Goal: Task Accomplishment & Management: Use online tool/utility

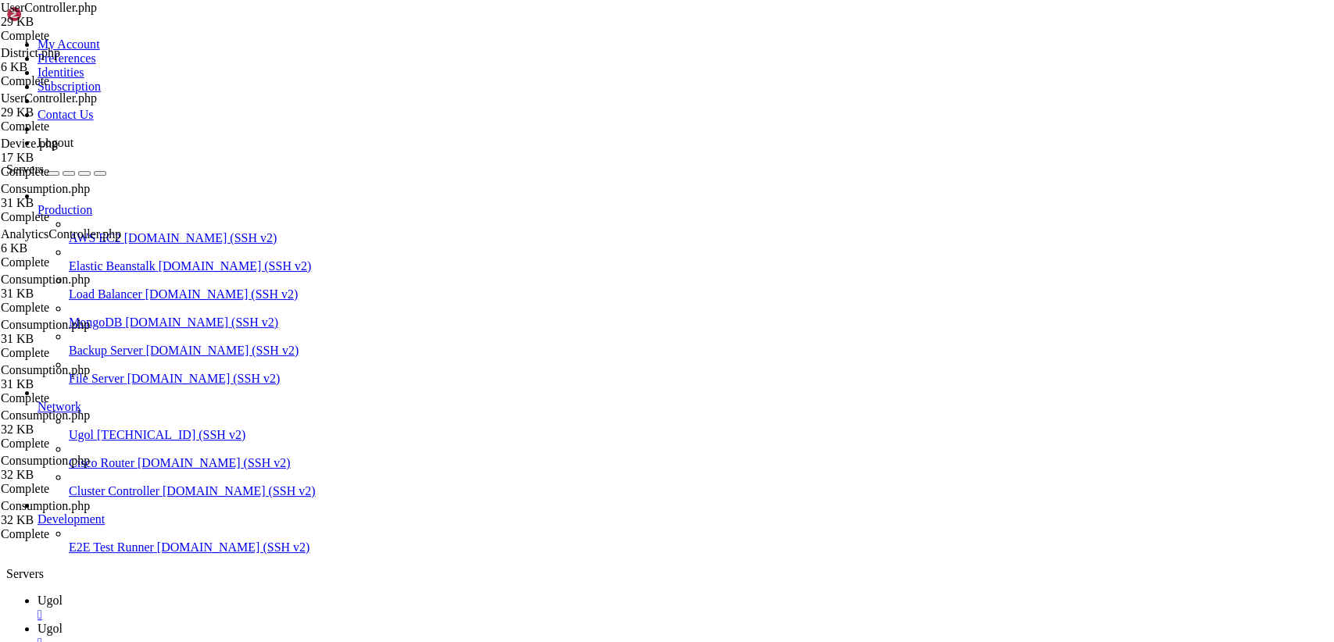
scroll to position [1819, 0]
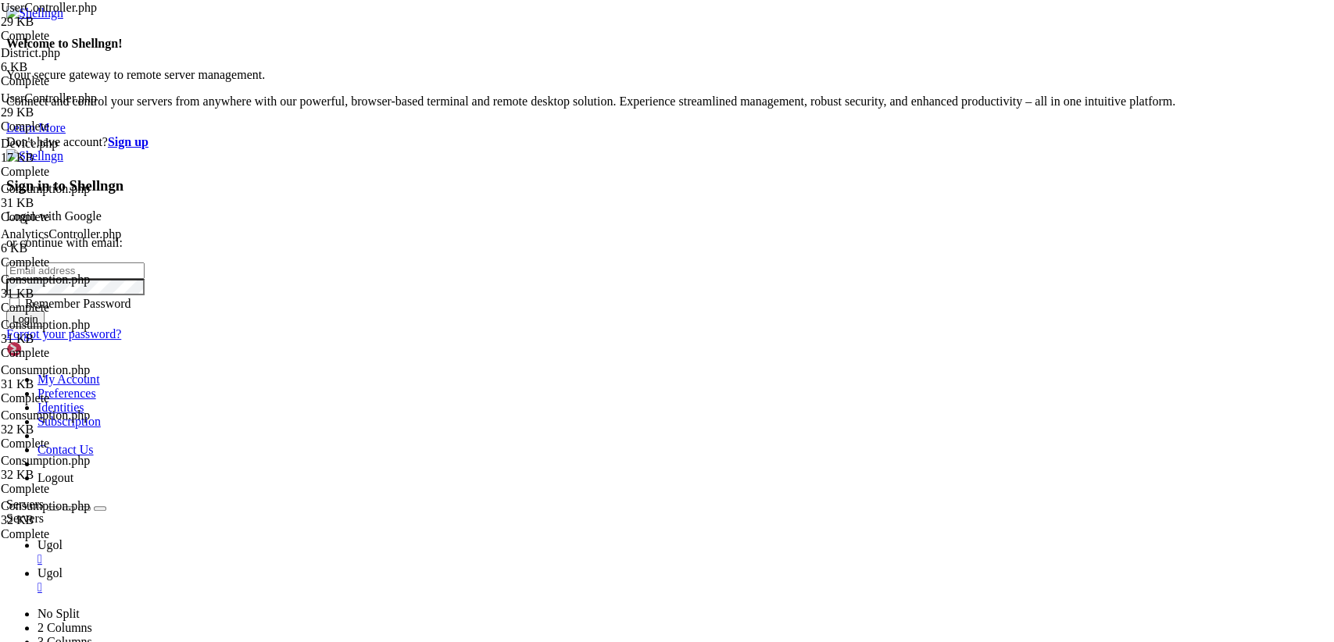
type input "[TECHNICAL_ID]"
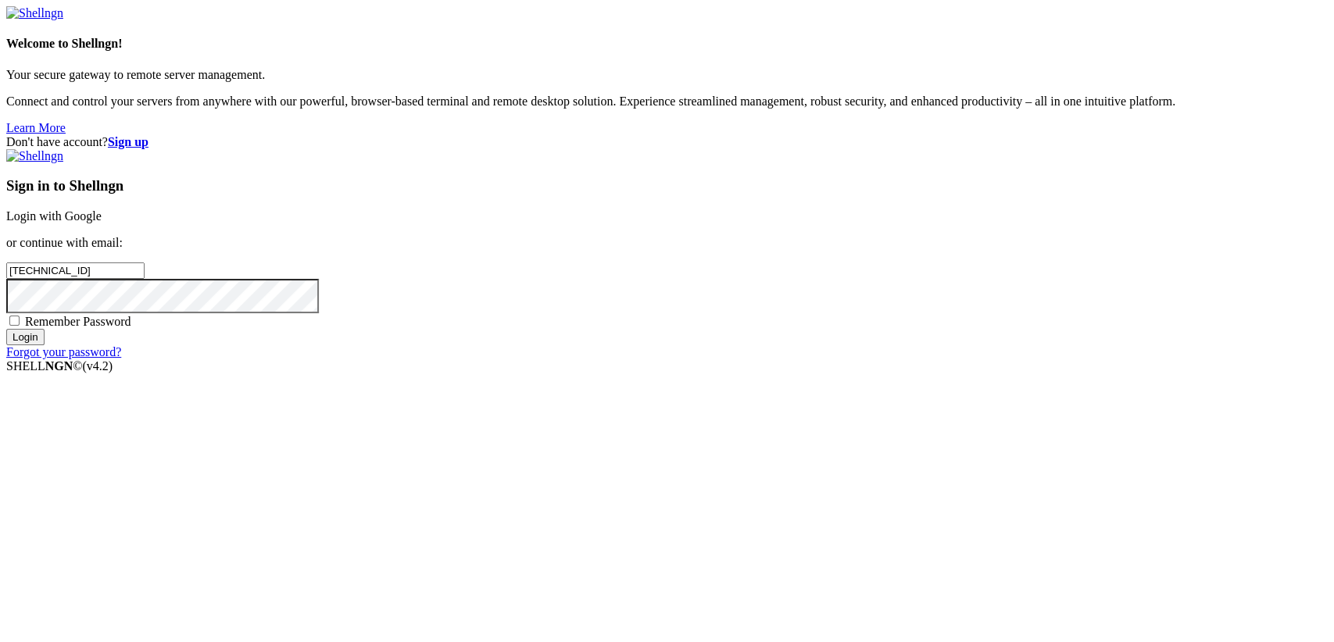
click at [102, 223] on link "Login with Google" at bounding box center [53, 215] width 95 height 13
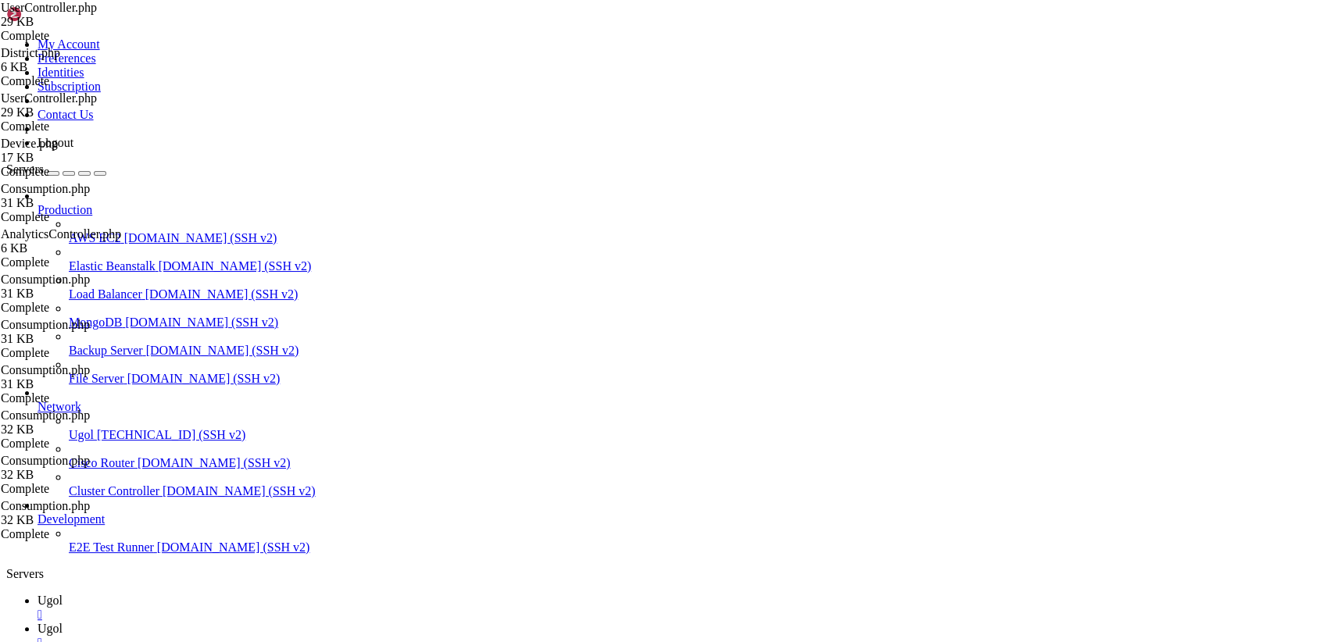
scroll to position [1819, 0]
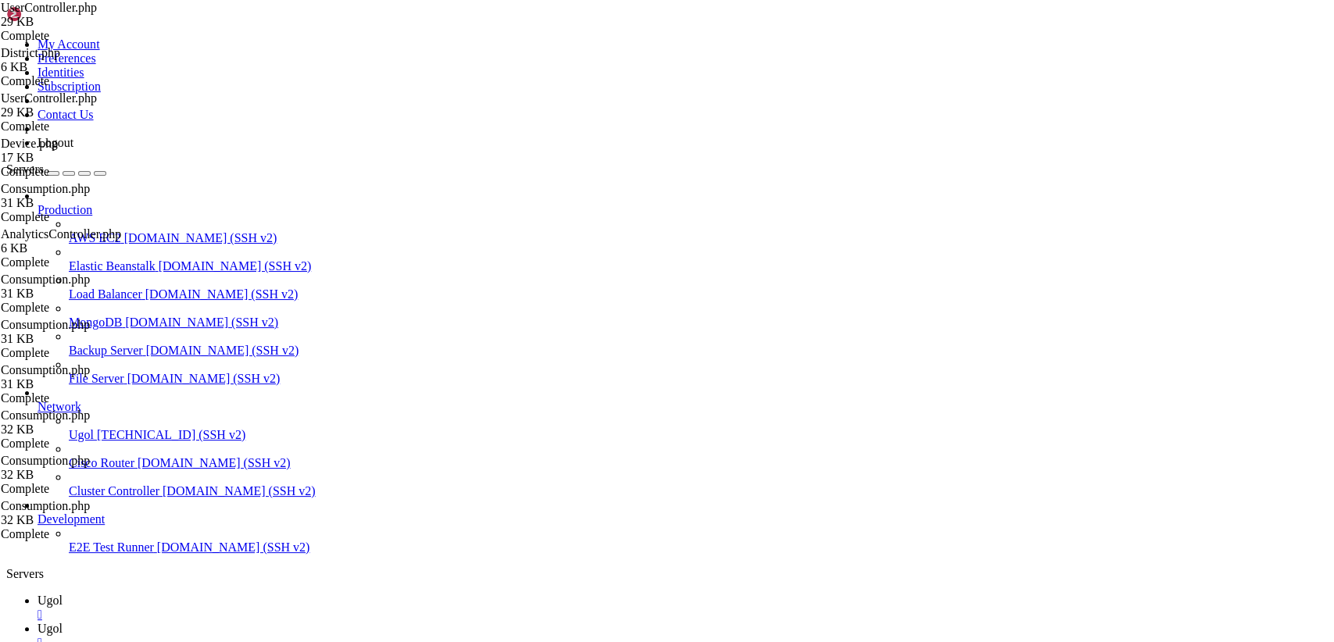
scroll to position [1992, 0]
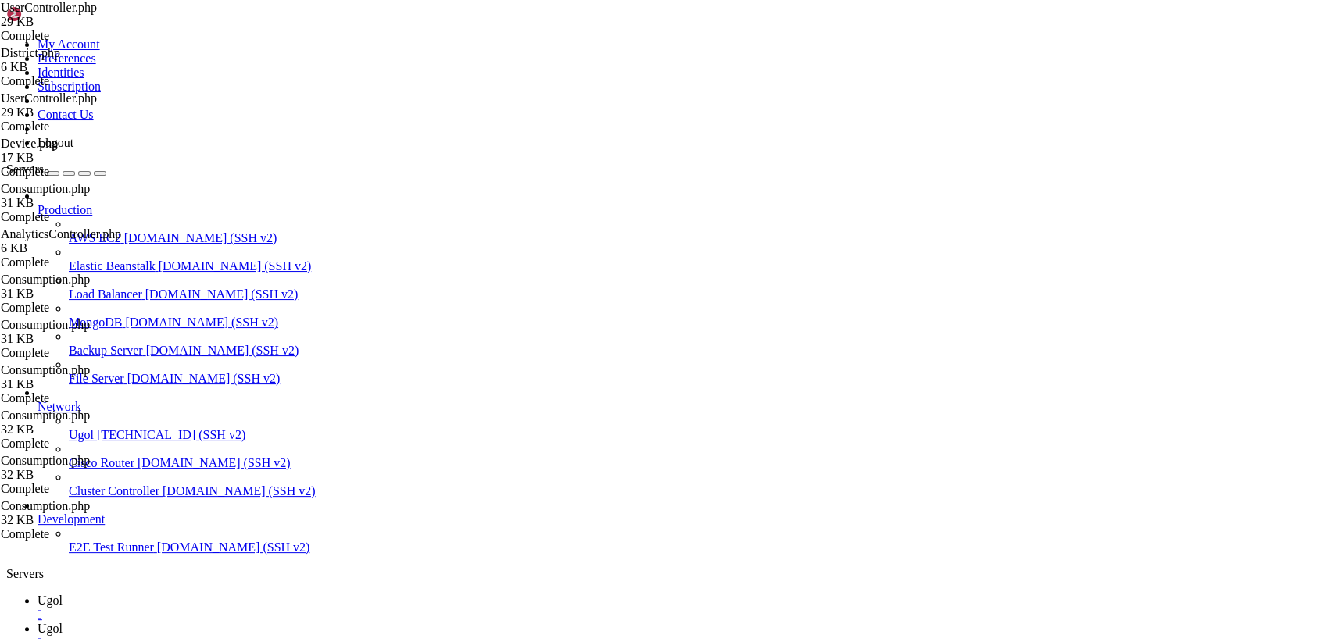
drag, startPoint x: 45, startPoint y: 1425, endPoint x: 15, endPoint y: 1268, distance: 159.8
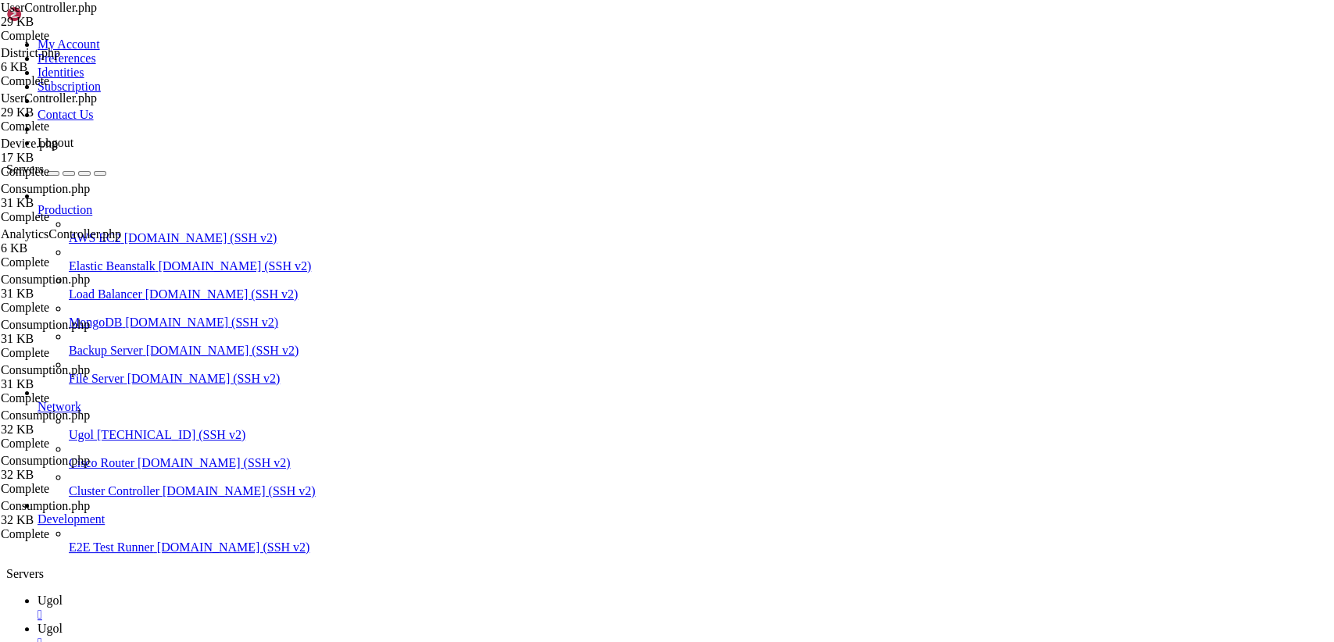
scroll to position [3798, 0]
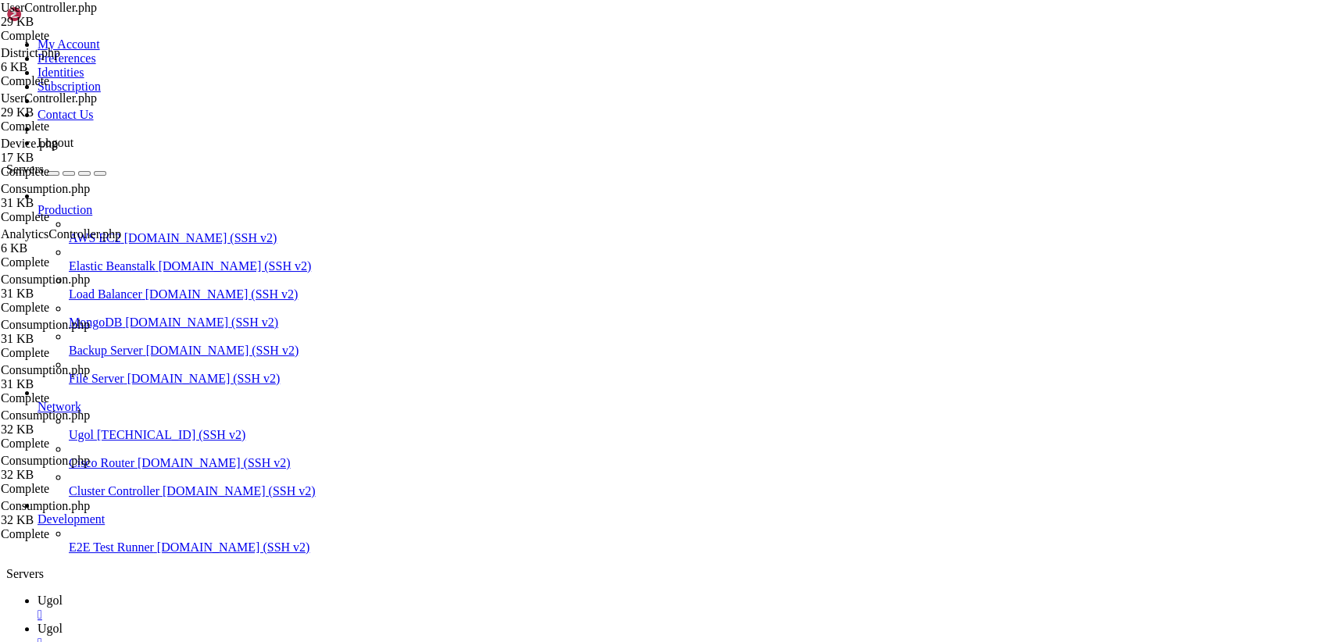
drag, startPoint x: 47, startPoint y: 1409, endPoint x: 18, endPoint y: 1244, distance: 168.1
drag, startPoint x: 71, startPoint y: 1405, endPoint x: 27, endPoint y: 1241, distance: 170.0
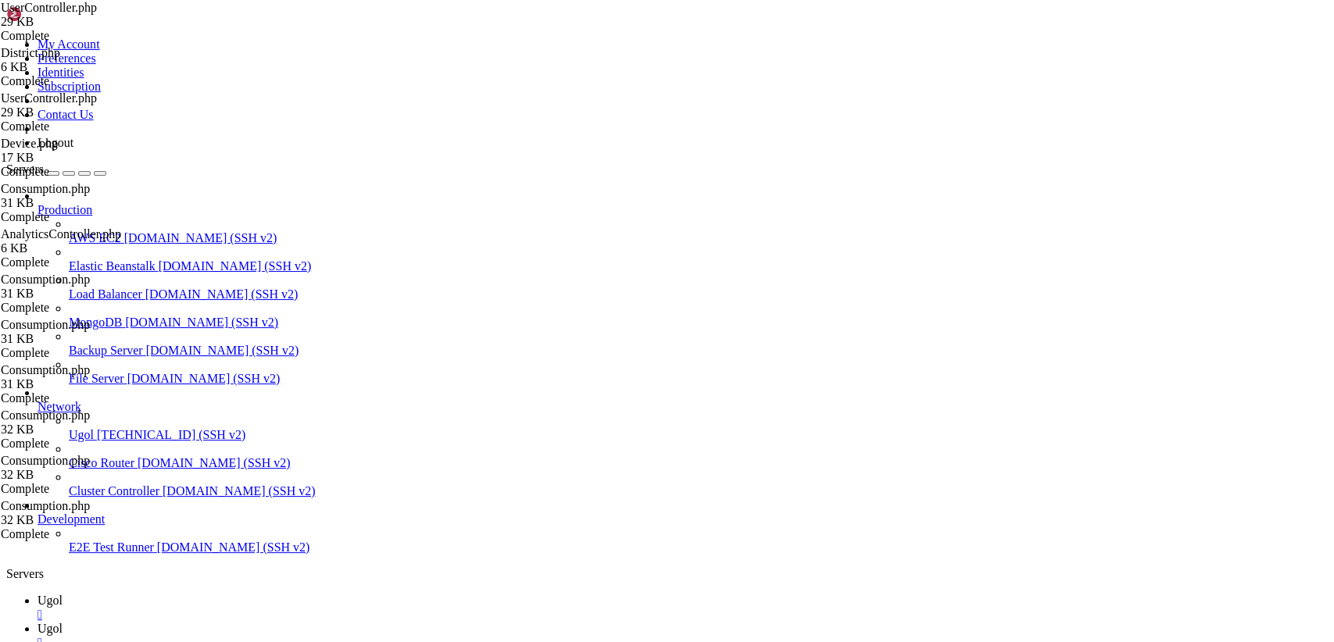
copy div "App\Models\District::all(); = Illuminate\Database\Eloquent\Collection {#5405 al…"
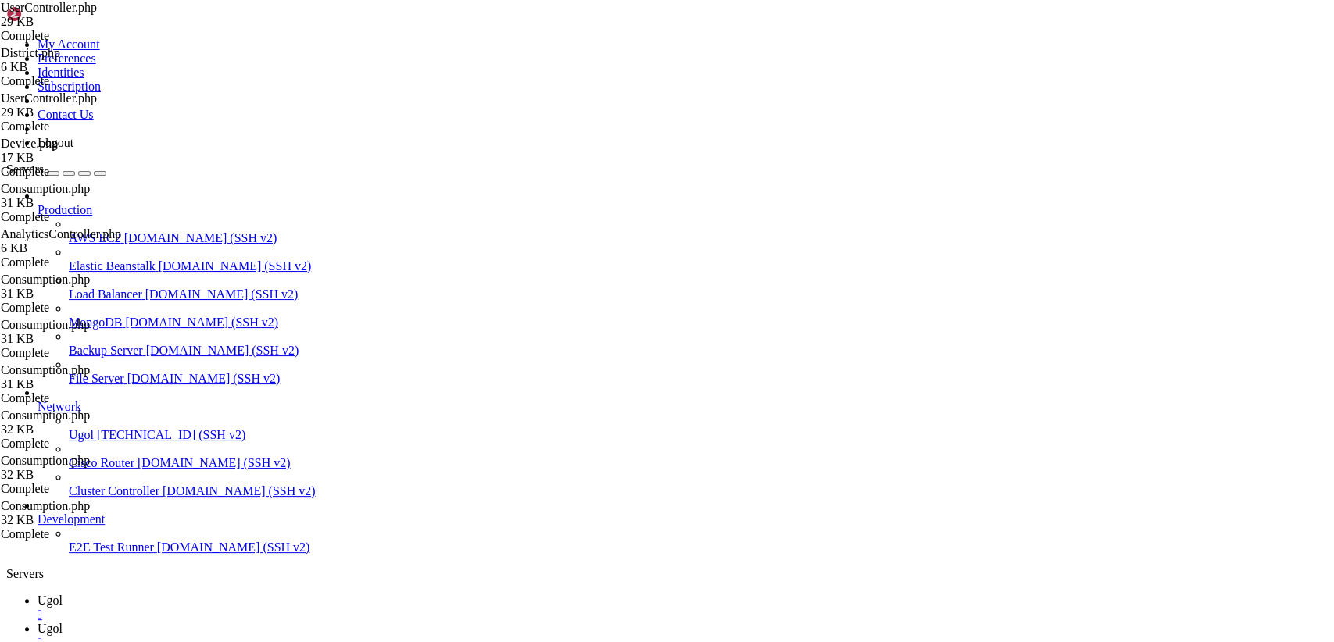
scroll to position [4343, 0]
click at [37, 622] on icon at bounding box center [37, 628] width 0 height 13
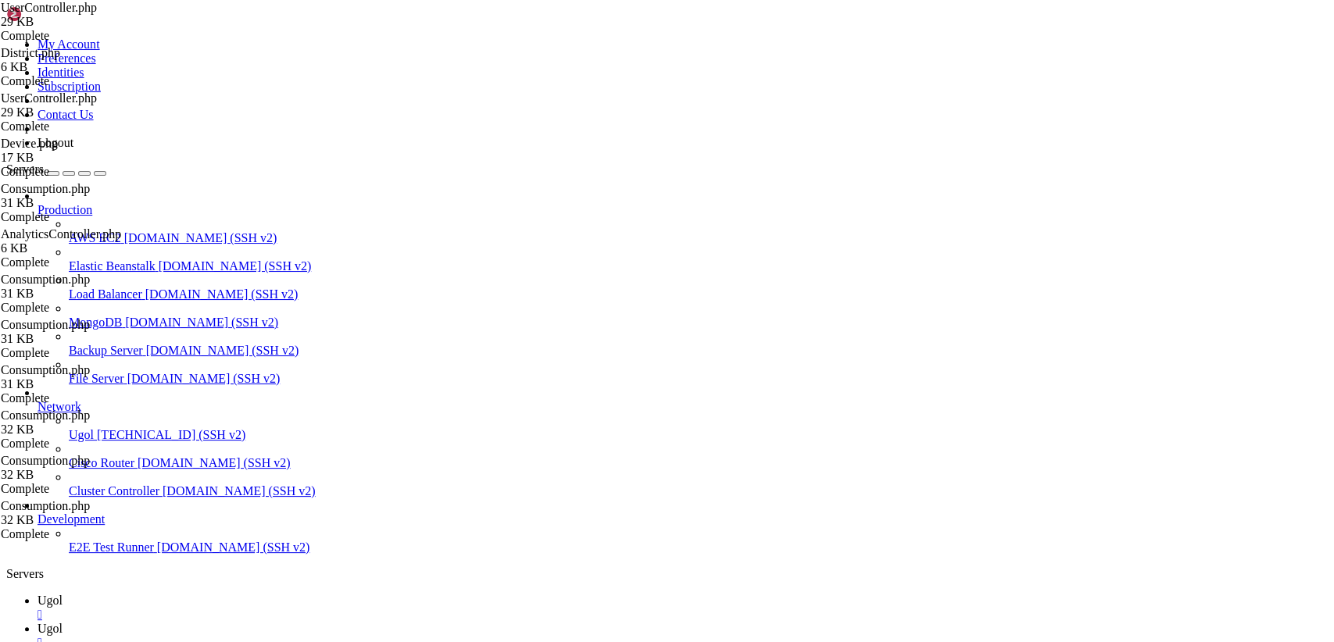
scroll to position [0, 0]
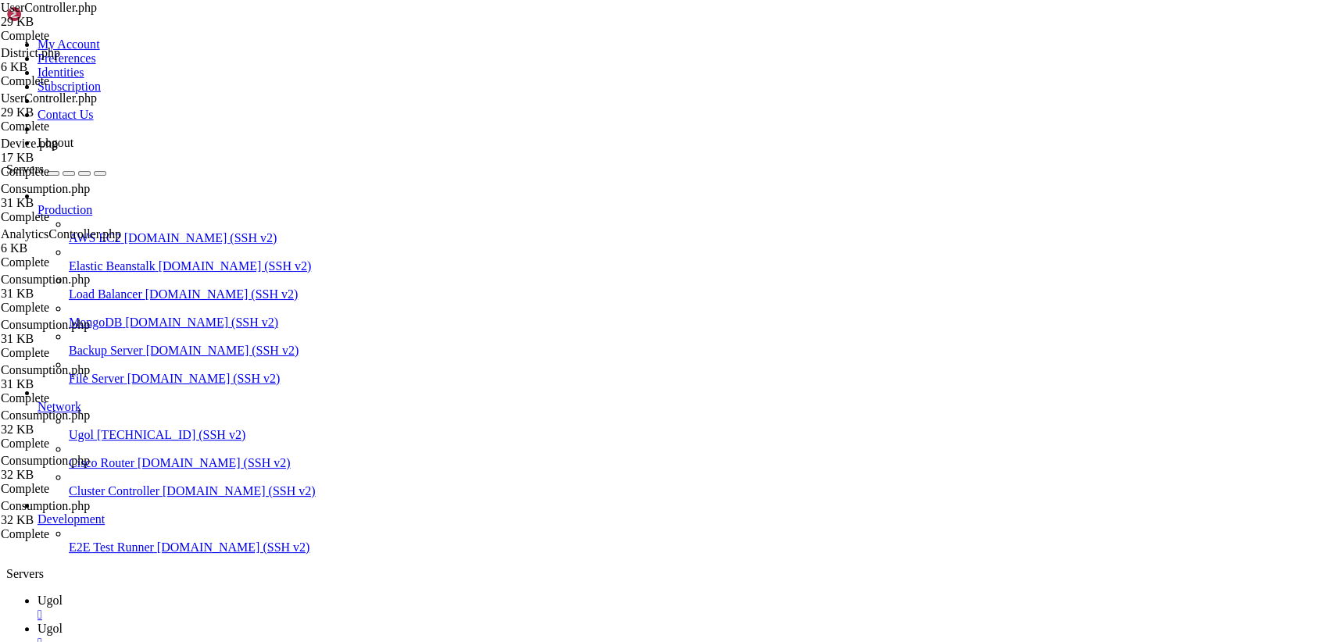
scroll to position [0, 0]
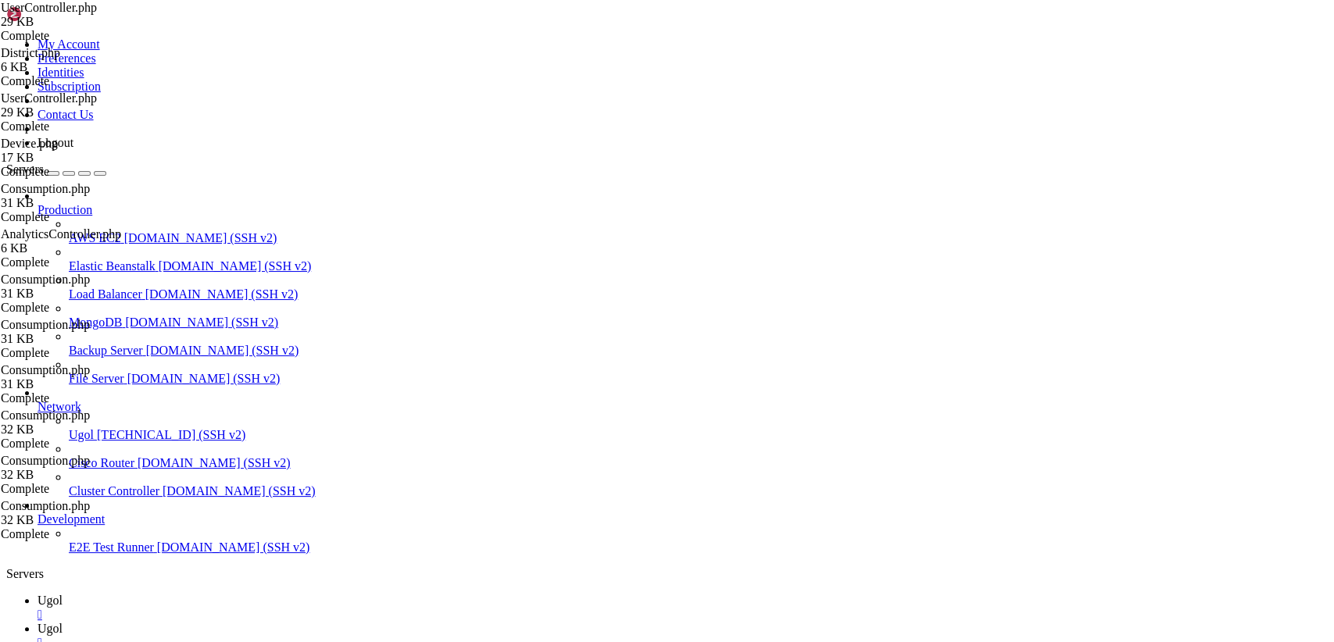
type input "/var/www/my-old-laravel-app/resources/views/includes"
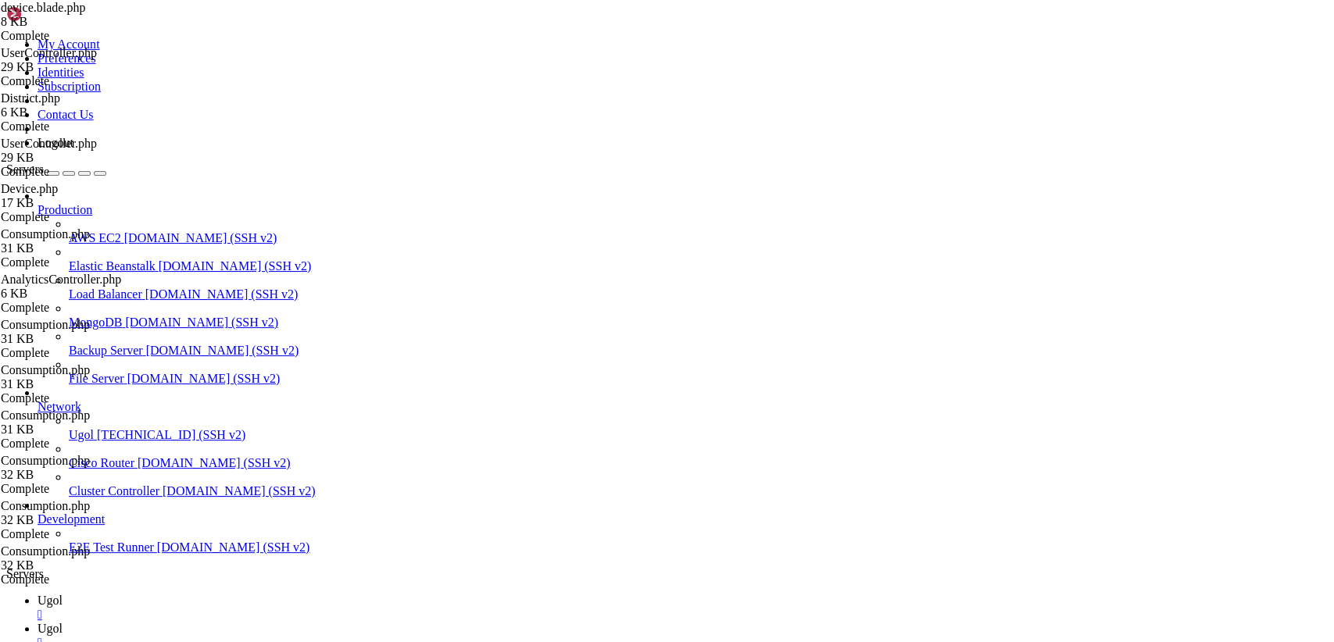
drag, startPoint x: 233, startPoint y: 77, endPoint x: 557, endPoint y: 683, distance: 687.5
click at [62, 594] on span "Ugol" at bounding box center [49, 600] width 25 height 13
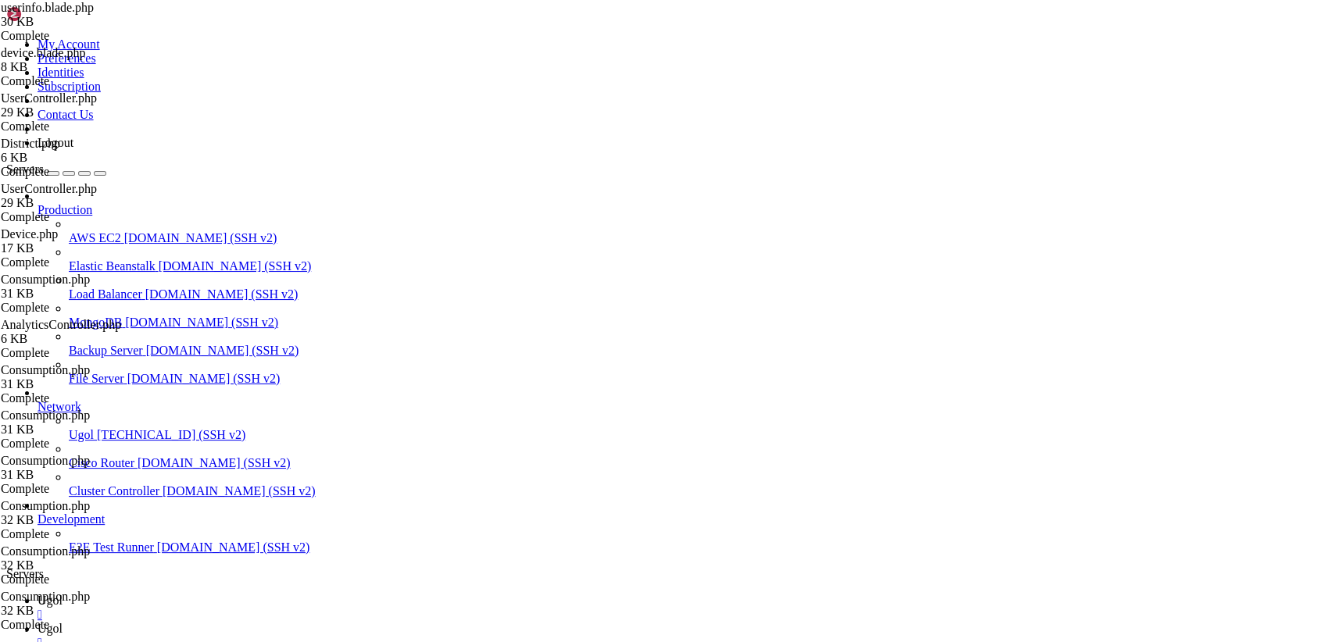
click at [37, 622] on icon at bounding box center [37, 628] width 0 height 13
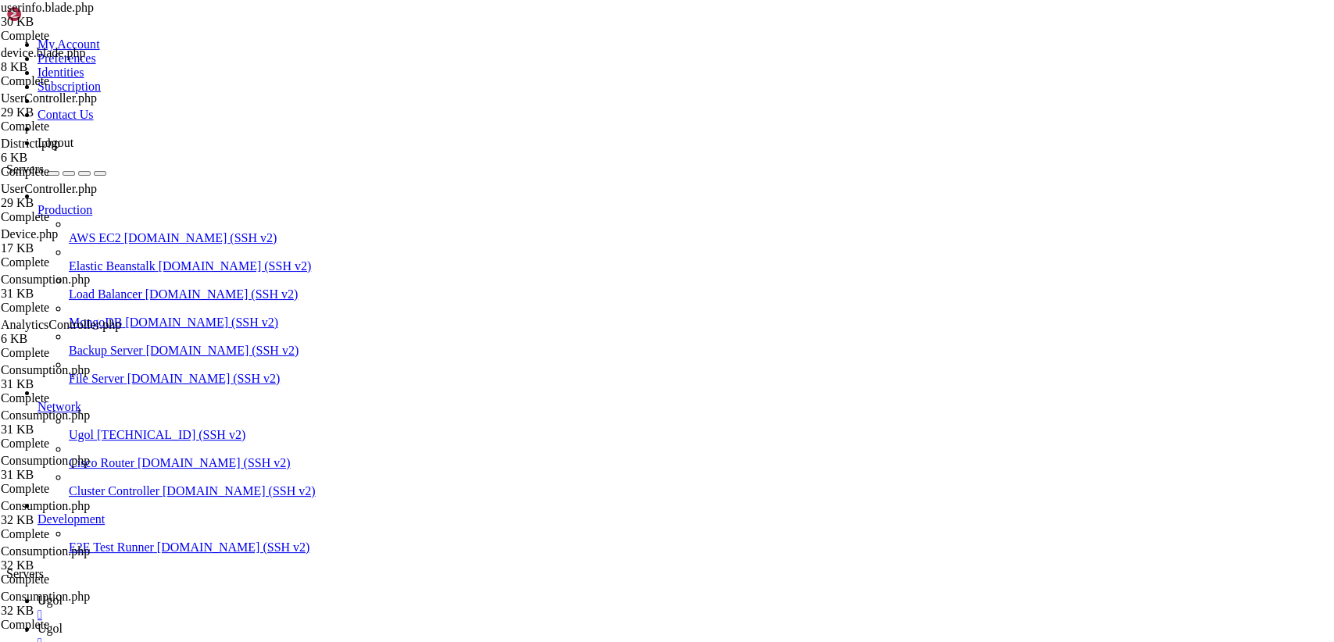
type input "/var/www/my-old-laravel-app/app/Http/Controllers"
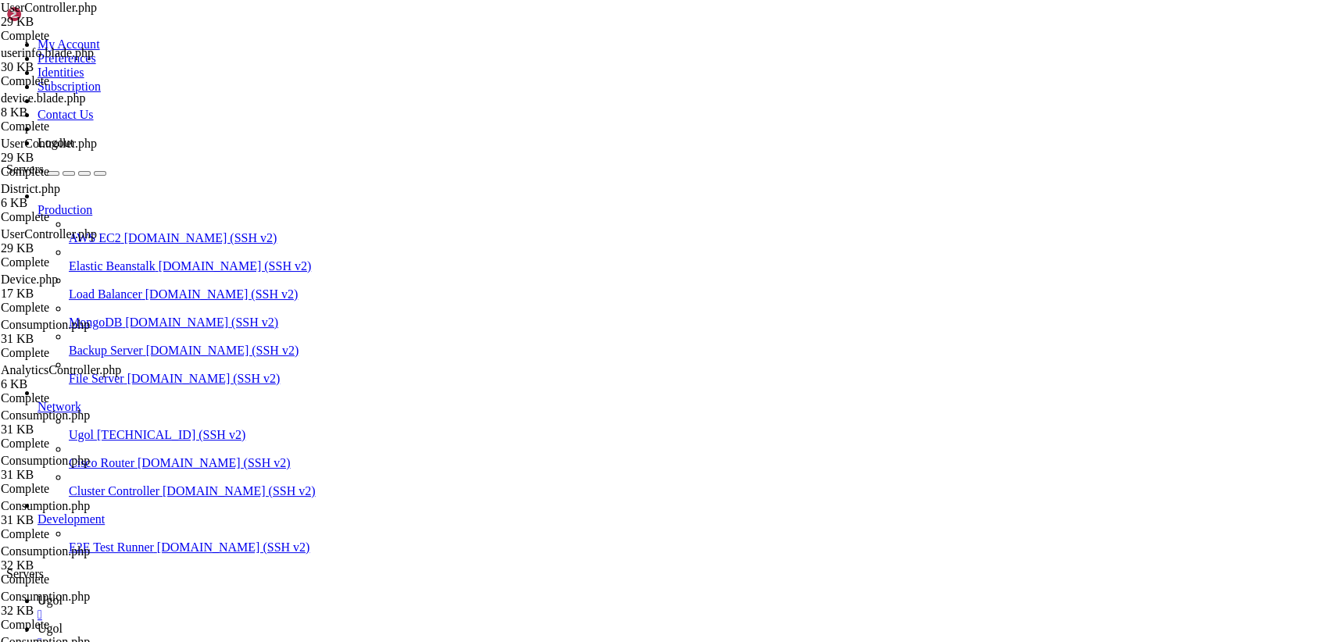
drag, startPoint x: 233, startPoint y: 75, endPoint x: 485, endPoint y: 683, distance: 658.1
paste textarea
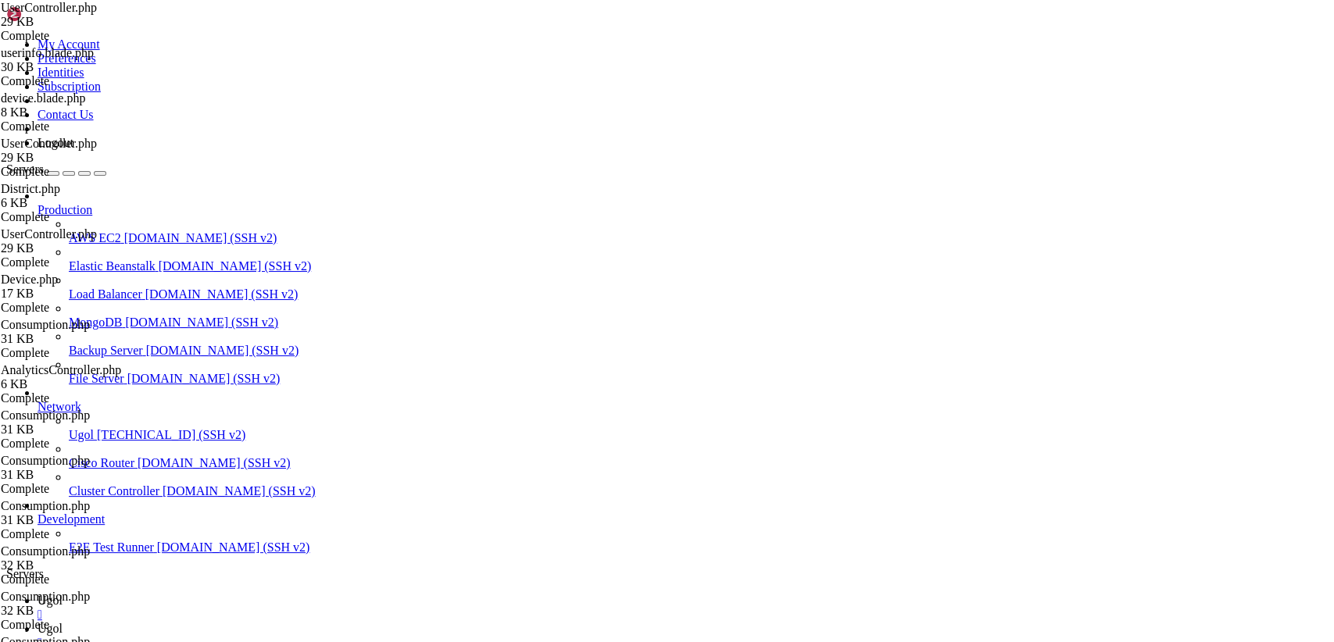
drag, startPoint x: 234, startPoint y: 80, endPoint x: 560, endPoint y: 683, distance: 685.2
paste textarea
type textarea "}"
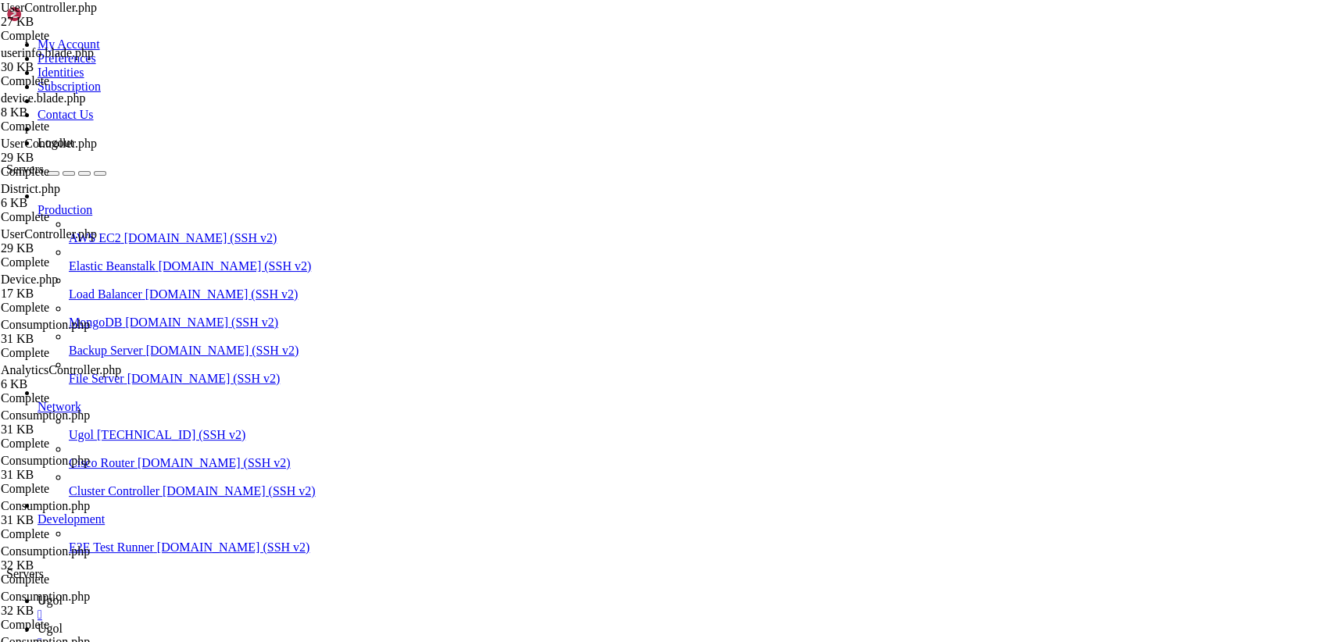
type input "/var/www/my-old-laravel-app/routes"
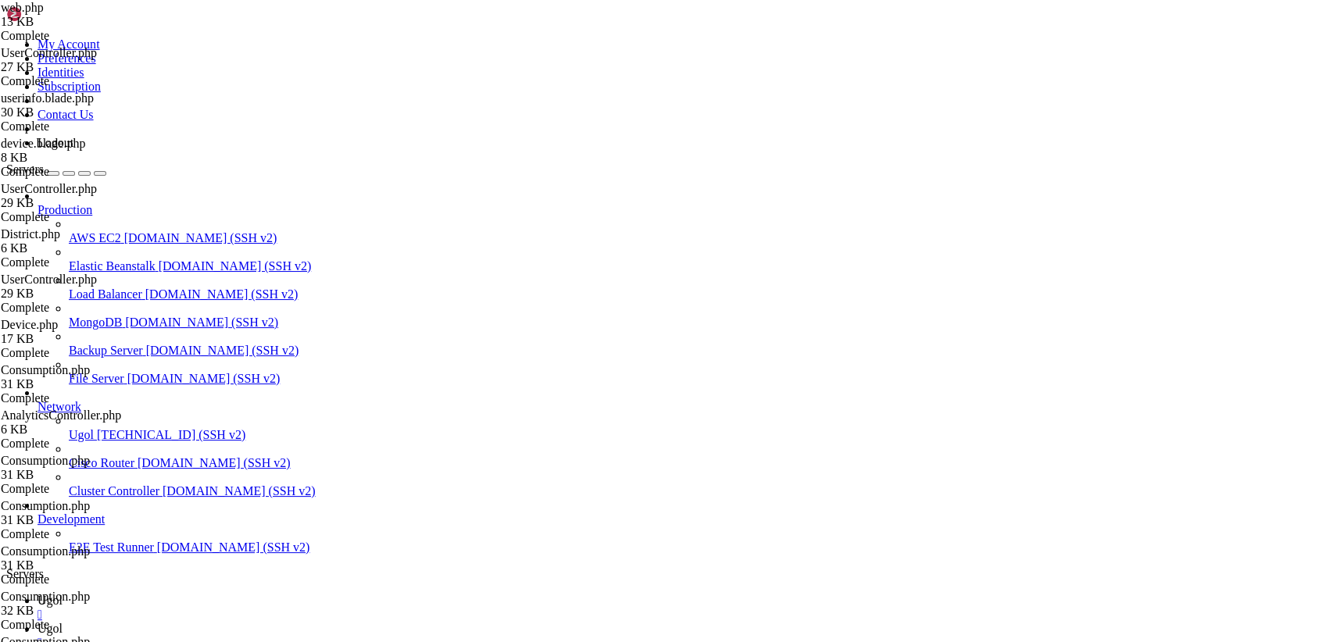
scroll to position [1073, 0]
drag, startPoint x: 232, startPoint y: 80, endPoint x: 637, endPoint y: 683, distance: 726.7
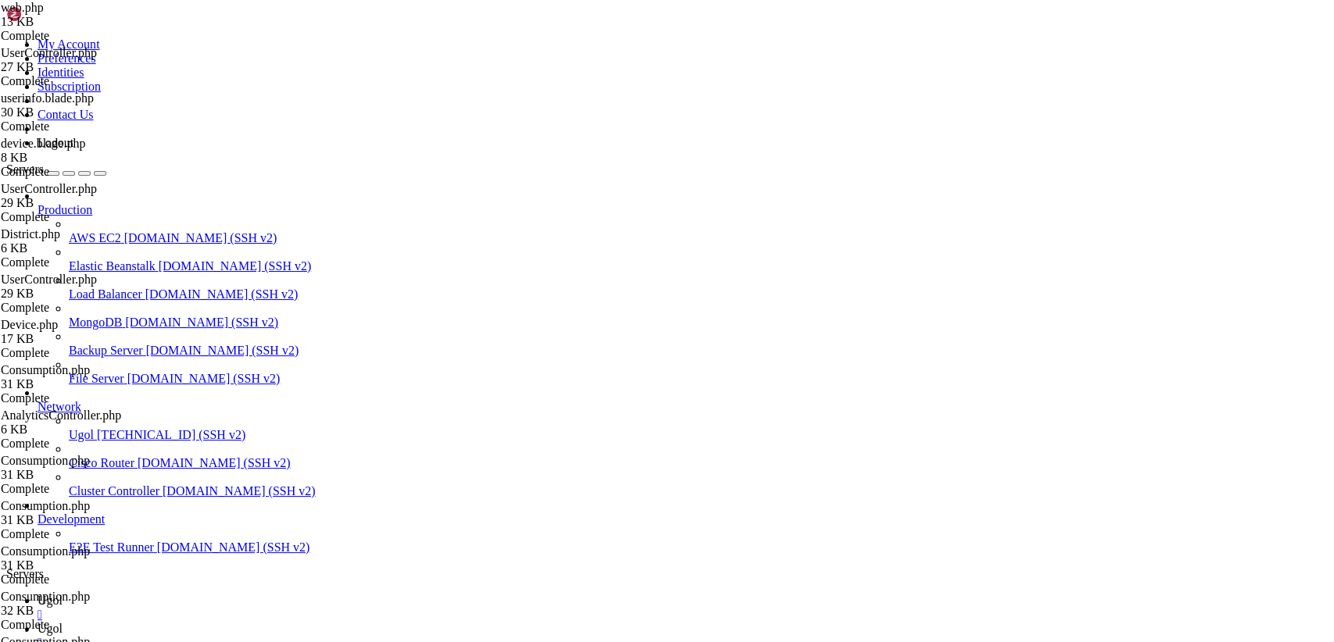
drag, startPoint x: 273, startPoint y: 616, endPoint x: 207, endPoint y: -63, distance: 682.8
paste textarea "});"
type textarea "});"
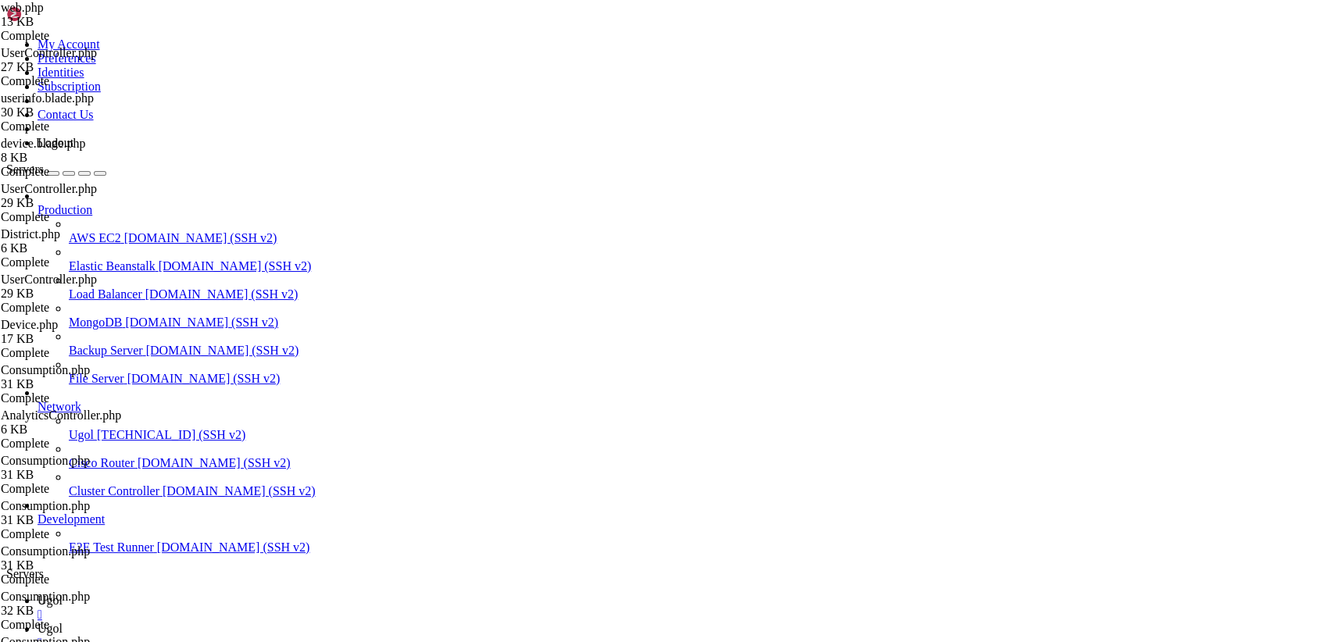
drag, startPoint x: 231, startPoint y: 75, endPoint x: 668, endPoint y: 683, distance: 748.4
type textarea "});"
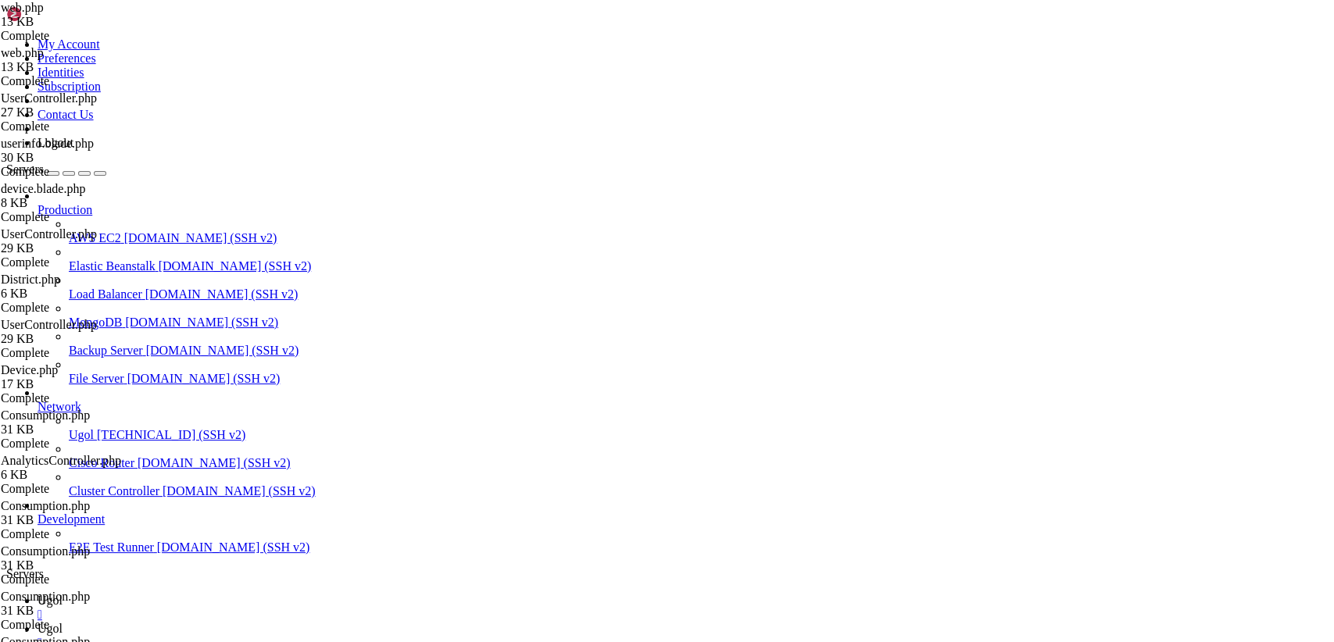
scroll to position [1082, 0]
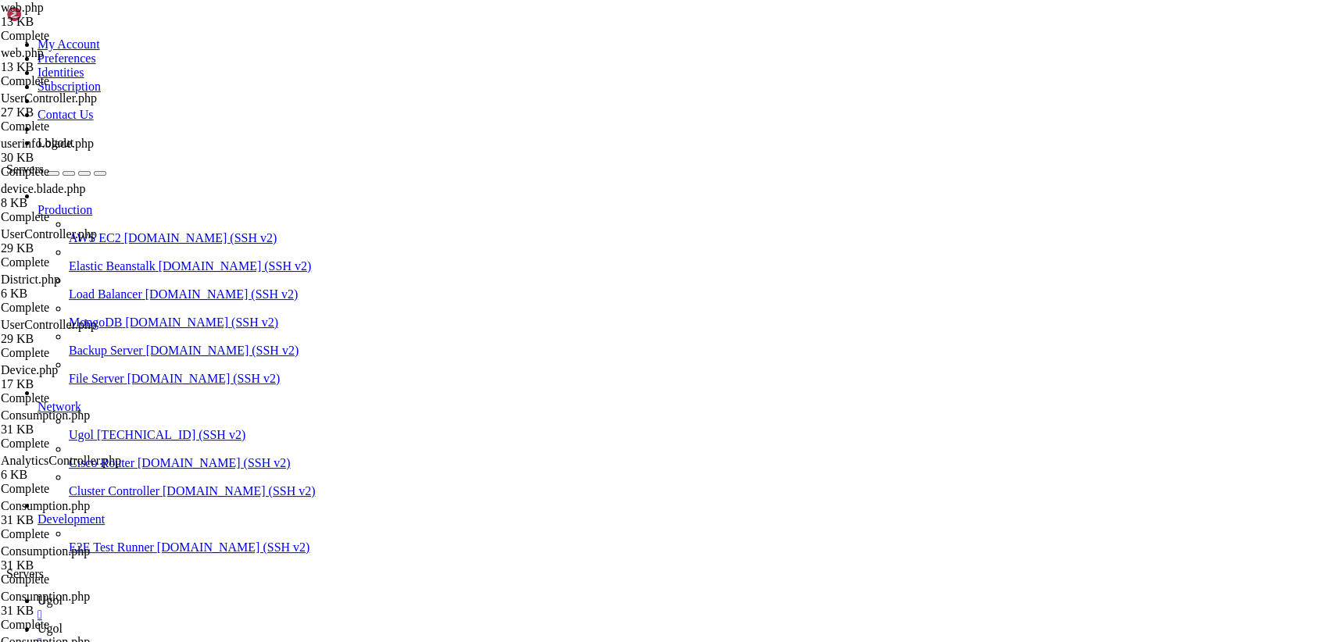
type input "/var/www/my-old-laravel-app/resources/views"
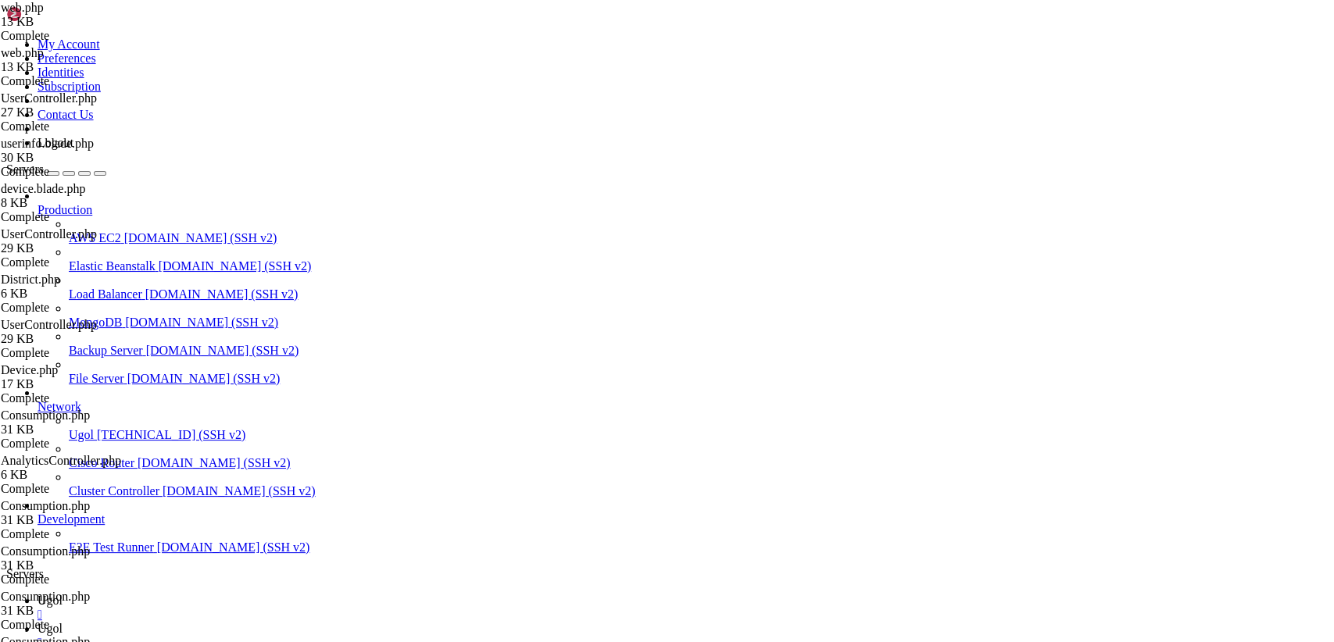
type textarea "@extends('[DOMAIN_NAME]')"
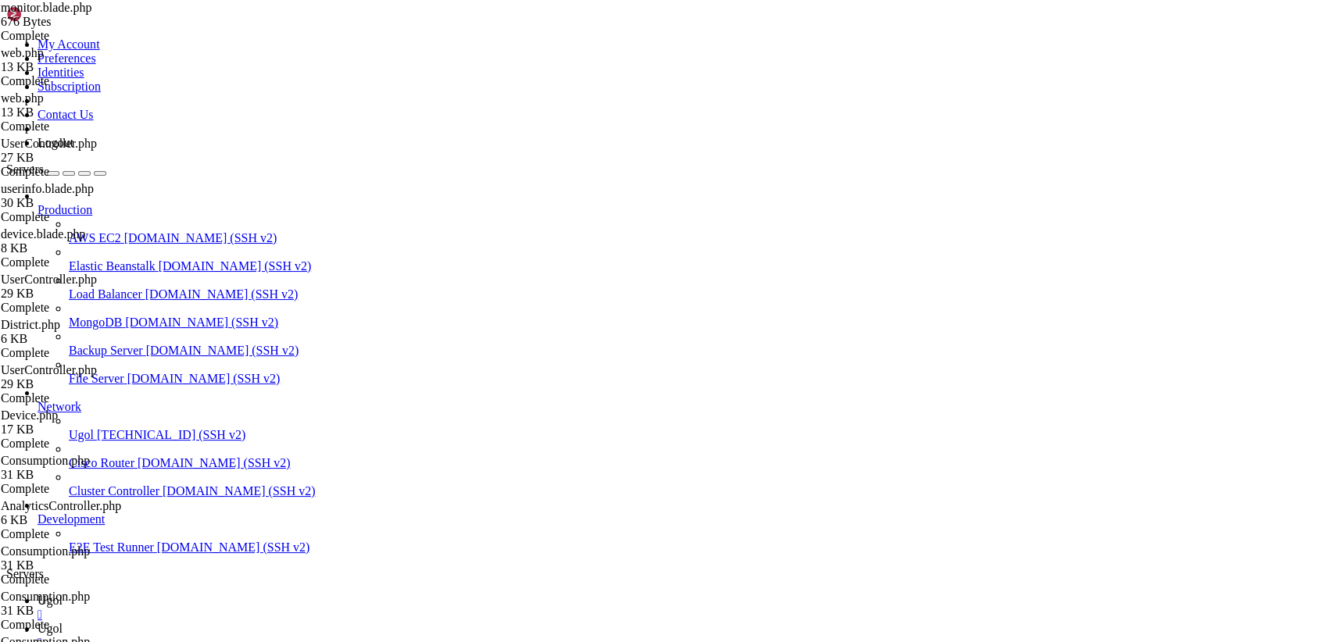
type input "/var/www/my-old-laravel-app/resources/views/includes"
drag, startPoint x: 231, startPoint y: 78, endPoint x: 879, endPoint y: 683, distance: 886.1
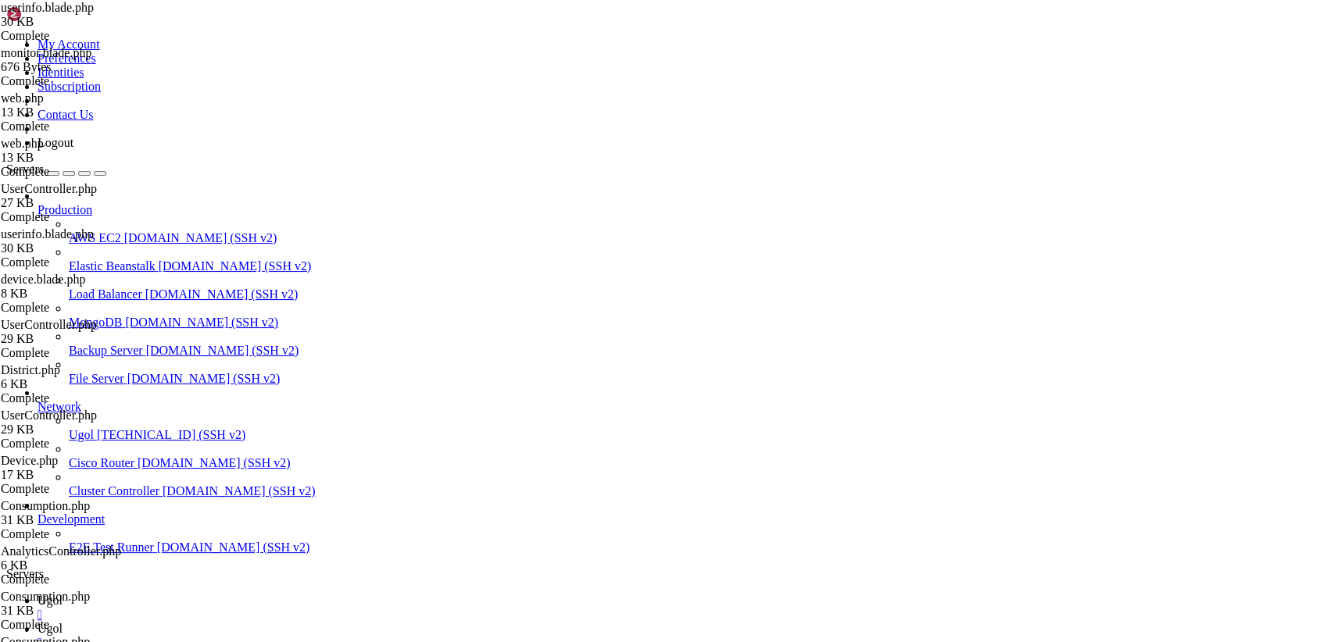
drag, startPoint x: 302, startPoint y: 599, endPoint x: 94, endPoint y: -66, distance: 697.3
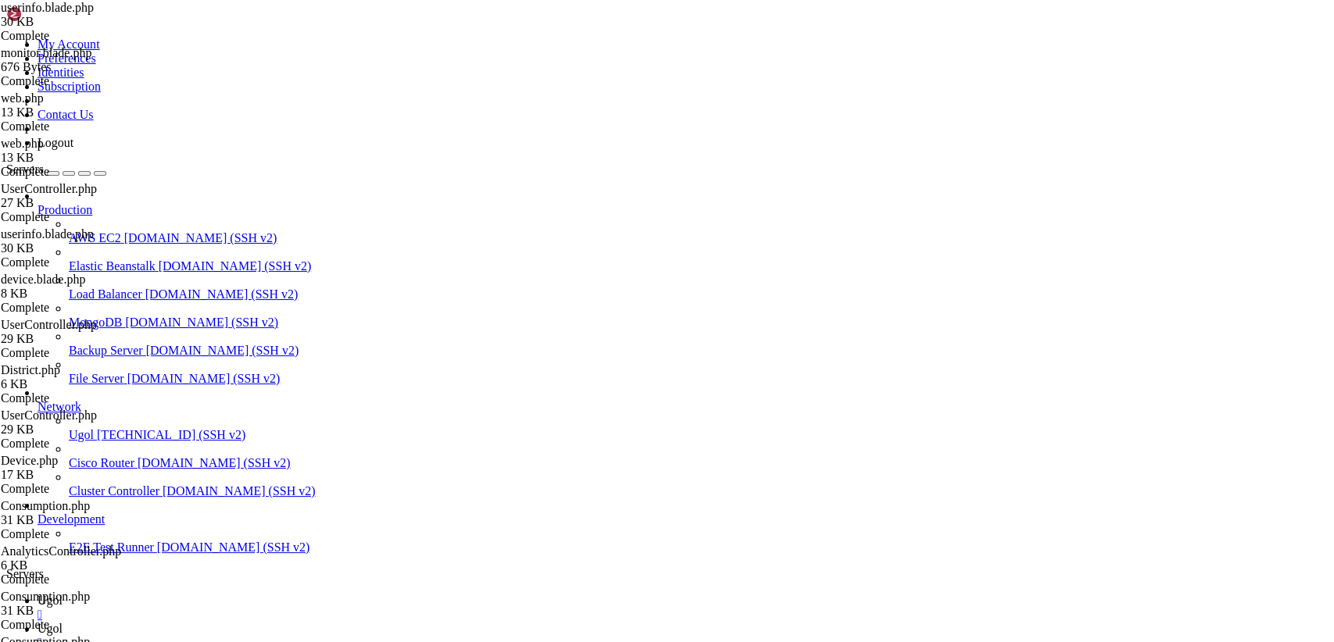
paste textarea "hideElement(assignedPagesList); // Скрыть ul пока загрузка"
paste textarea "? (typeof error.response.data.errors === 'object' ? JSON.stringify(error.respon…"
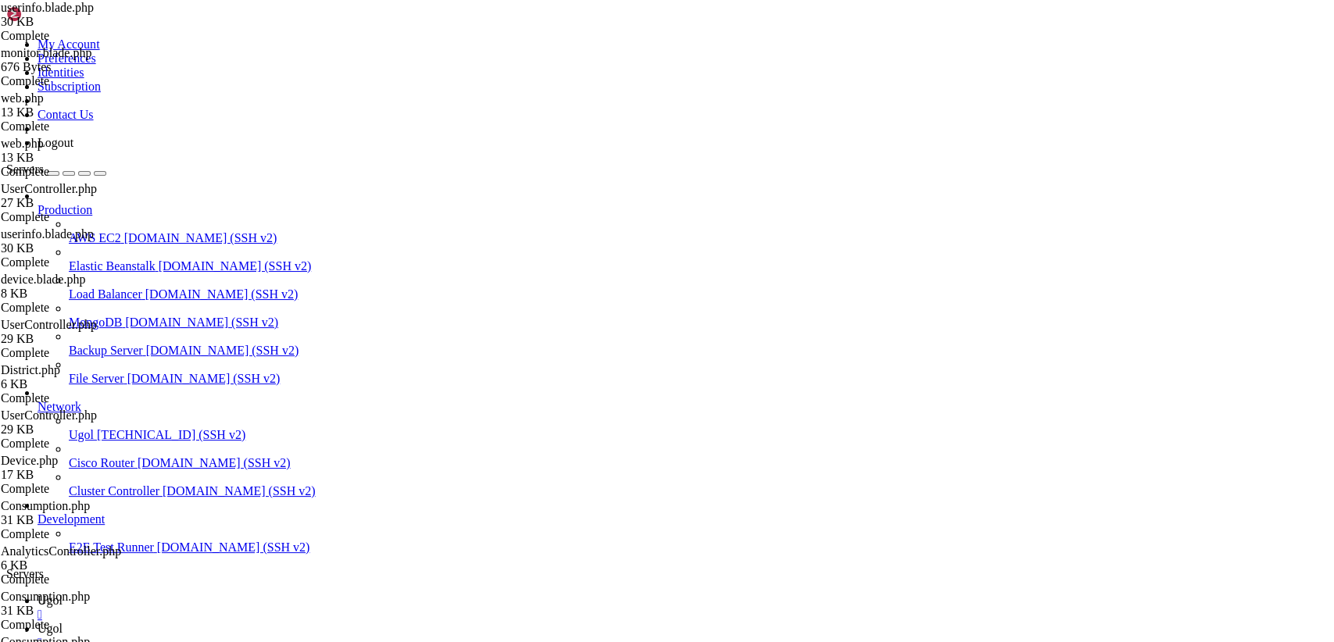
drag, startPoint x: 249, startPoint y: 169, endPoint x: 230, endPoint y: 169, distance: 18.7
drag, startPoint x: 263, startPoint y: 178, endPoint x: 227, endPoint y: 184, distance: 37.2
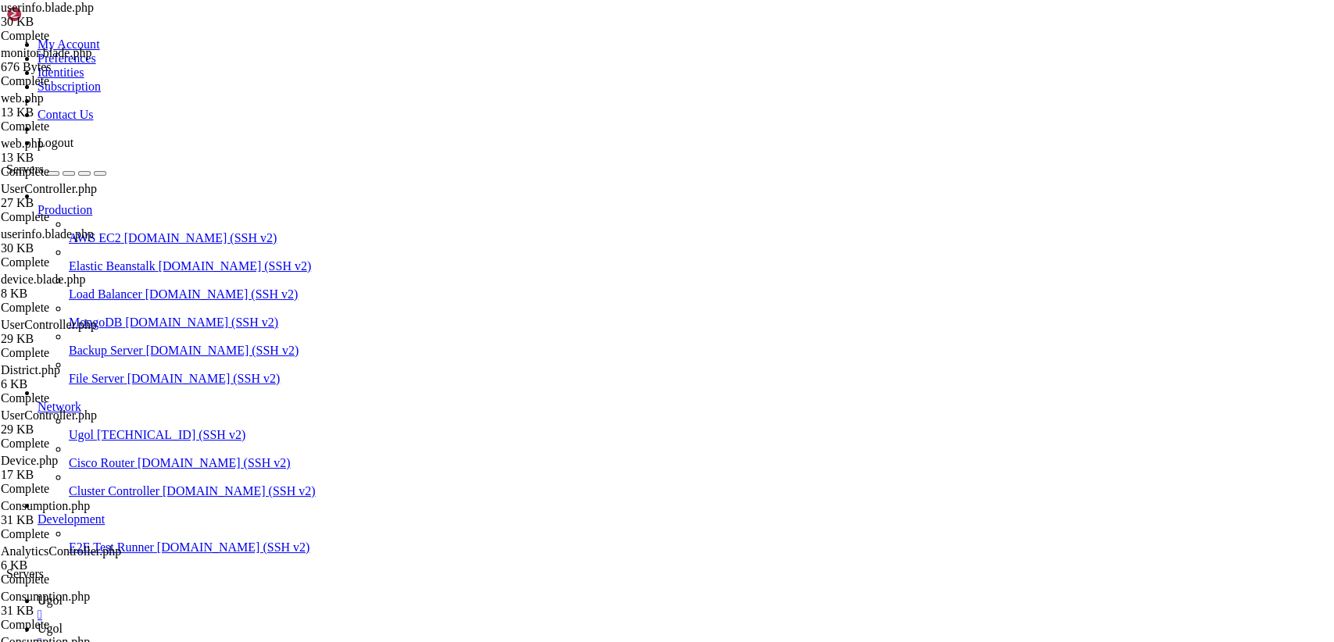
drag, startPoint x: 288, startPoint y: 190, endPoint x: 232, endPoint y: 187, distance: 56.3
drag, startPoint x: 305, startPoint y: 198, endPoint x: 234, endPoint y: 198, distance: 71.1
drag, startPoint x: 326, startPoint y: 205, endPoint x: 225, endPoint y: 212, distance: 101.0
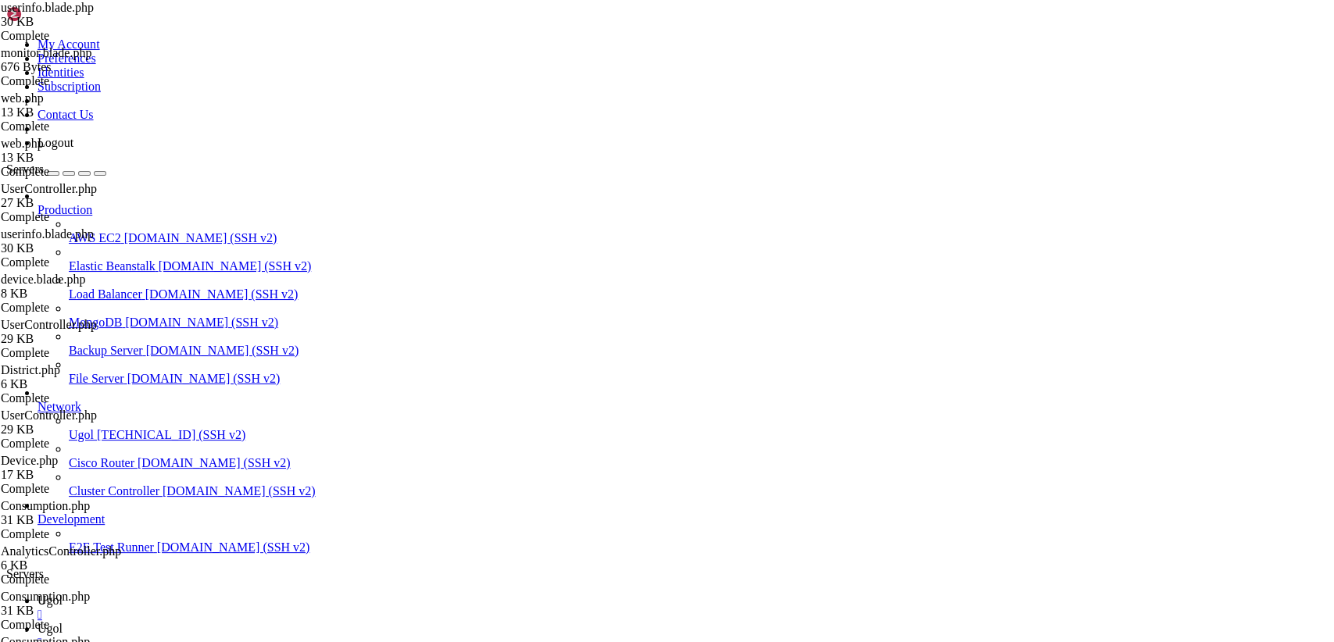
drag, startPoint x: 306, startPoint y: 198, endPoint x: 231, endPoint y: 196, distance: 75.0
drag, startPoint x: 323, startPoint y: 206, endPoint x: 235, endPoint y: 206, distance: 88.3
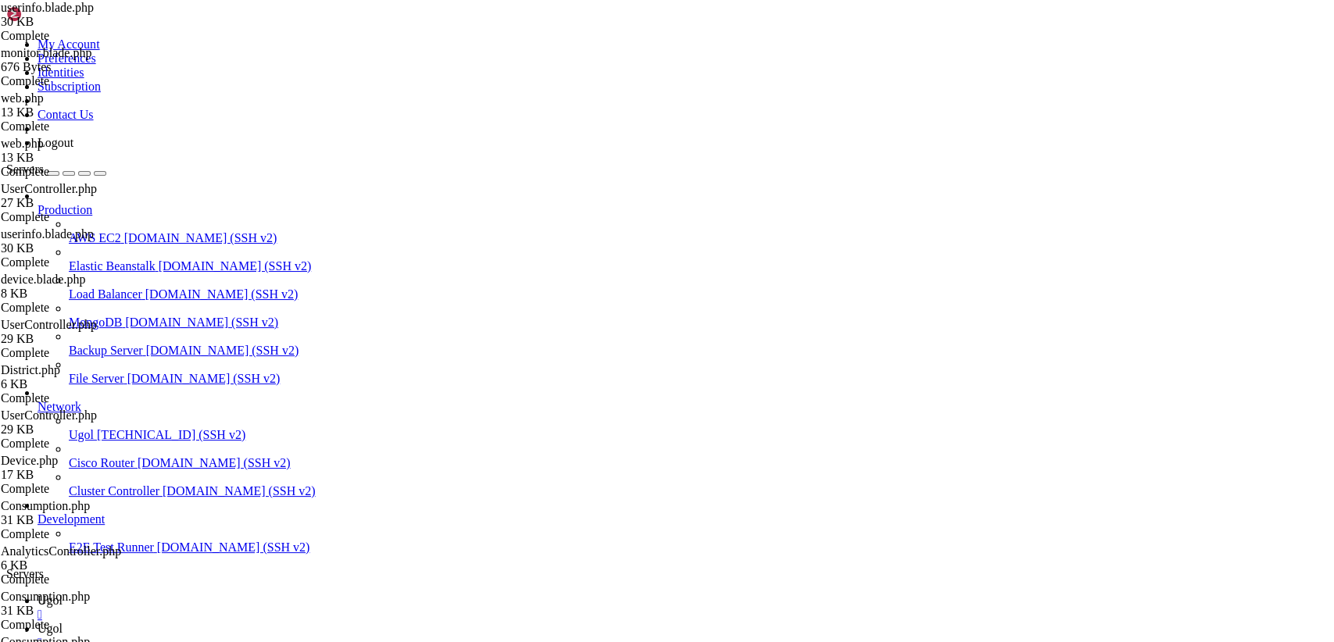
drag, startPoint x: 344, startPoint y: 216, endPoint x: 233, endPoint y: 216, distance: 110.9
drag, startPoint x: 323, startPoint y: 223, endPoint x: 245, endPoint y: 222, distance: 78.1
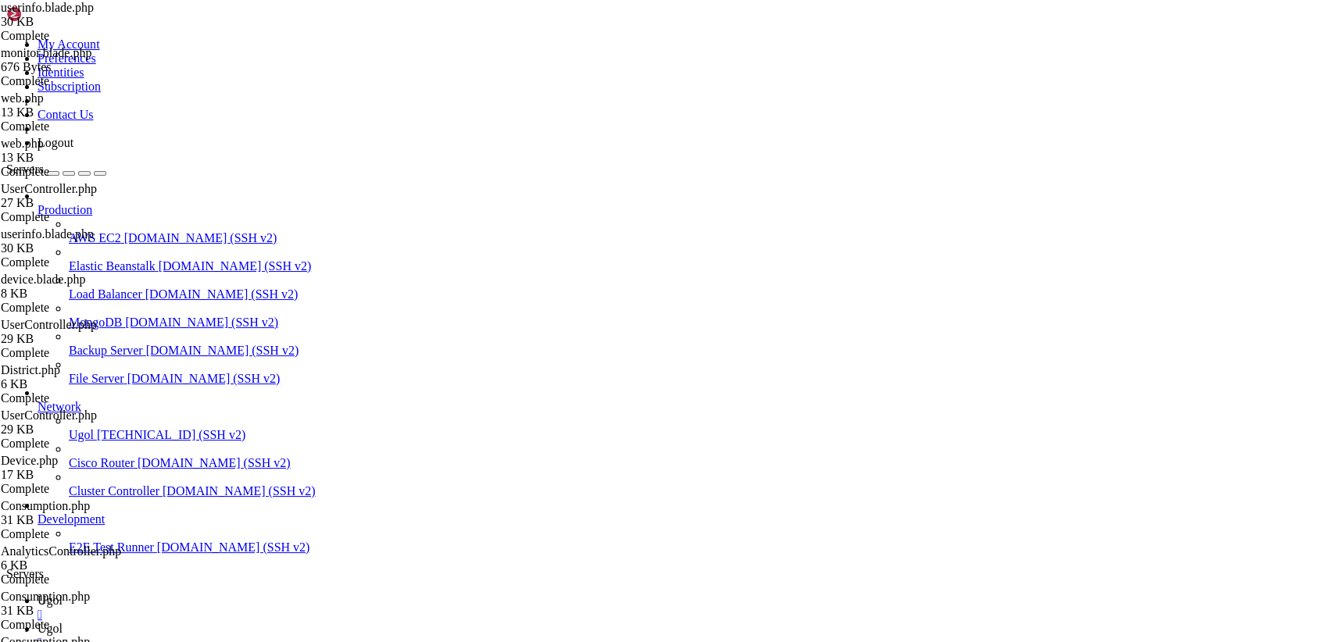
drag, startPoint x: 325, startPoint y: 230, endPoint x: 230, endPoint y: 225, distance: 95.4
drag, startPoint x: 309, startPoint y: 240, endPoint x: 233, endPoint y: 237, distance: 76.6
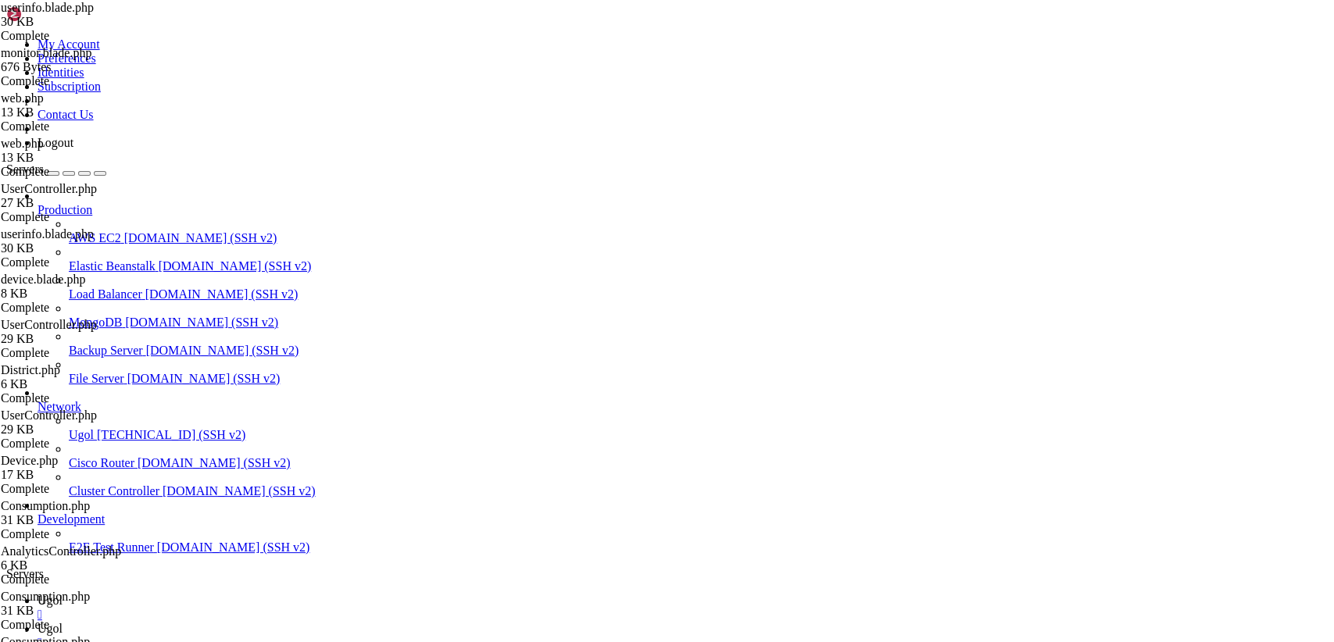
type textarea "</div>"
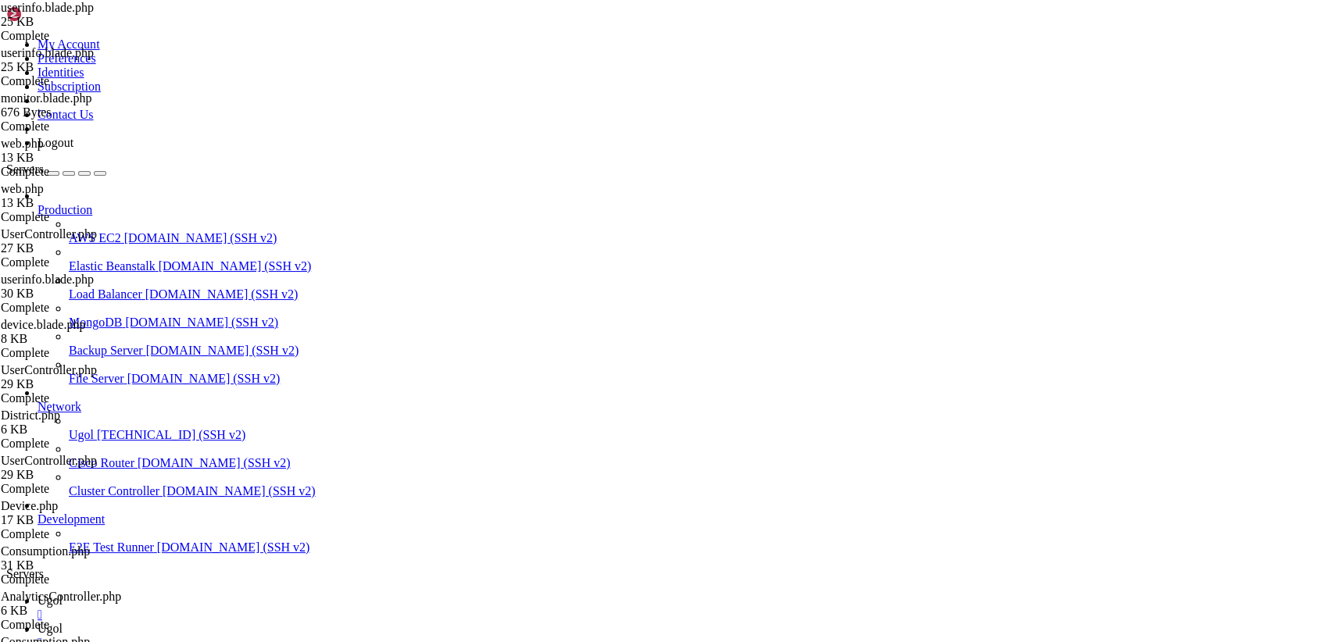
scroll to position [2873, 0]
drag, startPoint x: 234, startPoint y: 76, endPoint x: 577, endPoint y: 683, distance: 697.6
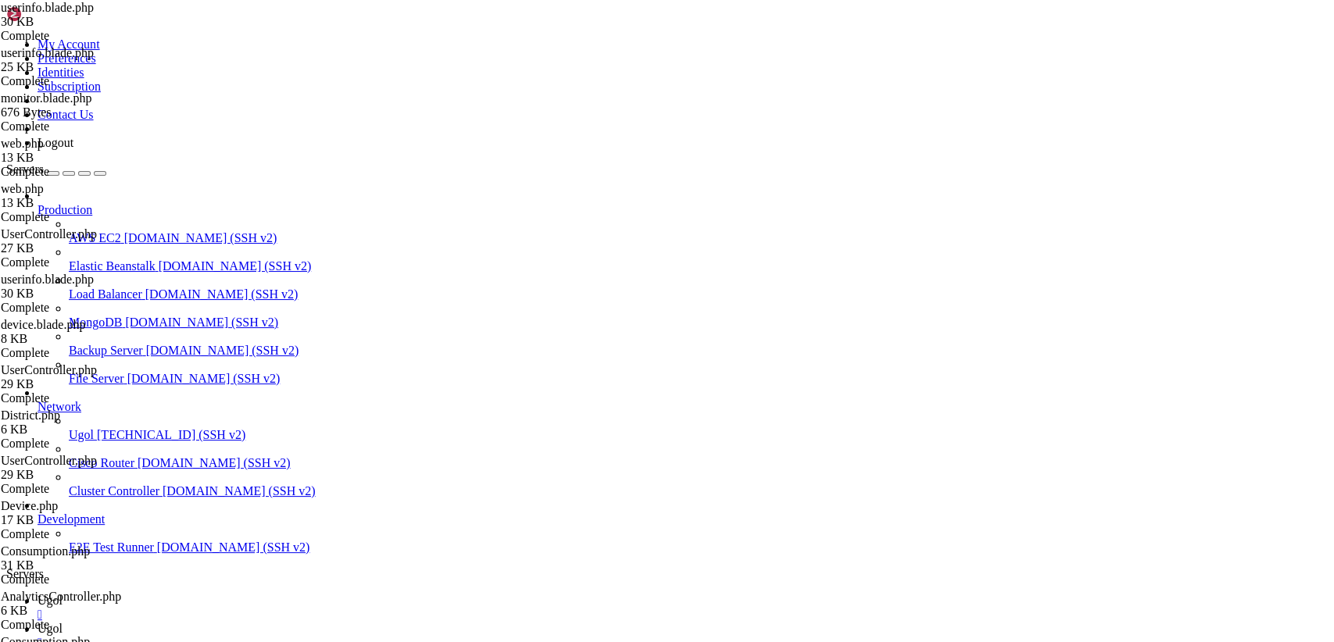
scroll to position [5, 0]
drag, startPoint x: 233, startPoint y: 73, endPoint x: 510, endPoint y: 683, distance: 670.2
type textarea ": 'Не удалось загрузить доступные страницы.';"
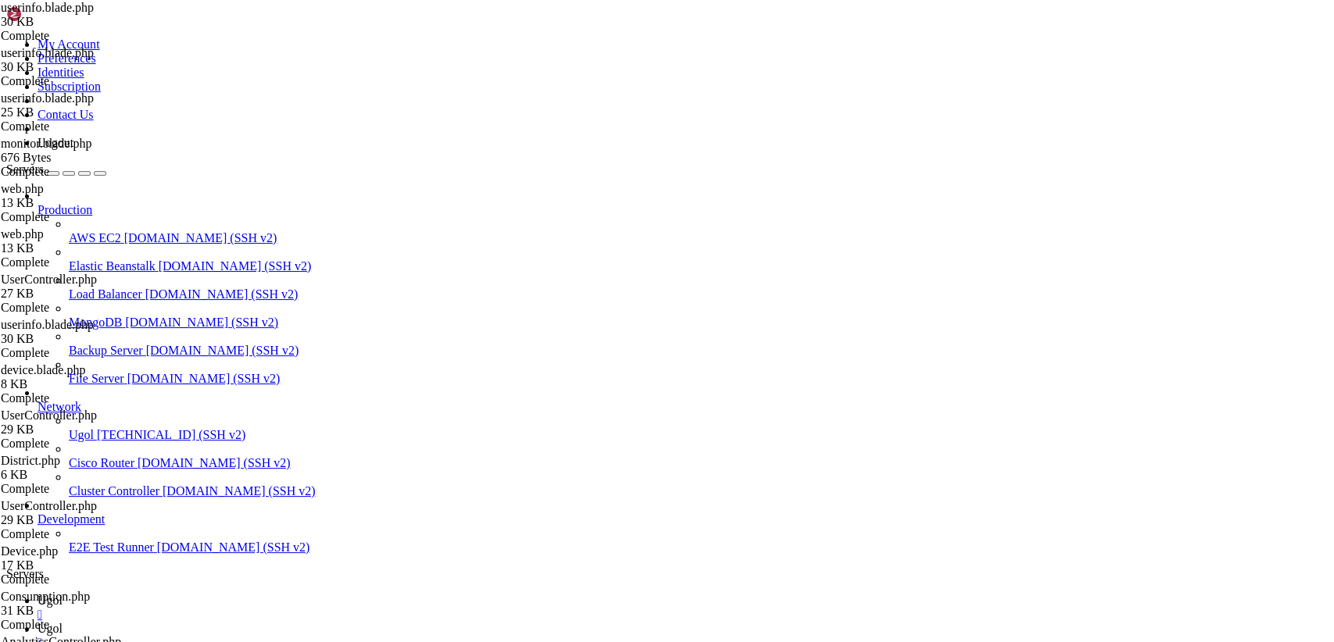
scroll to position [4055, 0]
paste textarea "</script>"
type textarea "</script>"
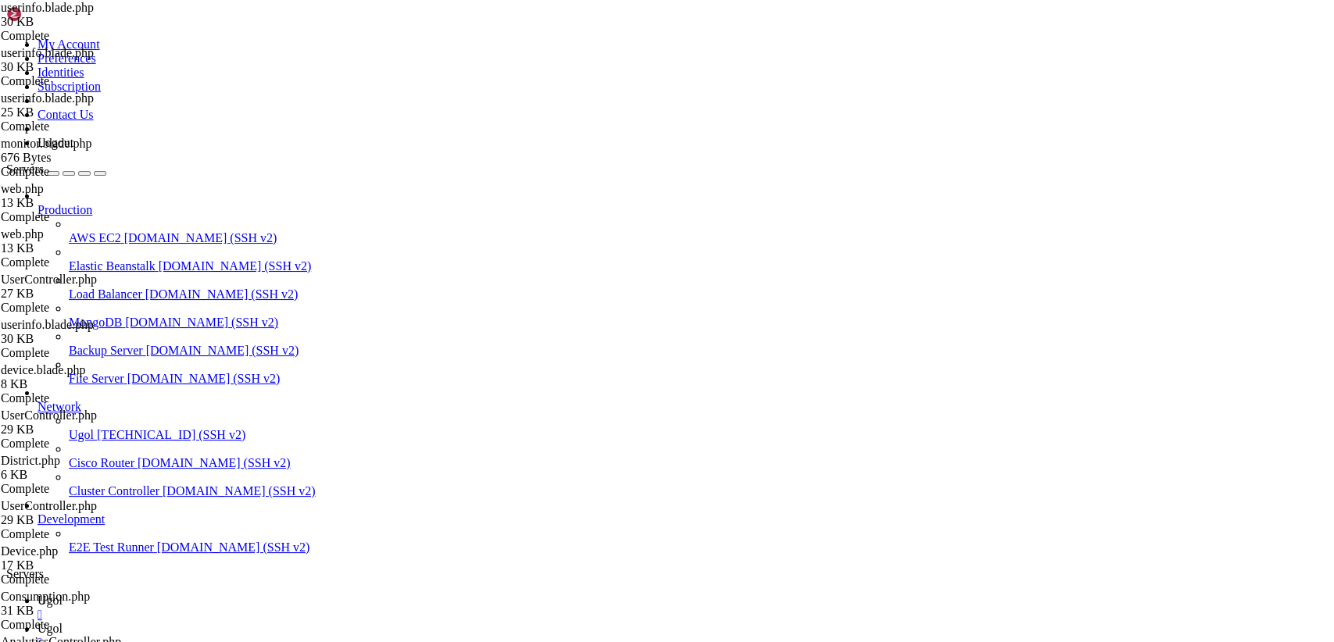
paste textarea "</script>"
type textarea "</script>"
drag, startPoint x: 1292, startPoint y: 53, endPoint x: 1283, endPoint y: 56, distance: 9.9
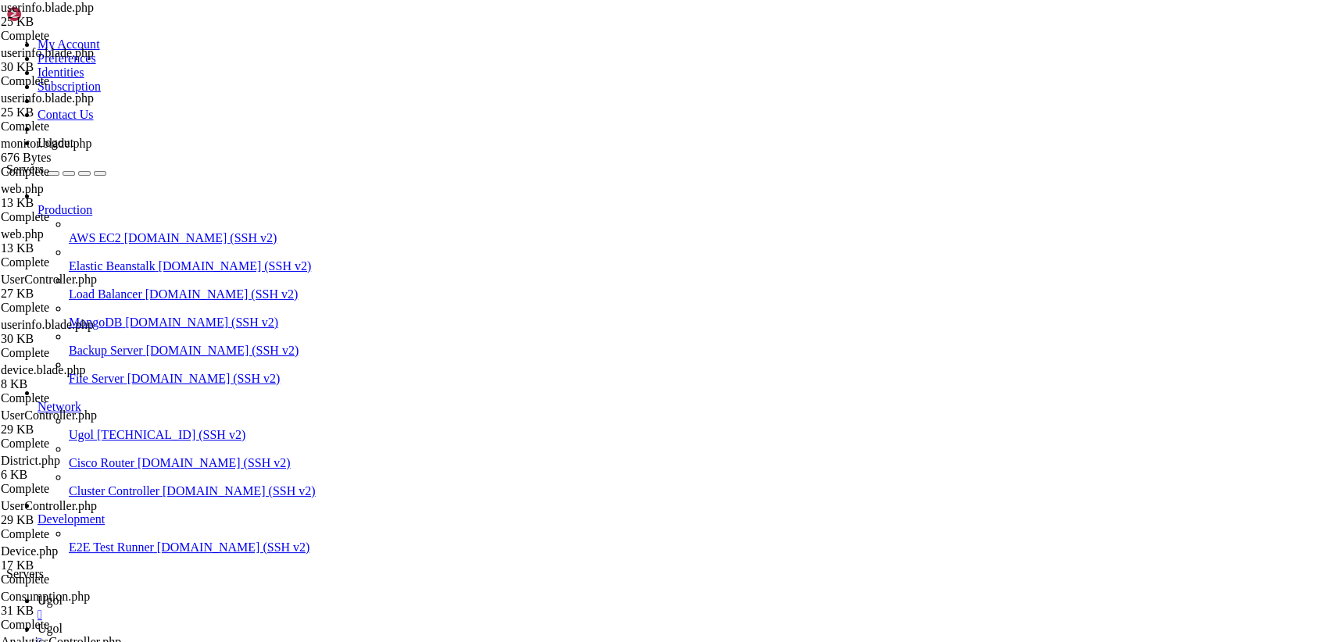
type input "/var/www/my-old-laravel-app/routes"
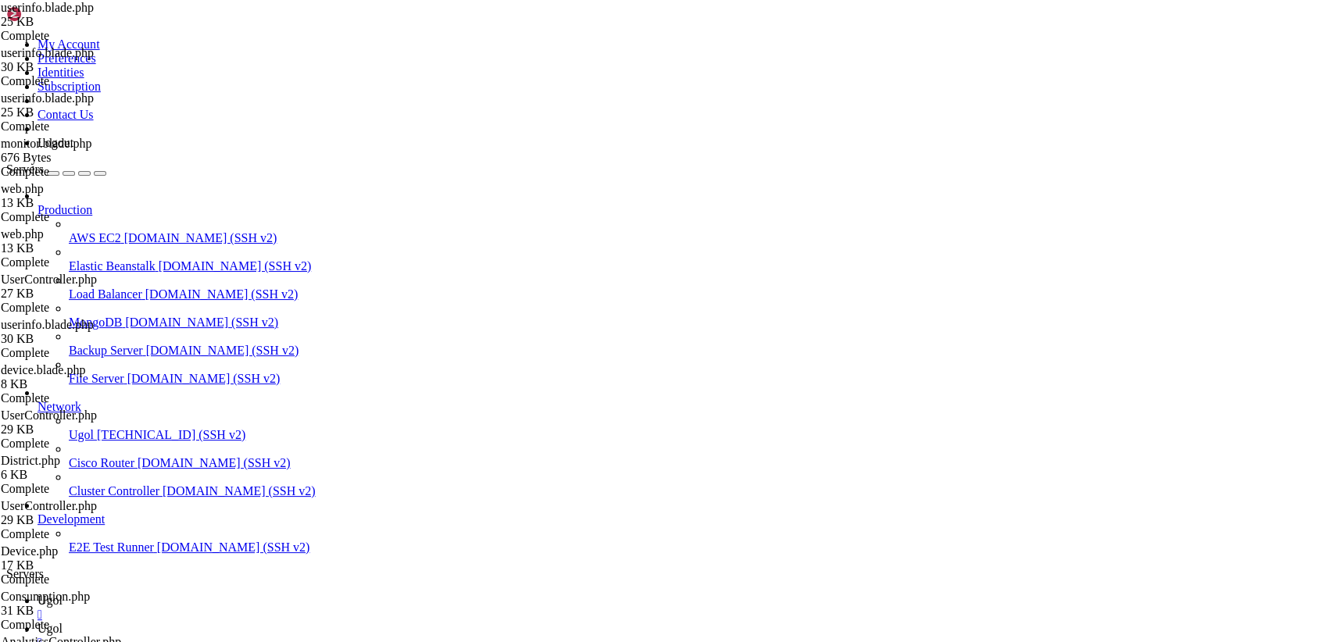
scroll to position [0, 0]
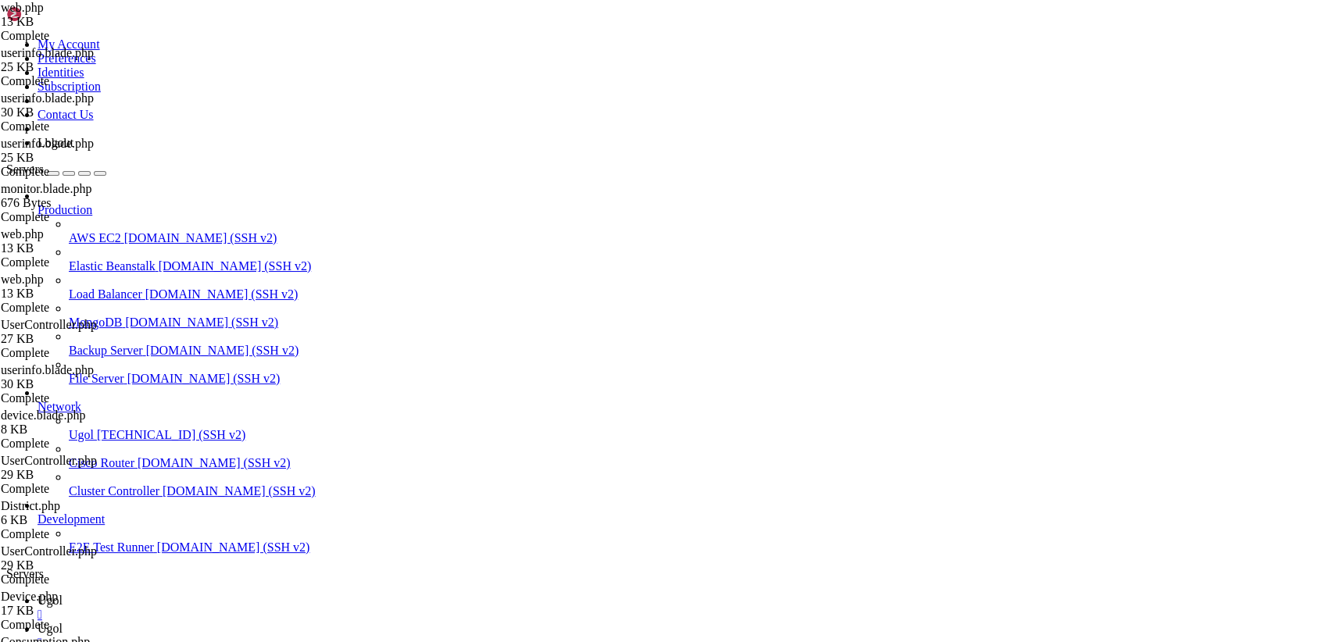
scroll to position [0, 0]
type textarea "Route::post('/users/{user}/attach-objects', [App\Http\Controllers\UserControlle…"
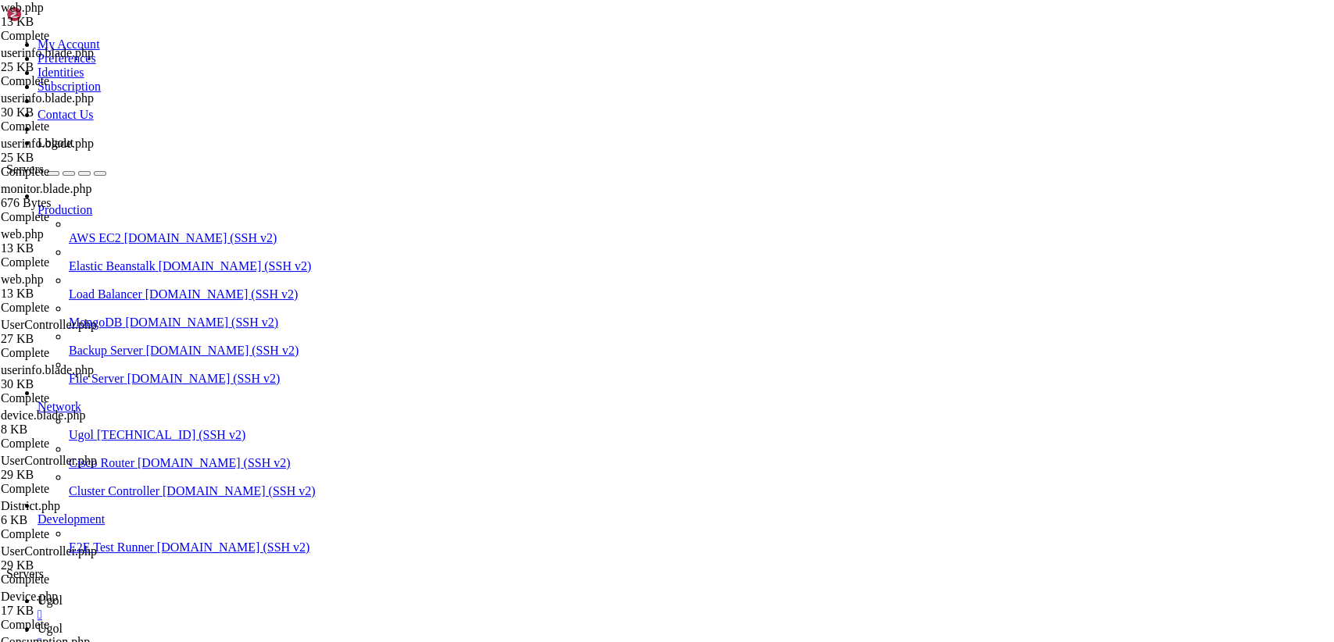
type input "/var/www/my-old-laravel-app/app/Http/Controllers"
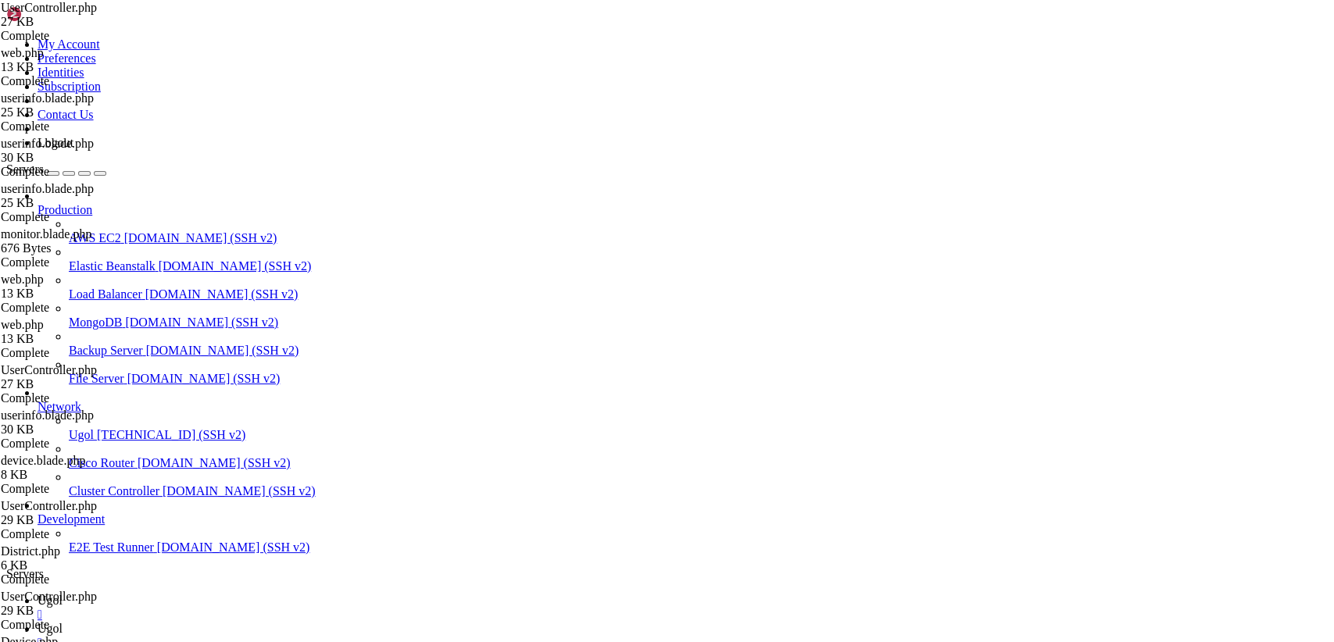
paste textarea "}"
type textarea "}"
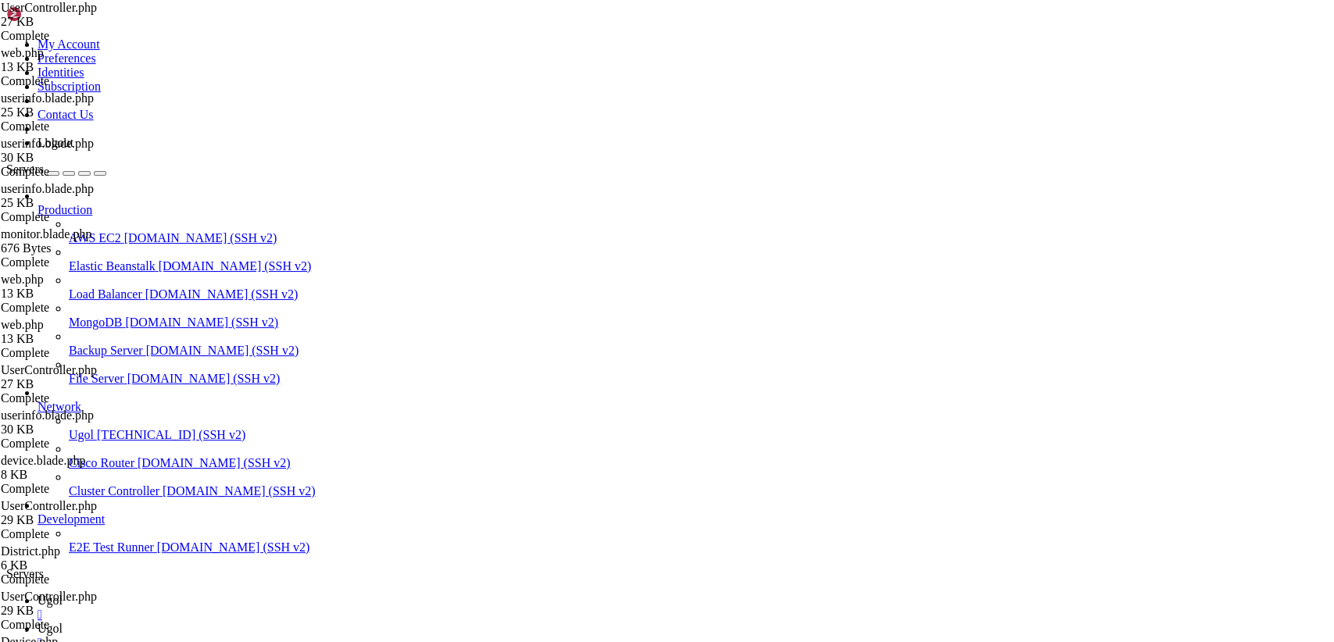
drag, startPoint x: 235, startPoint y: 77, endPoint x: 698, endPoint y: 683, distance: 762.4
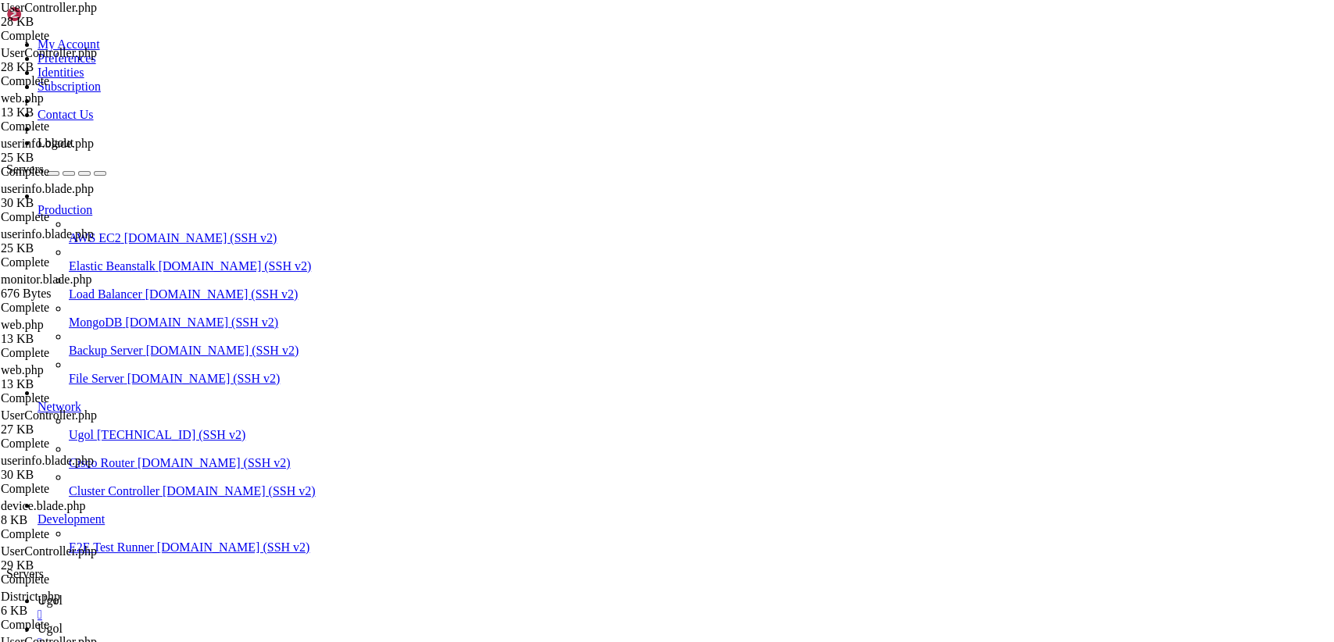
paste textarea "Log::warning('syncPages: Ошибка валидации для пользователя ' . $user_id . ': ' …"
paste textarea
type textarea "}"
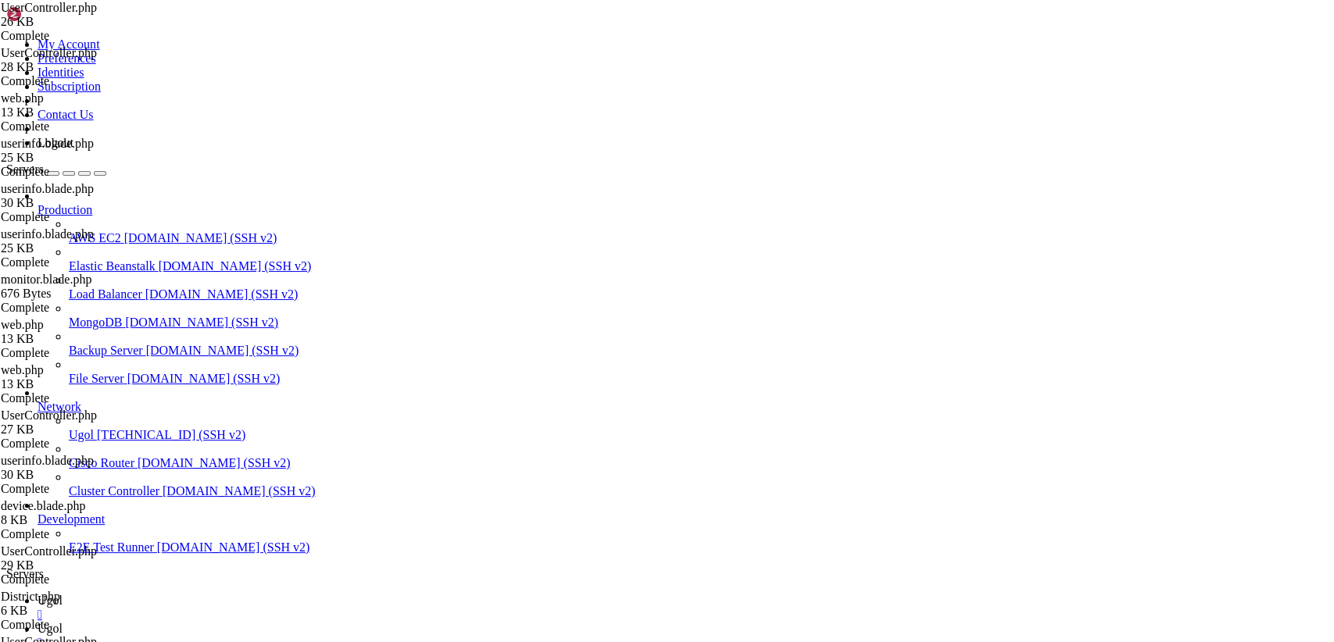
type input "/var/www/my-old-laravel-app/routes"
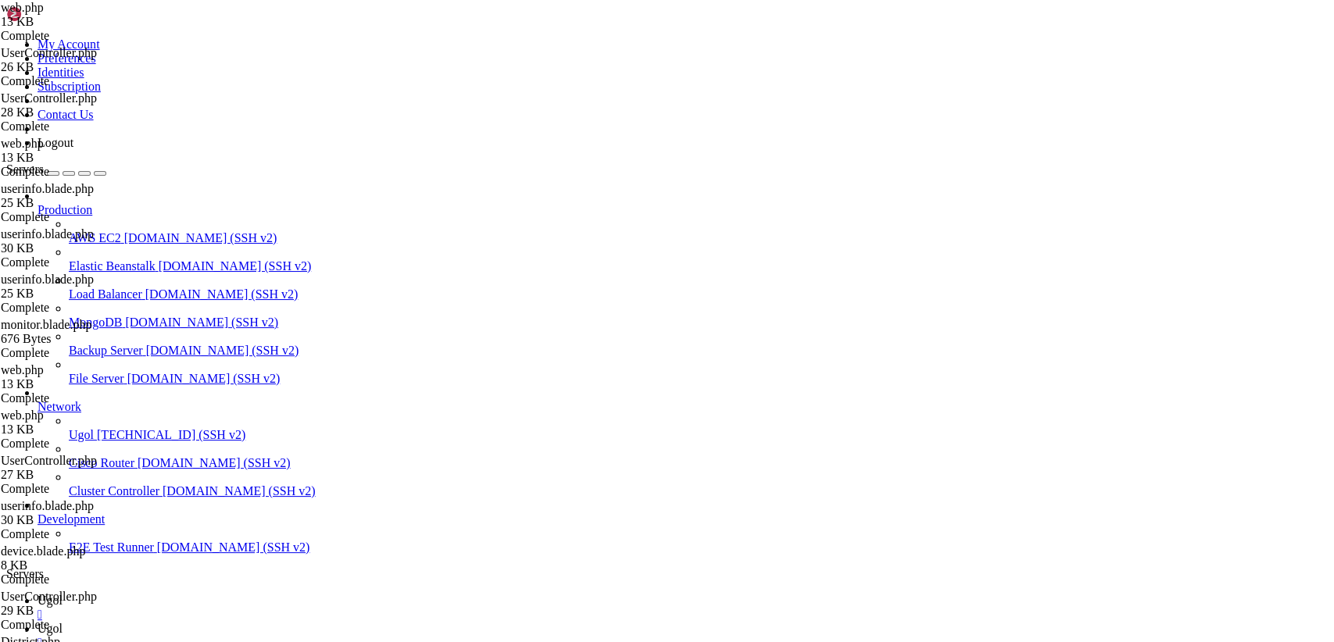
drag, startPoint x: 234, startPoint y: 73, endPoint x: 498, endPoint y: 683, distance: 664.1
paste textarea
type textarea "});"
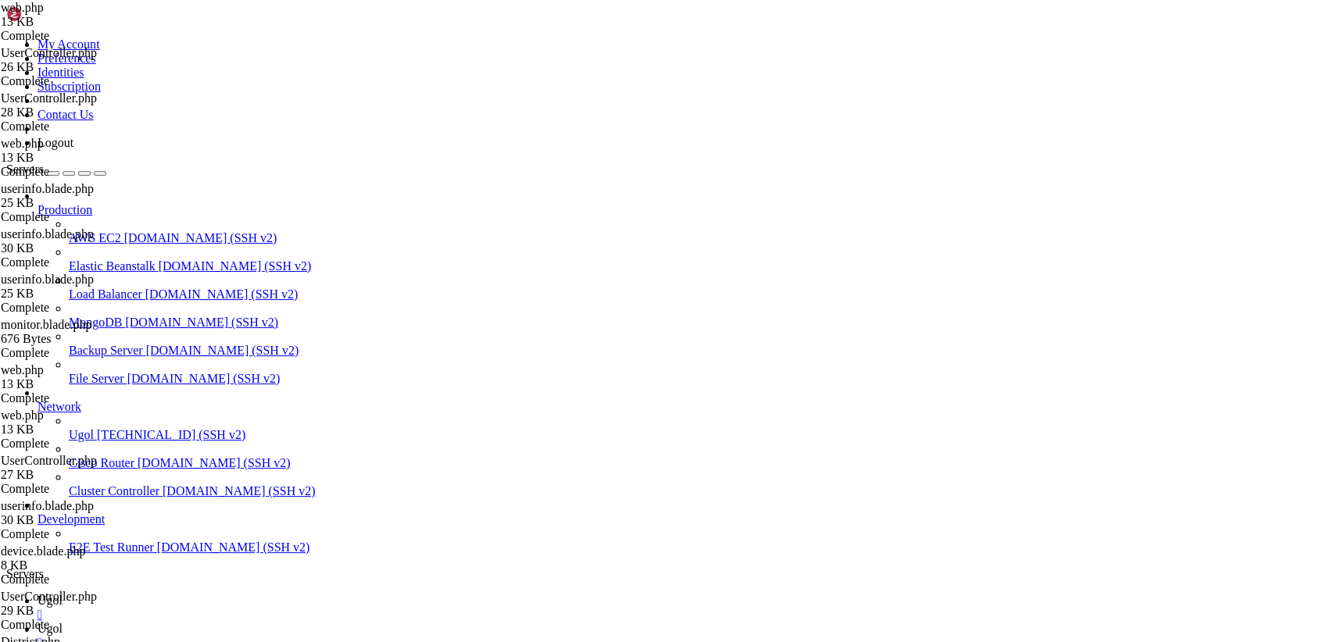
scroll to position [0, 0]
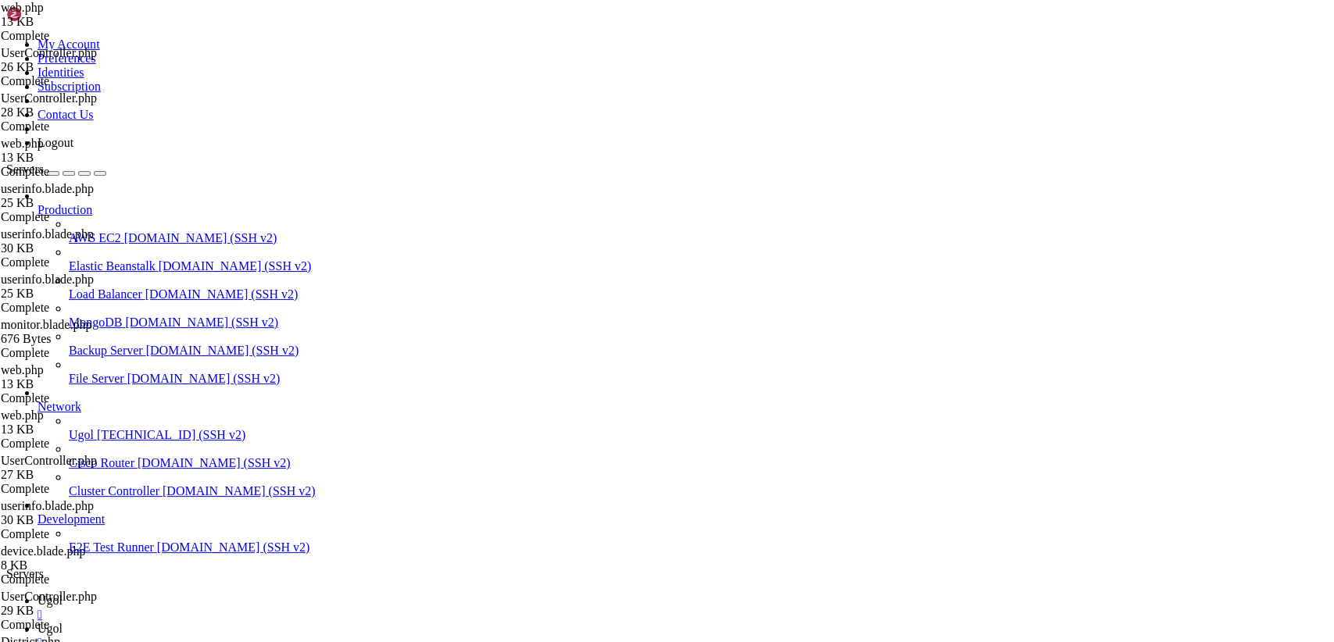
type input "/var/www/my-old-laravel-app/resources/js/components"
drag, startPoint x: 232, startPoint y: 80, endPoint x: 664, endPoint y: 636, distance: 704.3
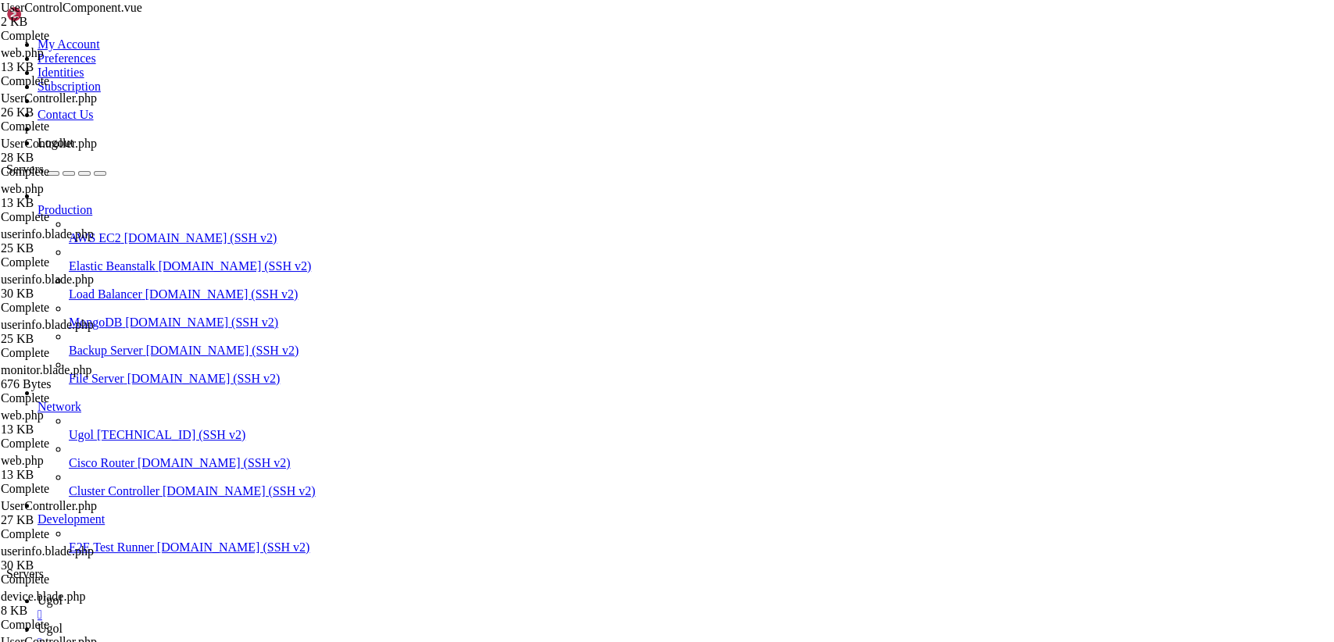
drag, startPoint x: 656, startPoint y: 52, endPoint x: 202, endPoint y: 55, distance: 453.9
drag, startPoint x: 234, startPoint y: 75, endPoint x: 487, endPoint y: 672, distance: 648.3
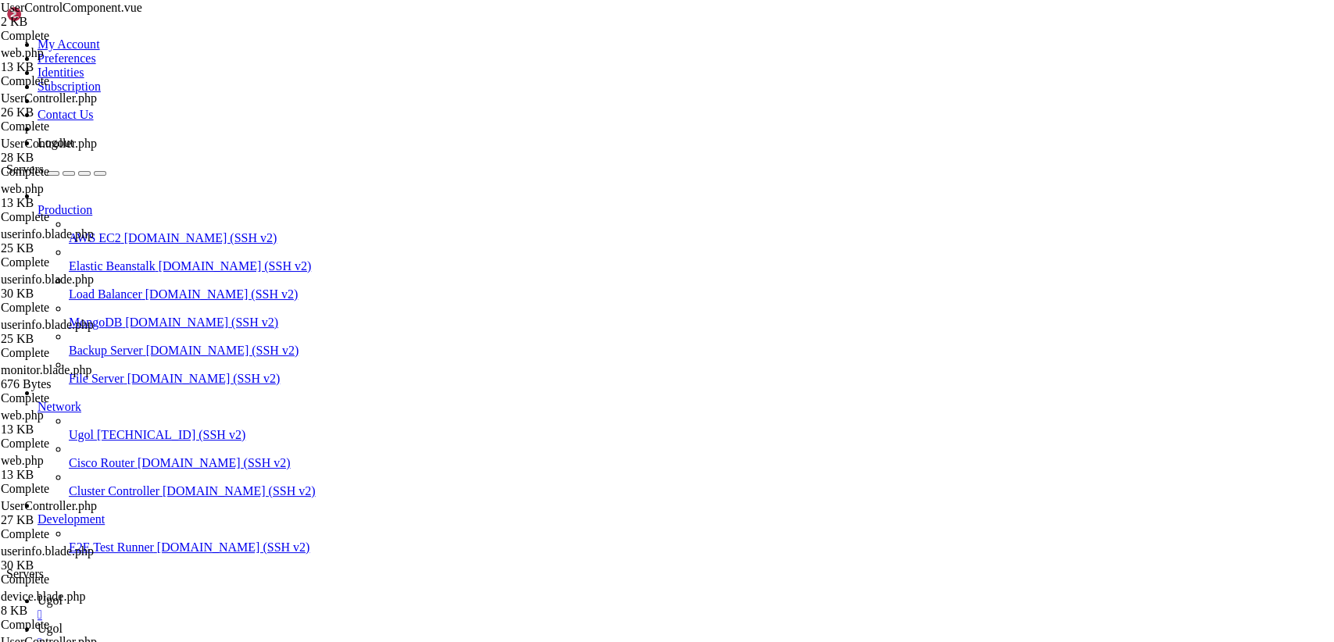
type textarea "} </style>"
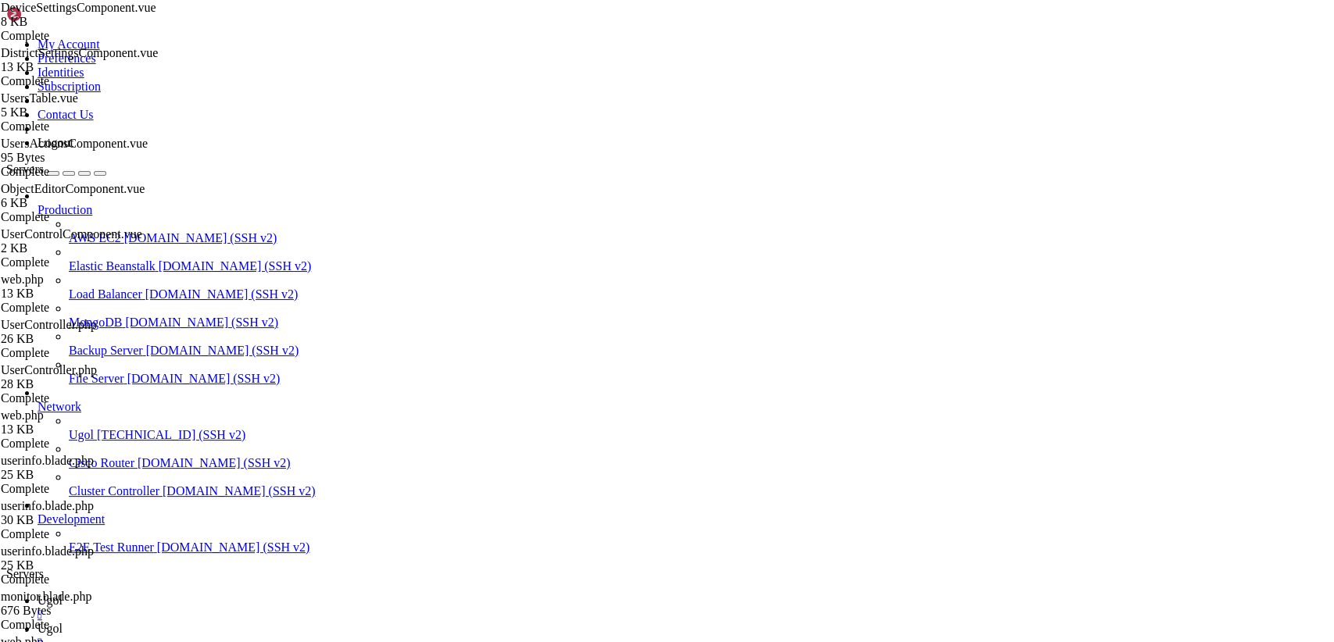
scroll to position [0, 0]
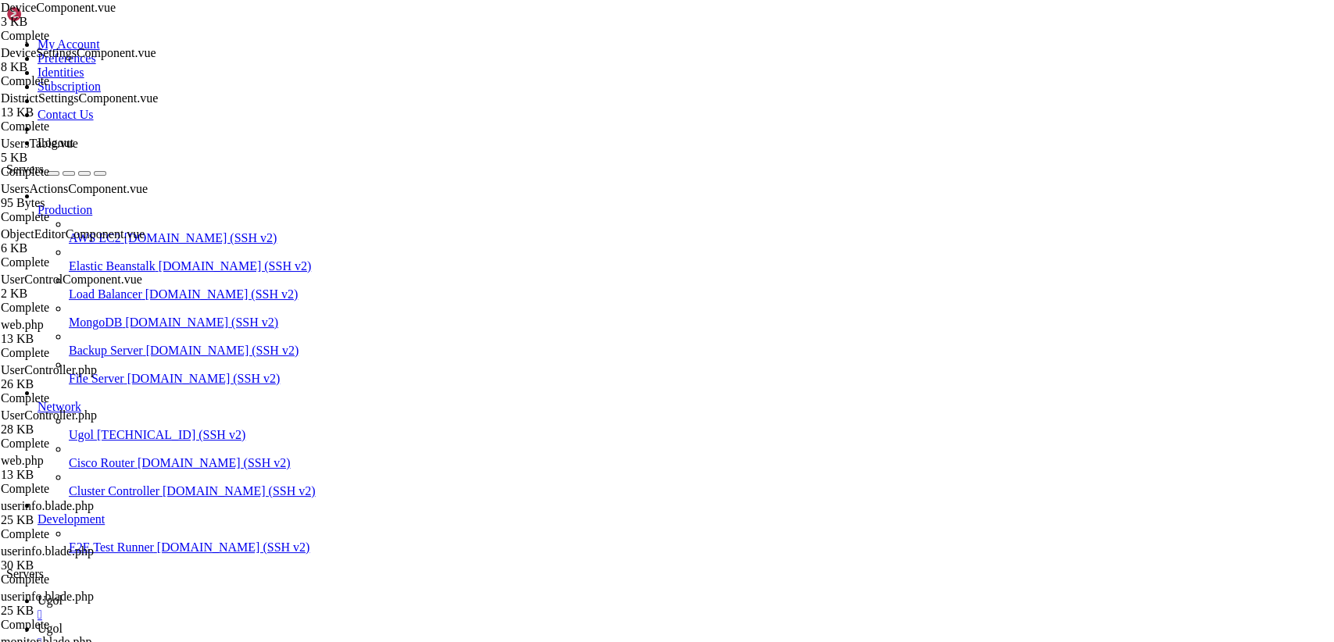
drag, startPoint x: 237, startPoint y: 80, endPoint x: 250, endPoint y: 95, distance: 20.0
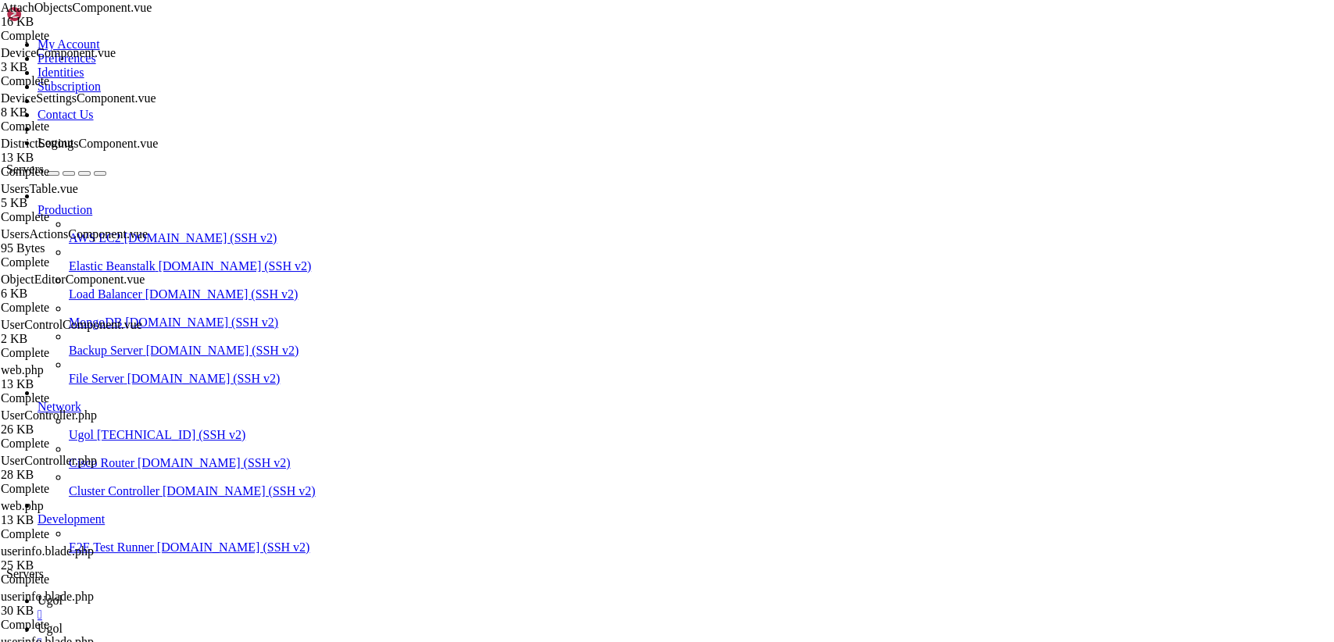
drag, startPoint x: 234, startPoint y: 73, endPoint x: 681, endPoint y: 683, distance: 755.7
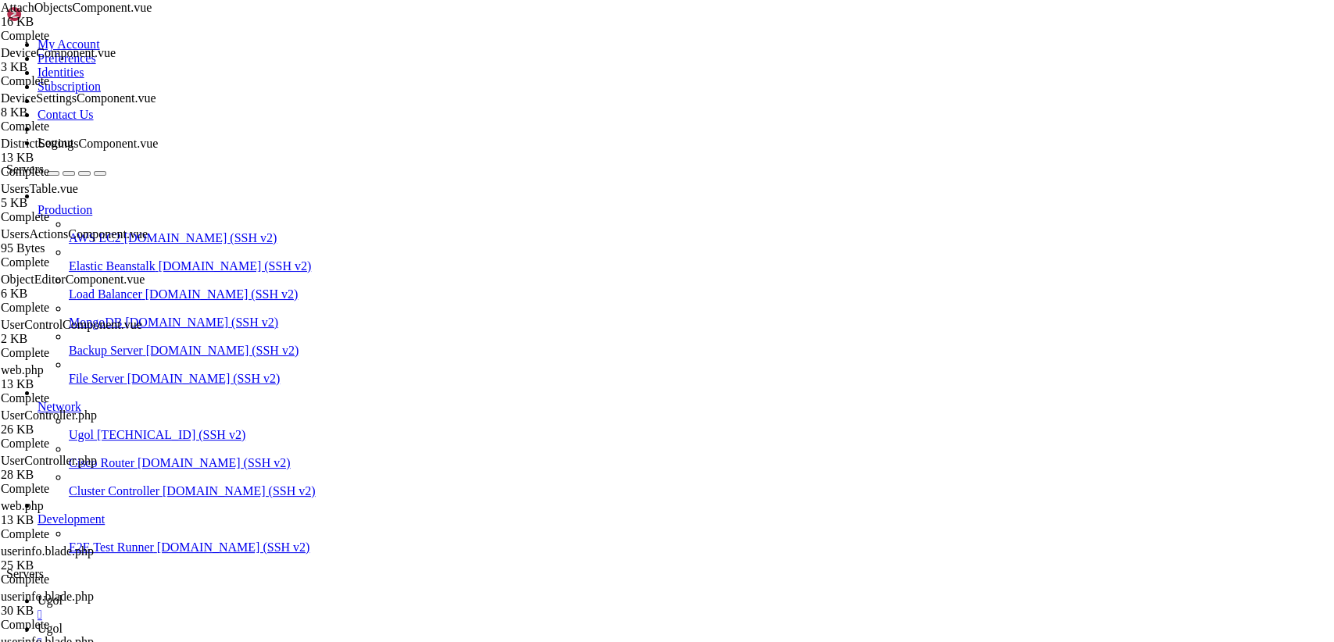
drag, startPoint x: 668, startPoint y: 56, endPoint x: 204, endPoint y: 31, distance: 464.7
paste textarea
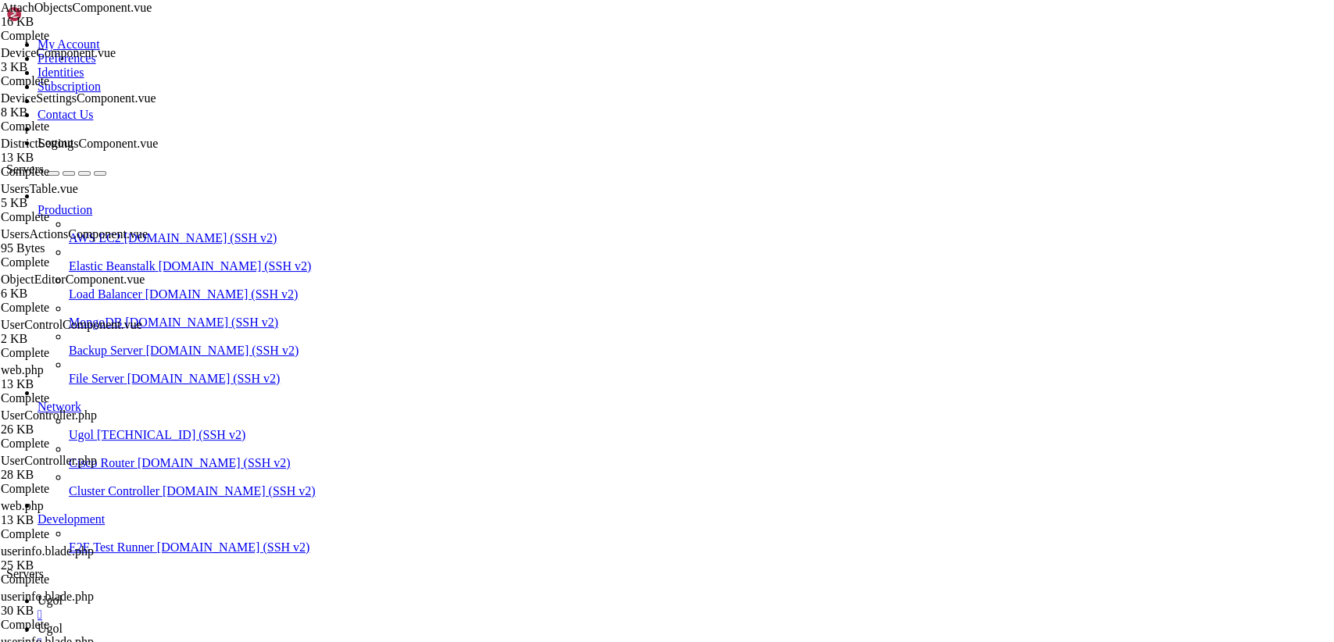
paste textarea
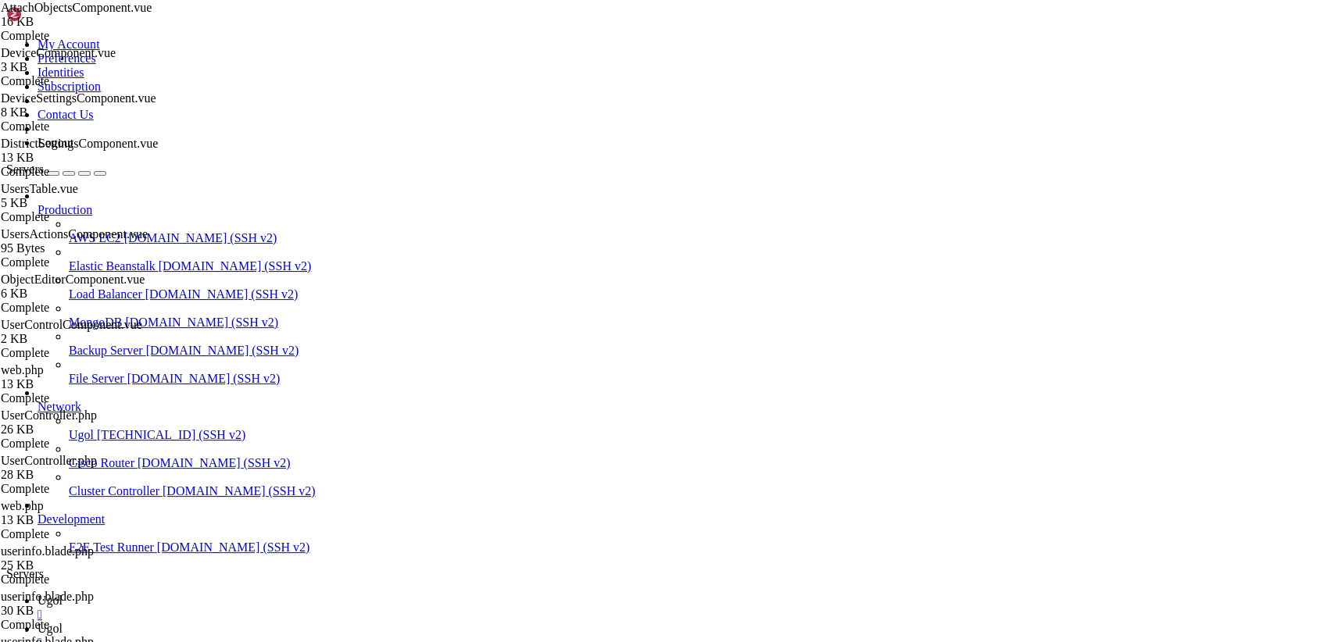
drag, startPoint x: 294, startPoint y: 616, endPoint x: 148, endPoint y: -27, distance: 658.6
paste textarea "/style"
paste textarea
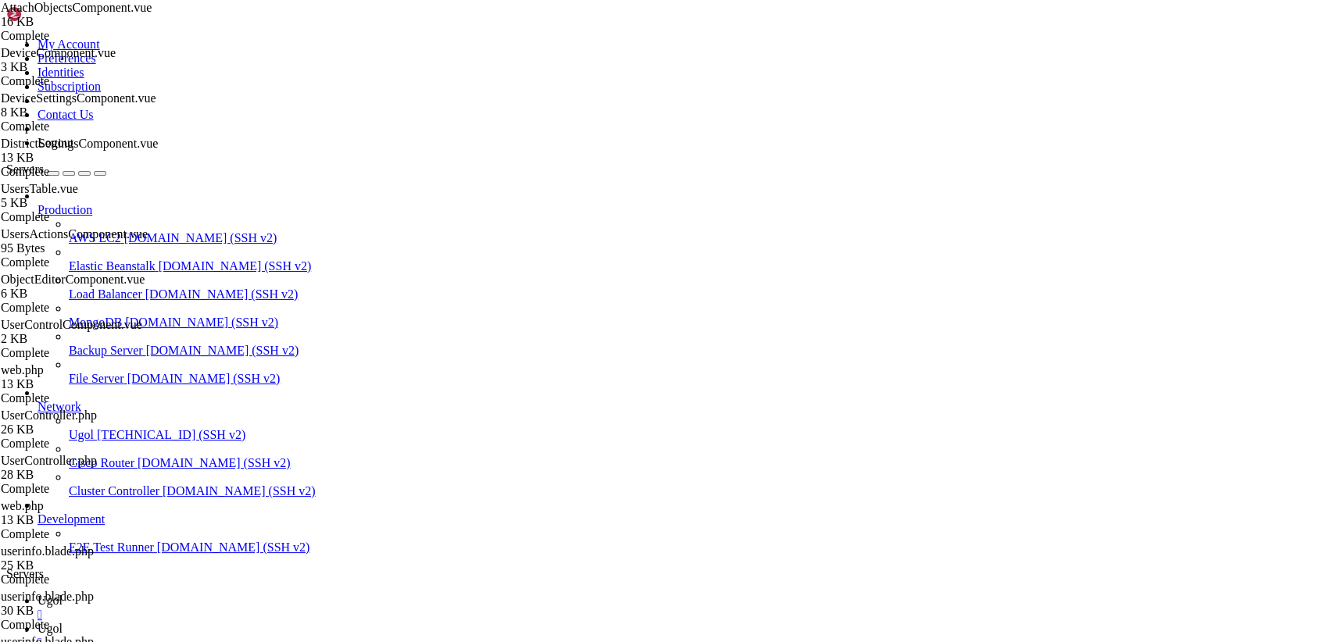
type textarea "</style>"
click at [62, 594] on span "Ugol" at bounding box center [49, 600] width 25 height 13
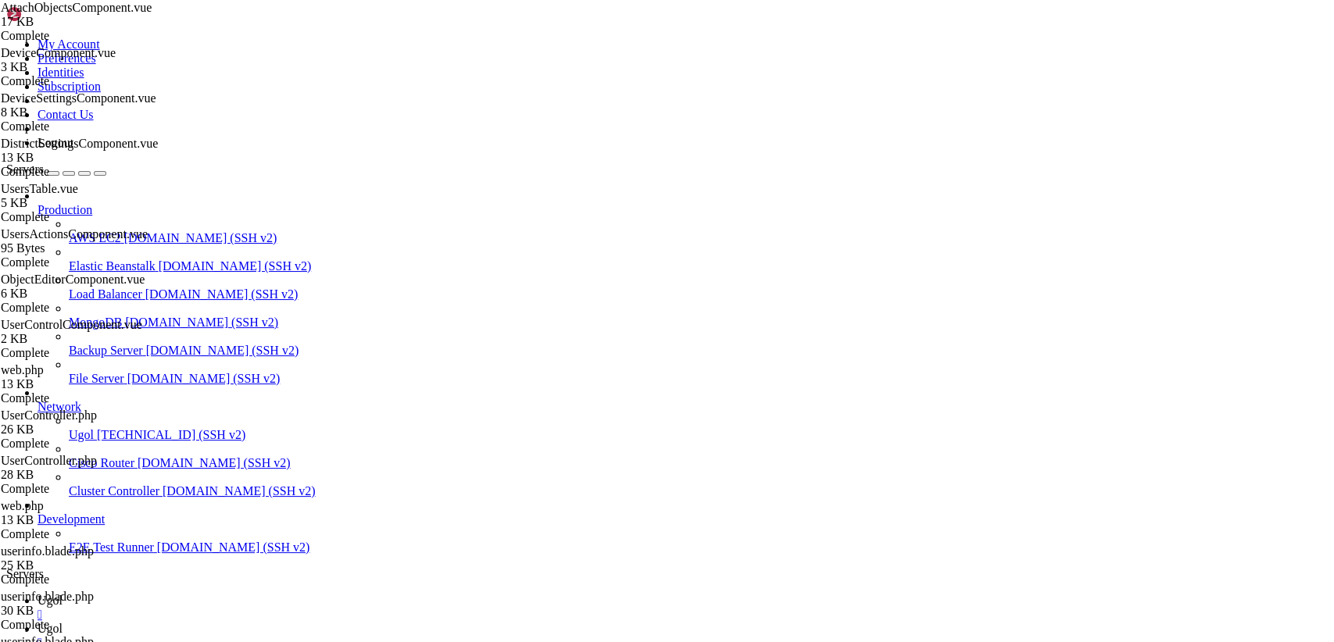
drag, startPoint x: 130, startPoint y: 1216, endPoint x: 85, endPoint y: 1221, distance: 44.8
copy x-row "npm run"
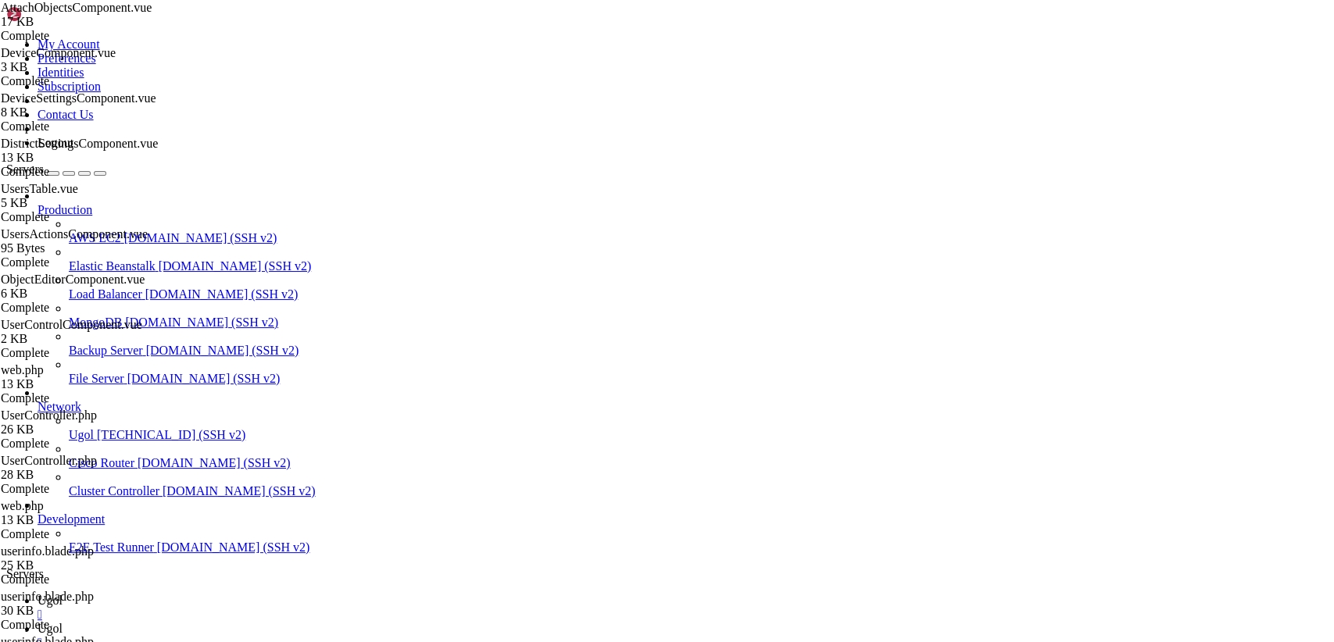
click at [62, 594] on span "Ugol" at bounding box center [49, 600] width 25 height 13
click at [62, 622] on span "Ugol" at bounding box center [49, 628] width 25 height 13
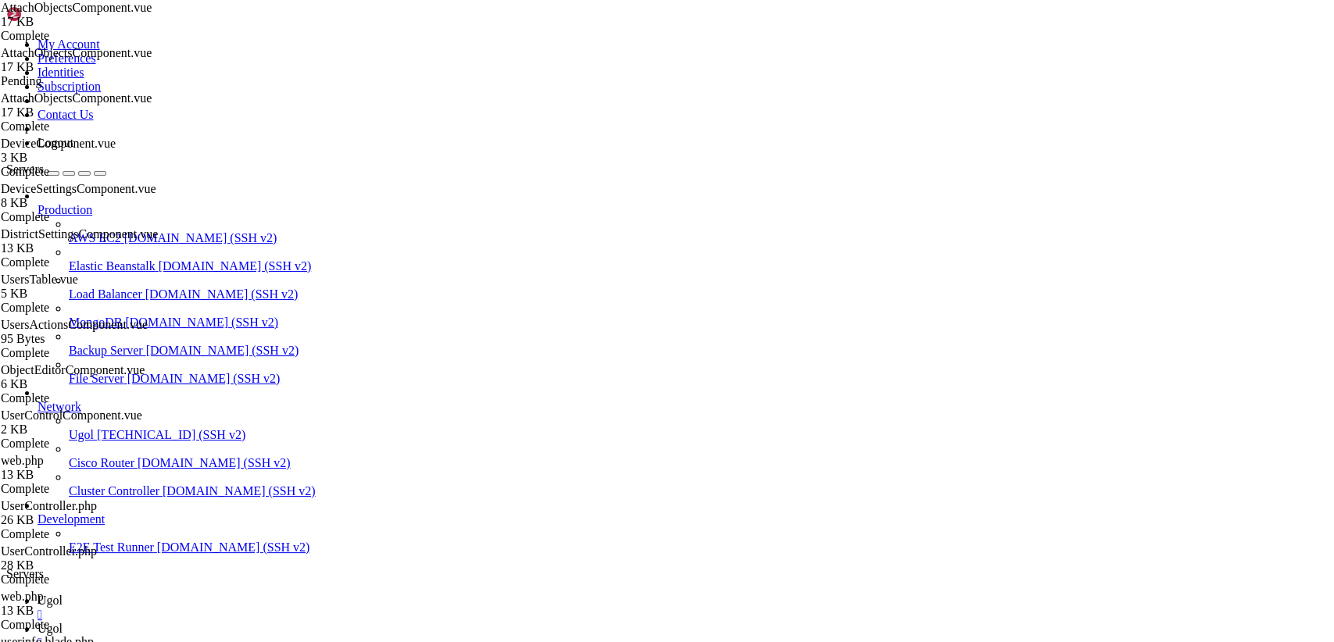
scroll to position [2855, 0]
drag, startPoint x: 231, startPoint y: 77, endPoint x: 627, endPoint y: 683, distance: 723.1
paste textarea
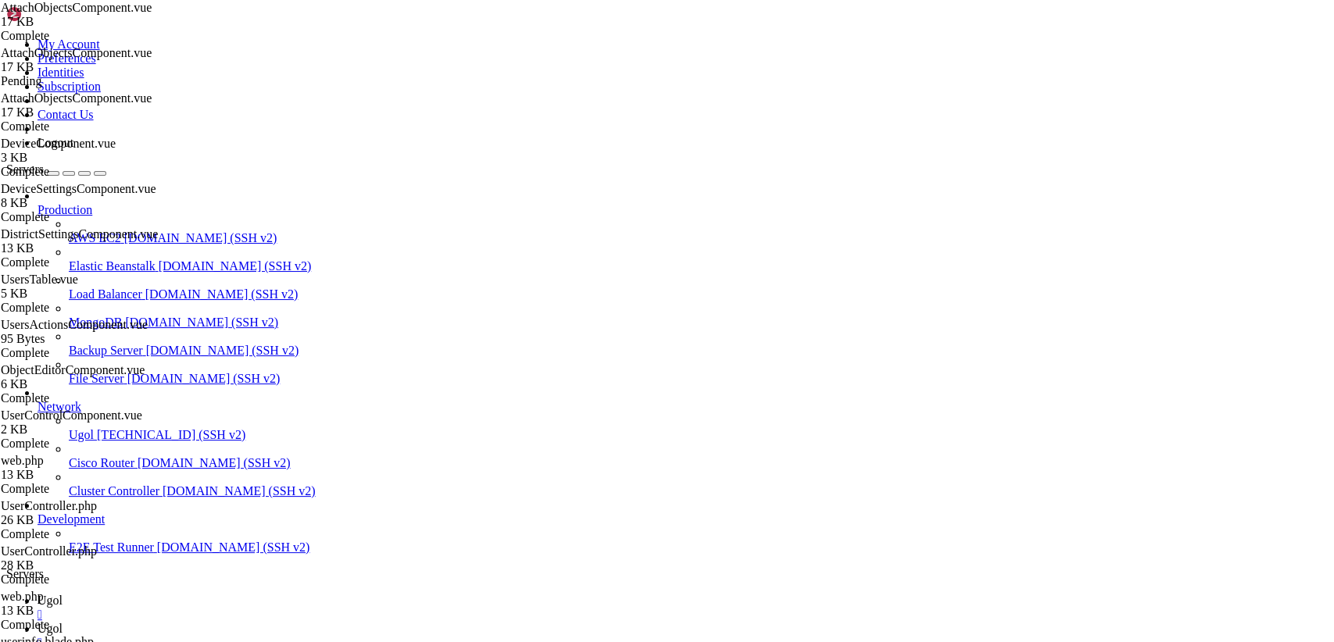
type textarea "</style>"
type textarea "<template>"
click at [62, 594] on span "Ugol" at bounding box center [49, 600] width 25 height 13
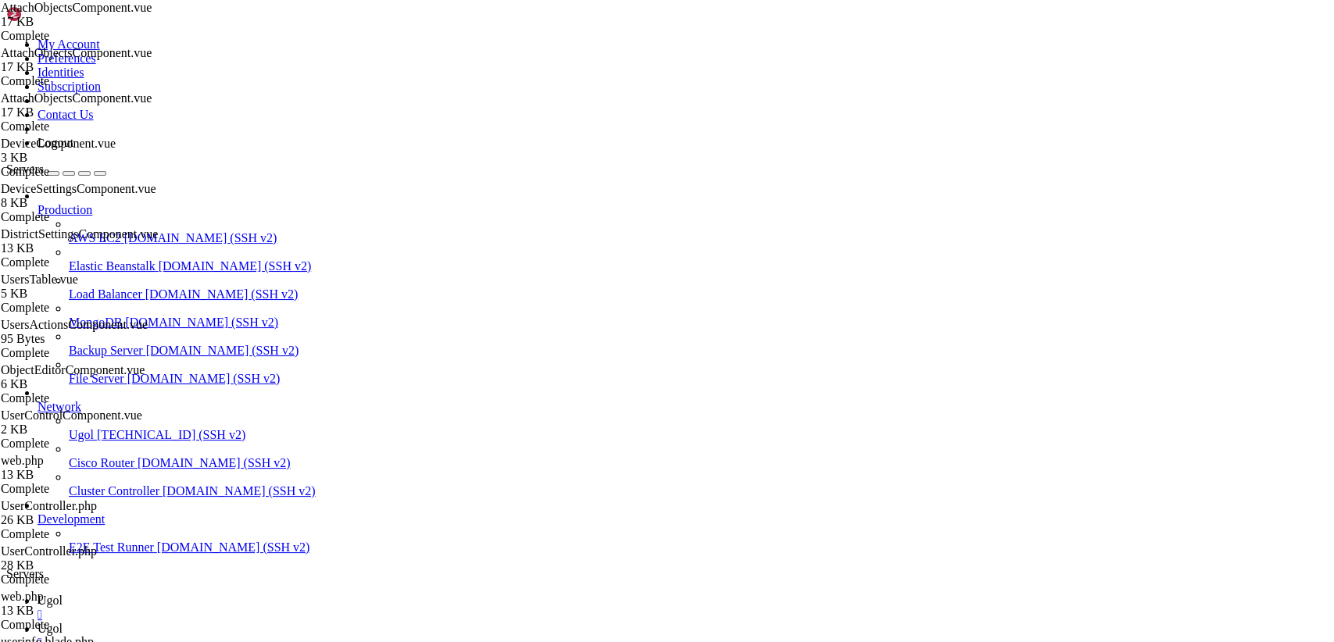
scroll to position [5060, 0]
drag, startPoint x: 381, startPoint y: 1289, endPoint x: 297, endPoint y: 1279, distance: 85.0
copy x-row "npm run prod"
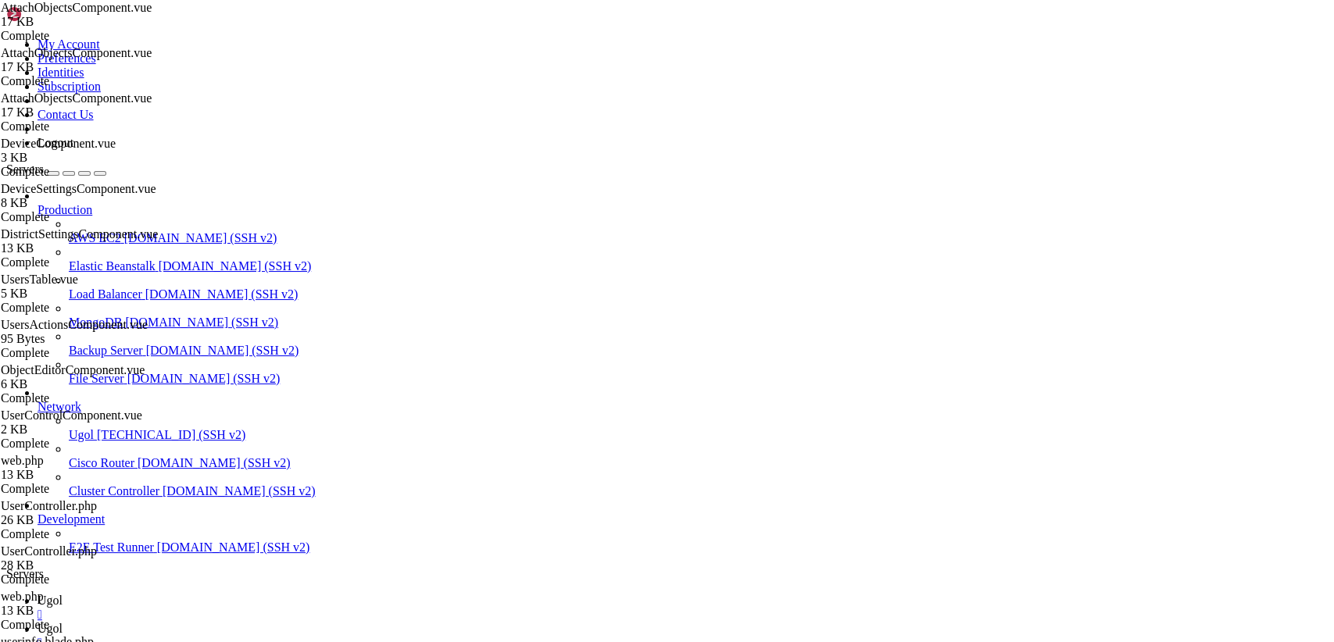
drag, startPoint x: 385, startPoint y: 994, endPoint x: 12, endPoint y: 979, distance: 372.9
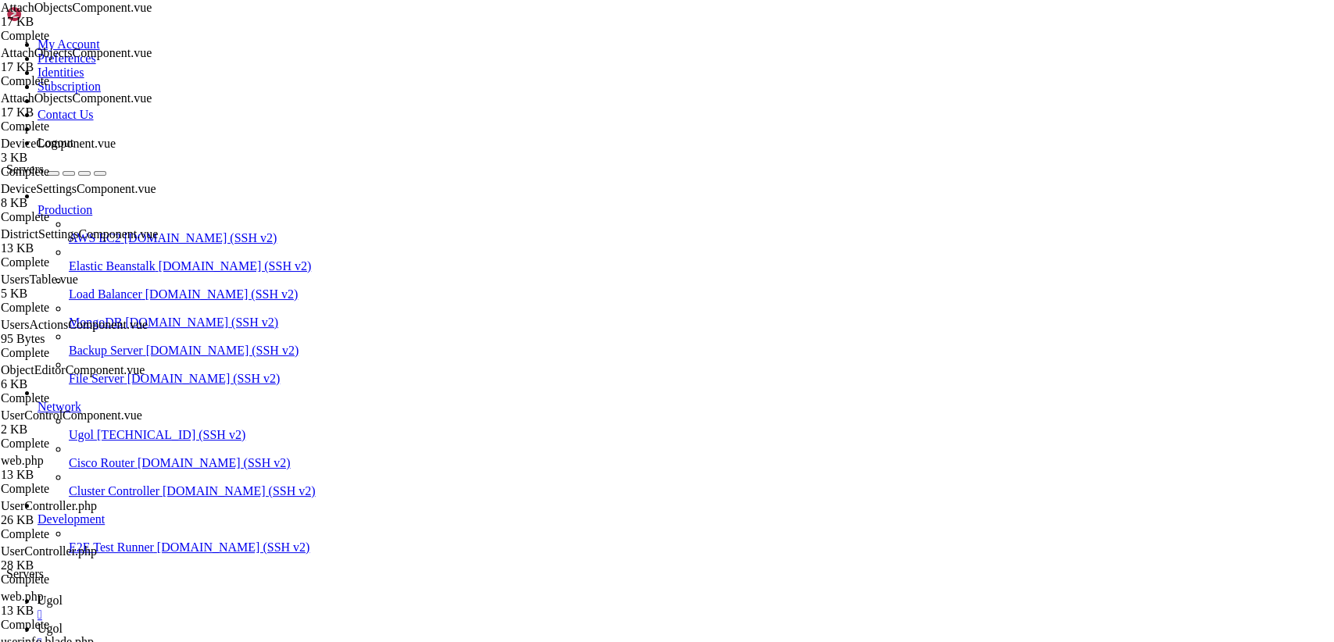
copy div "root@s1360875:/var/www/my-old-laravel-app# npm cache clean --force npm WARN usi…"
click at [6, 37] on icon at bounding box center [6, 37] width 0 height 0
click at [73, 149] on link "Logout" at bounding box center [55, 142] width 36 height 13
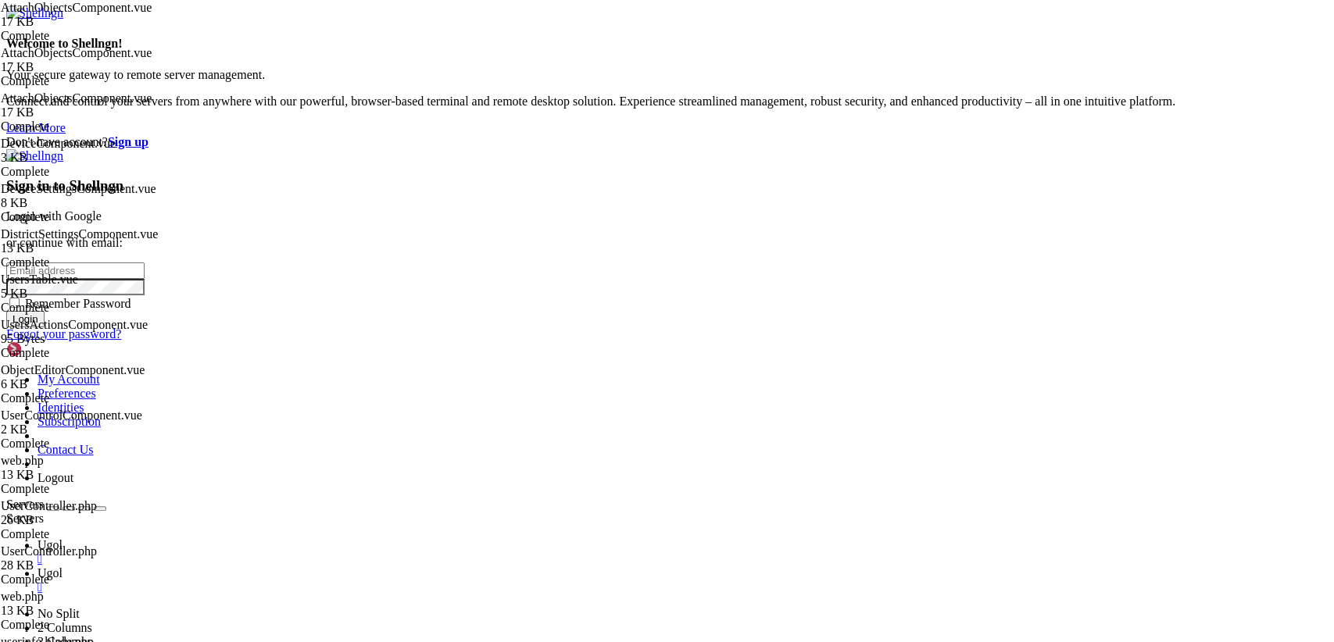
type input "[TECHNICAL_ID]"
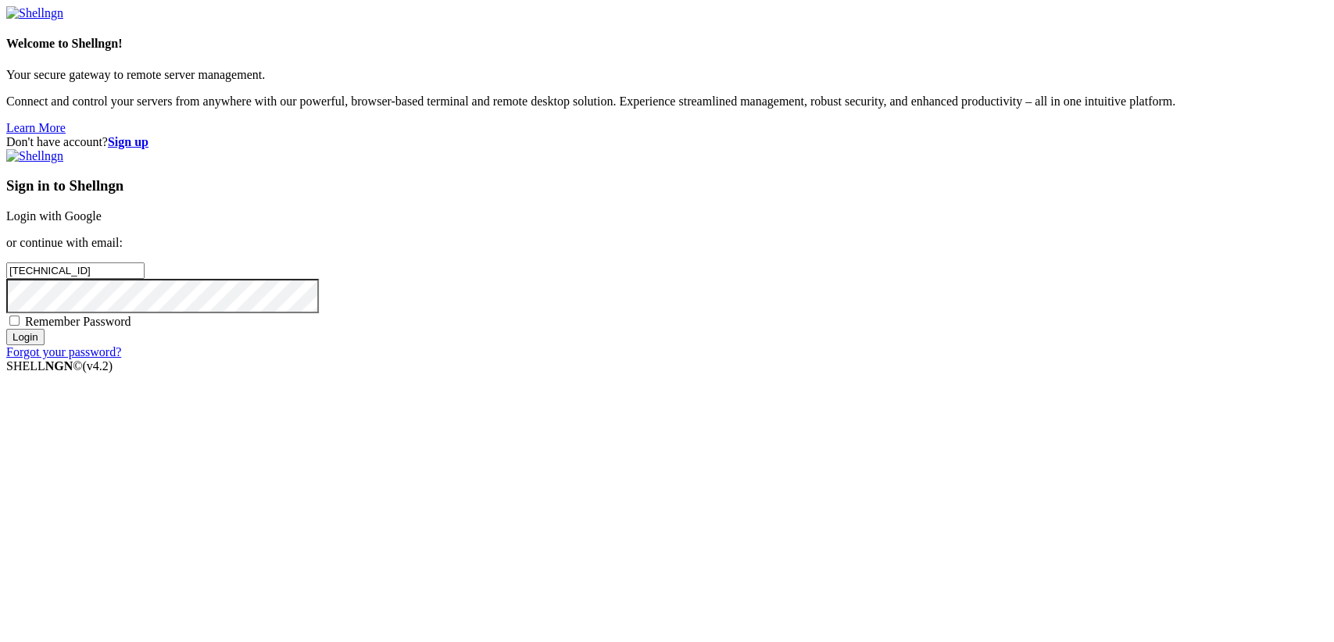
click at [102, 223] on link "Login with Google" at bounding box center [53, 215] width 95 height 13
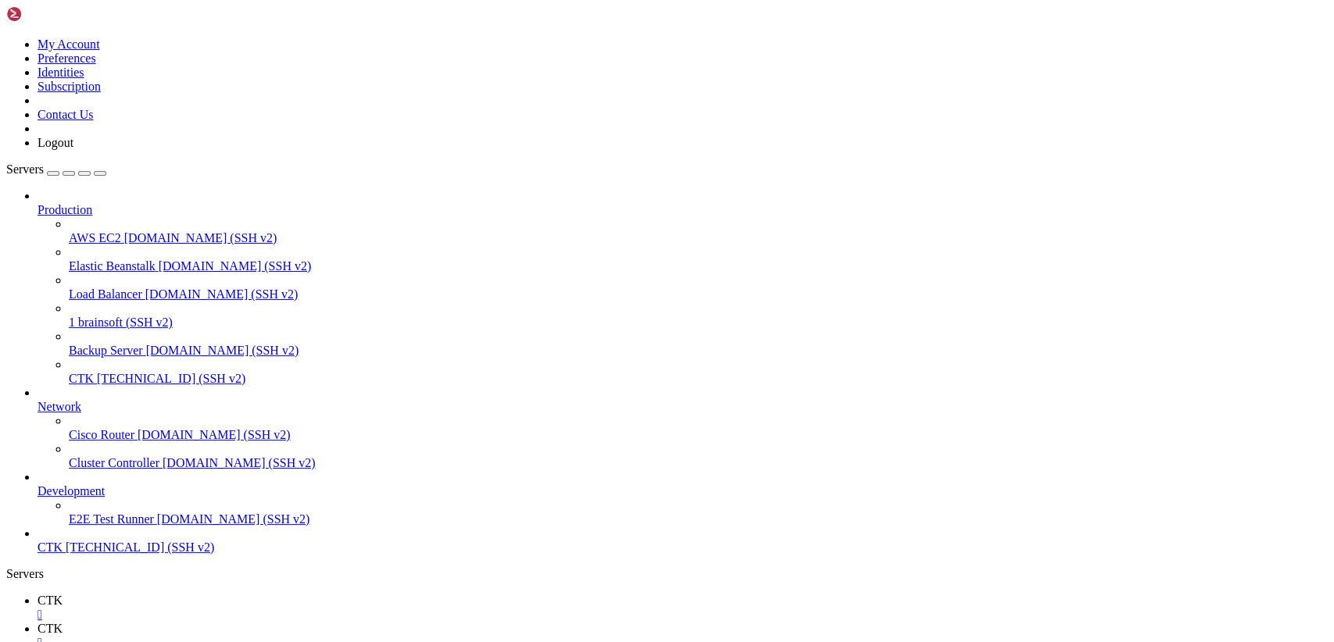
scroll to position [40, 0]
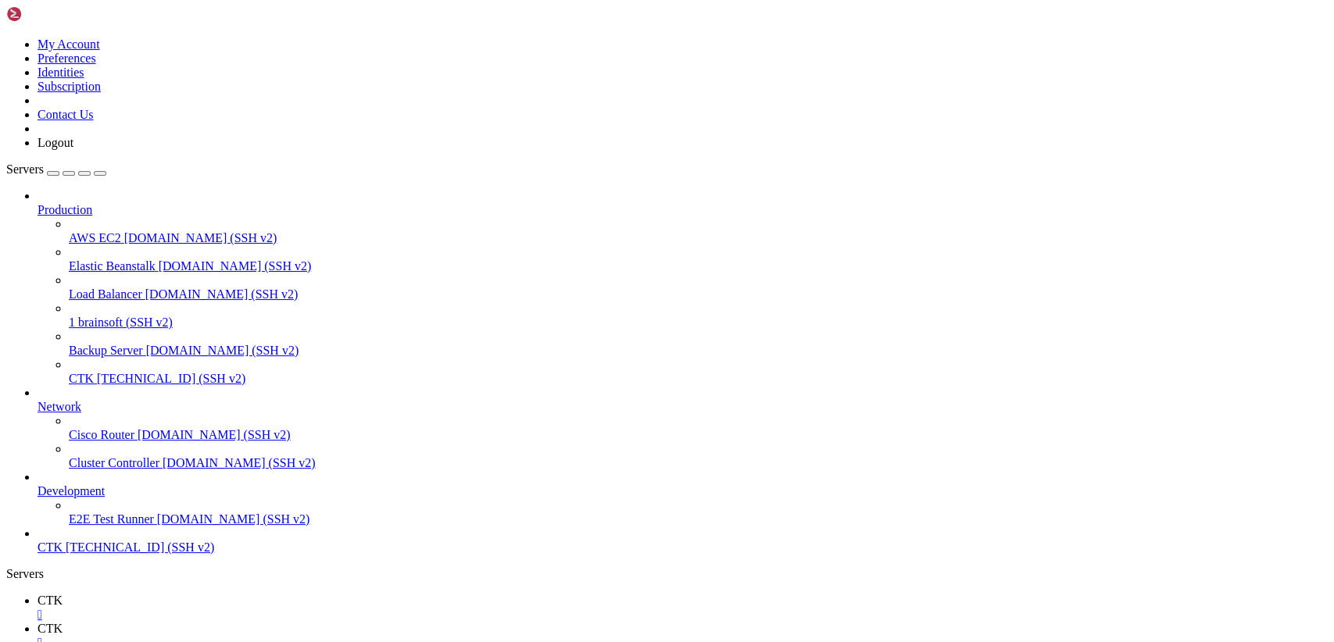
scroll to position [260, 0]
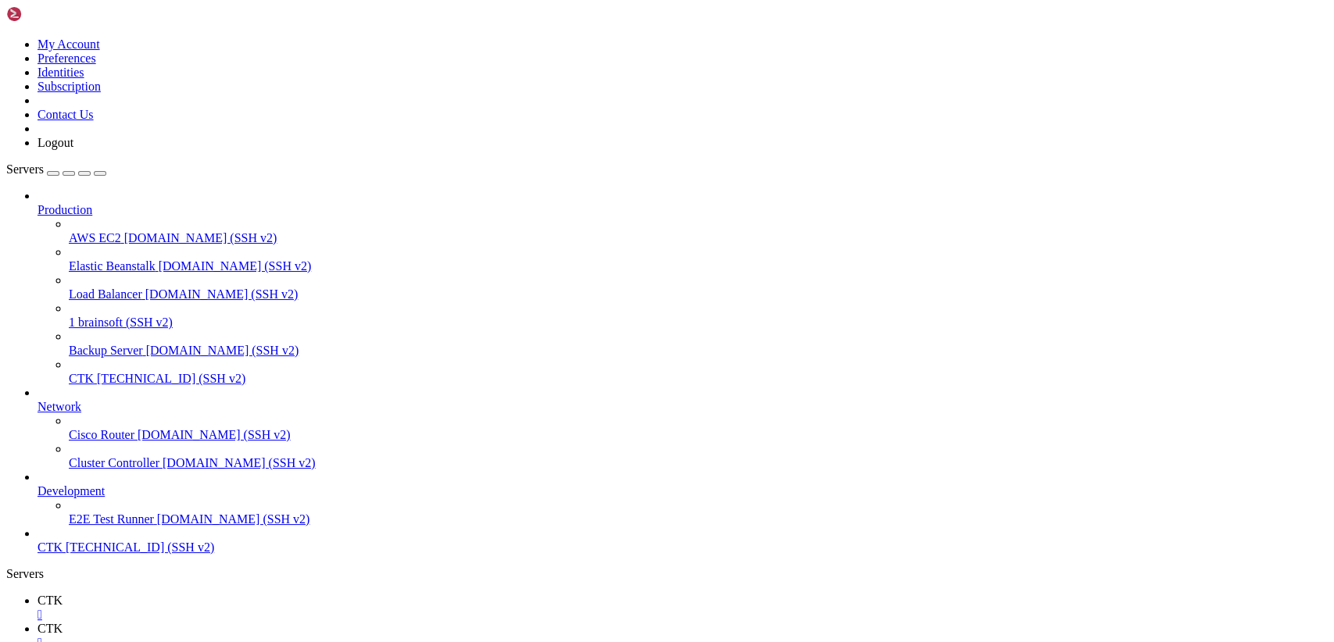
type input "/var/www/brainsoft/resources/js/components"
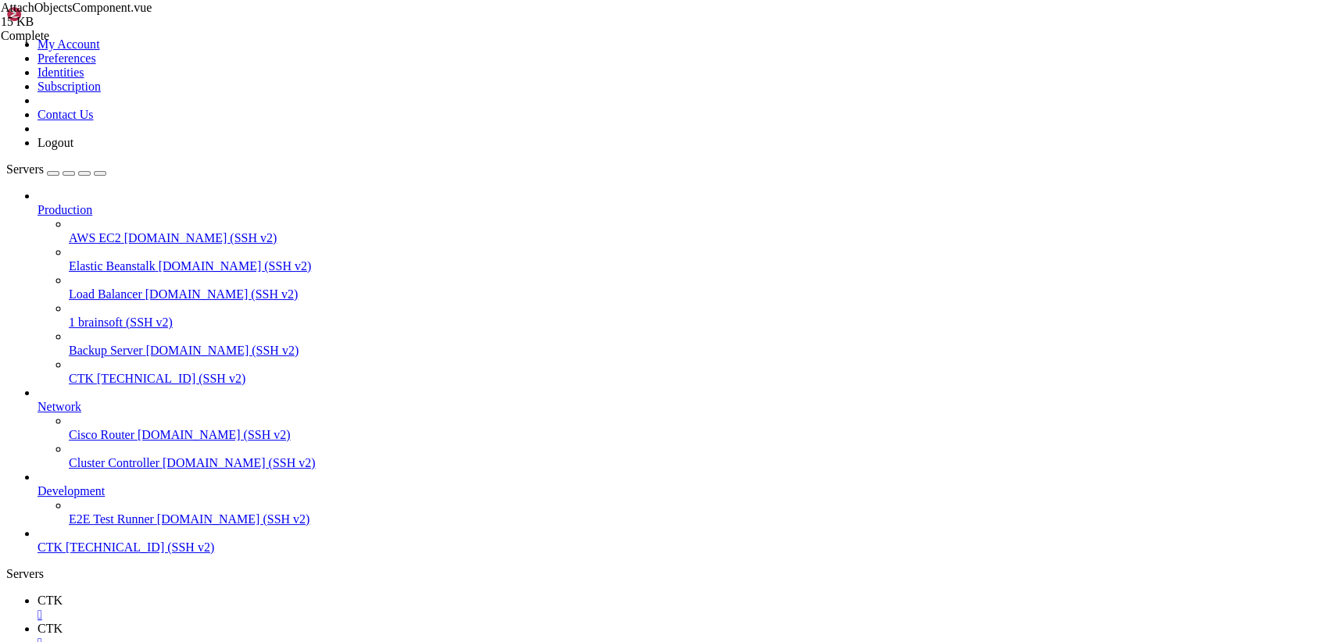
scroll to position [2442, 0]
drag, startPoint x: 234, startPoint y: 80, endPoint x: 737, endPoint y: 683, distance: 785.3
type textarea "} </style>"
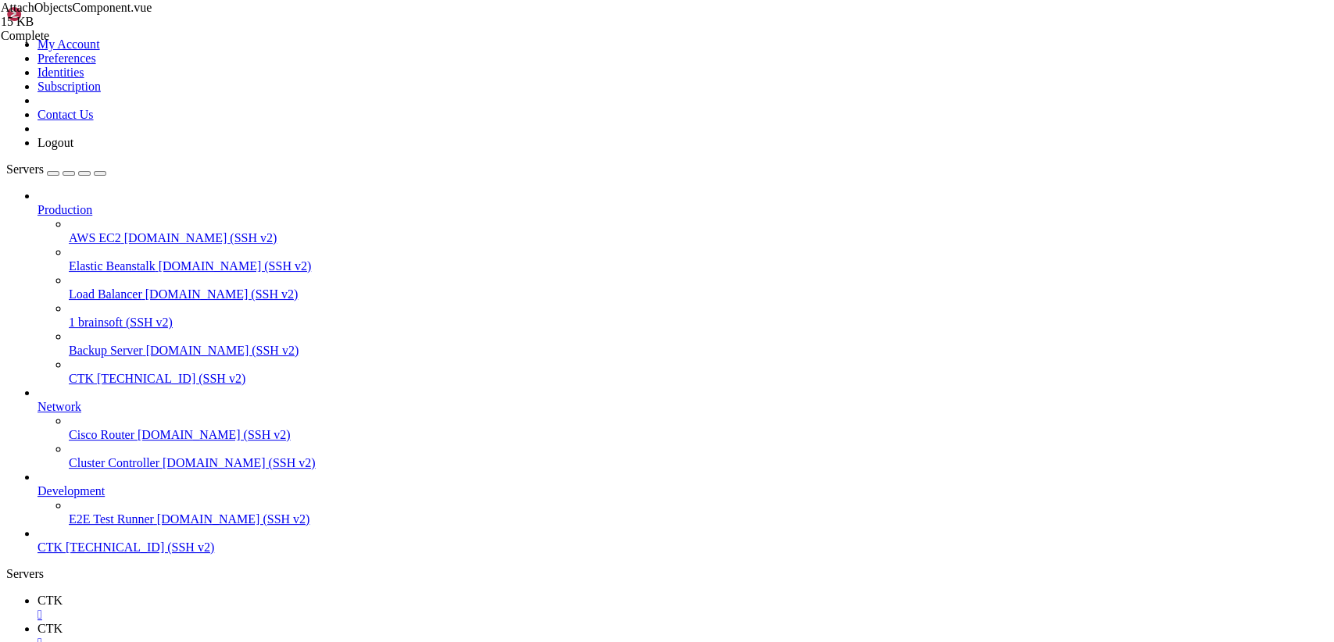
click at [6, 37] on icon at bounding box center [6, 37] width 0 height 0
click at [73, 149] on link "Logout" at bounding box center [55, 142] width 36 height 13
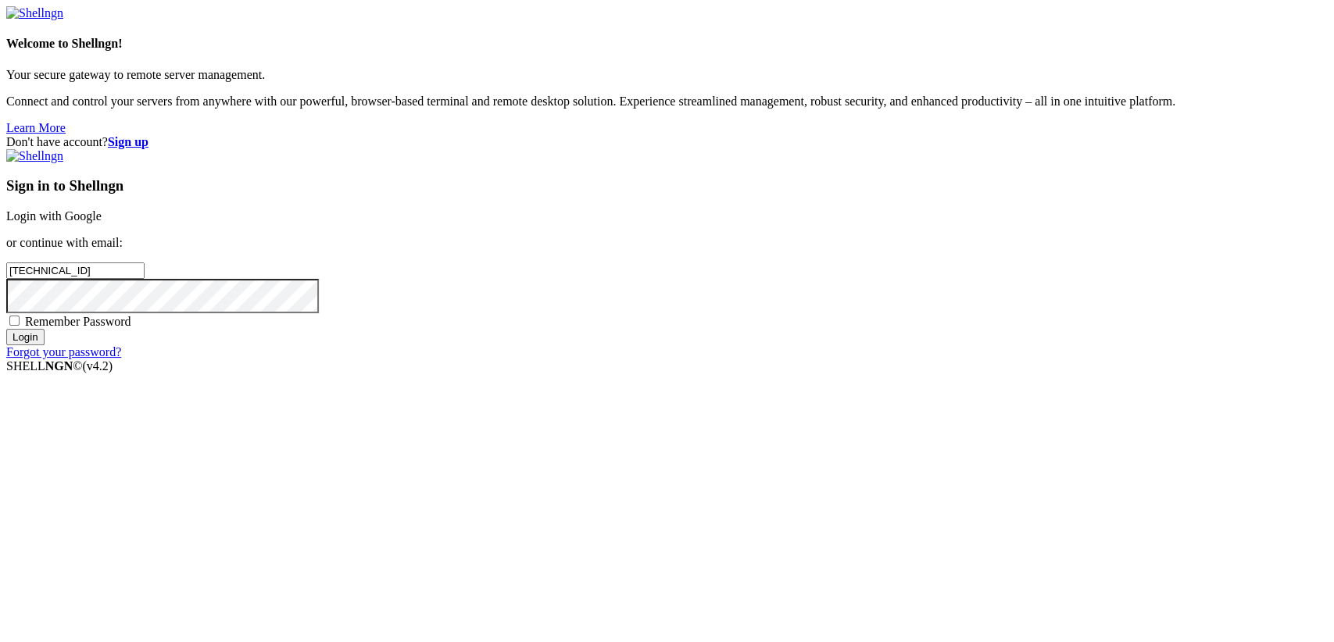
click at [102, 223] on link "Login with Google" at bounding box center [53, 215] width 95 height 13
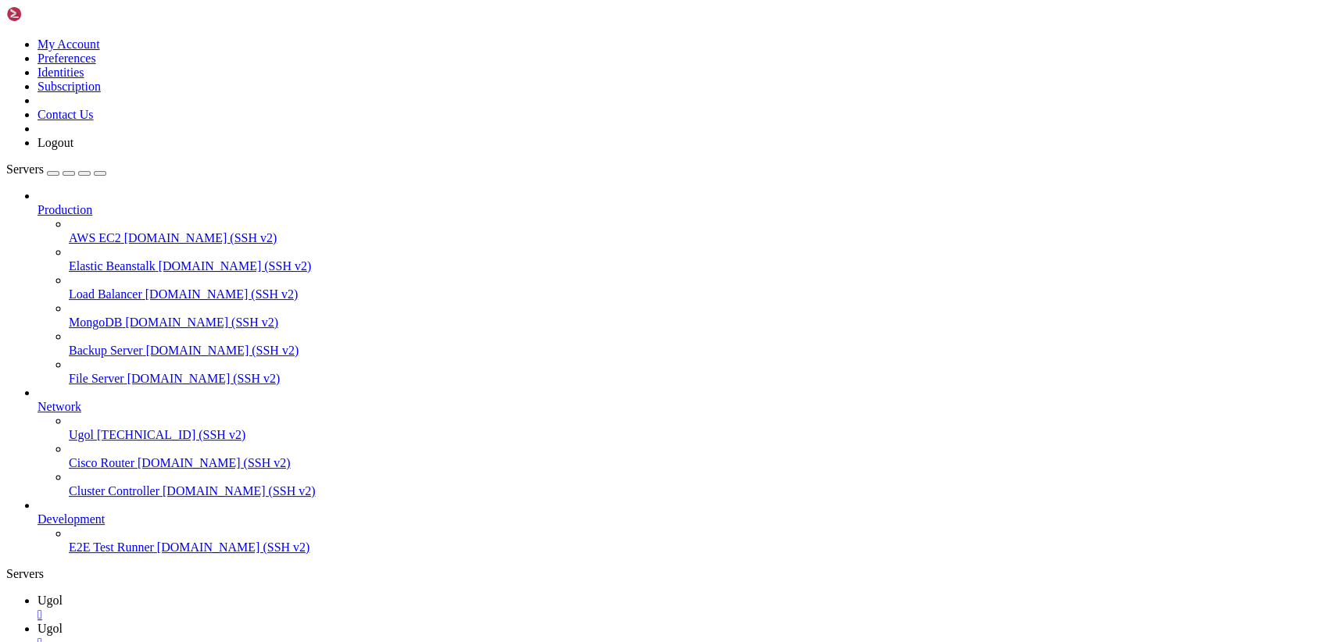
scroll to position [0, 0]
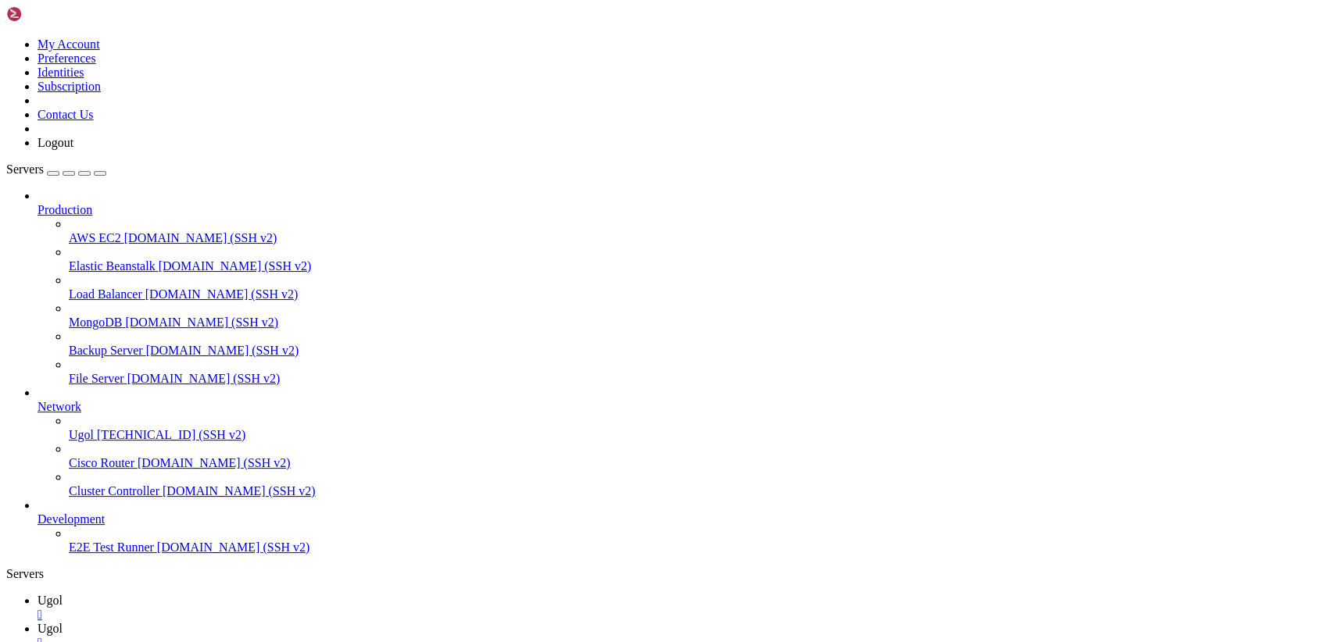
scroll to position [0, 0]
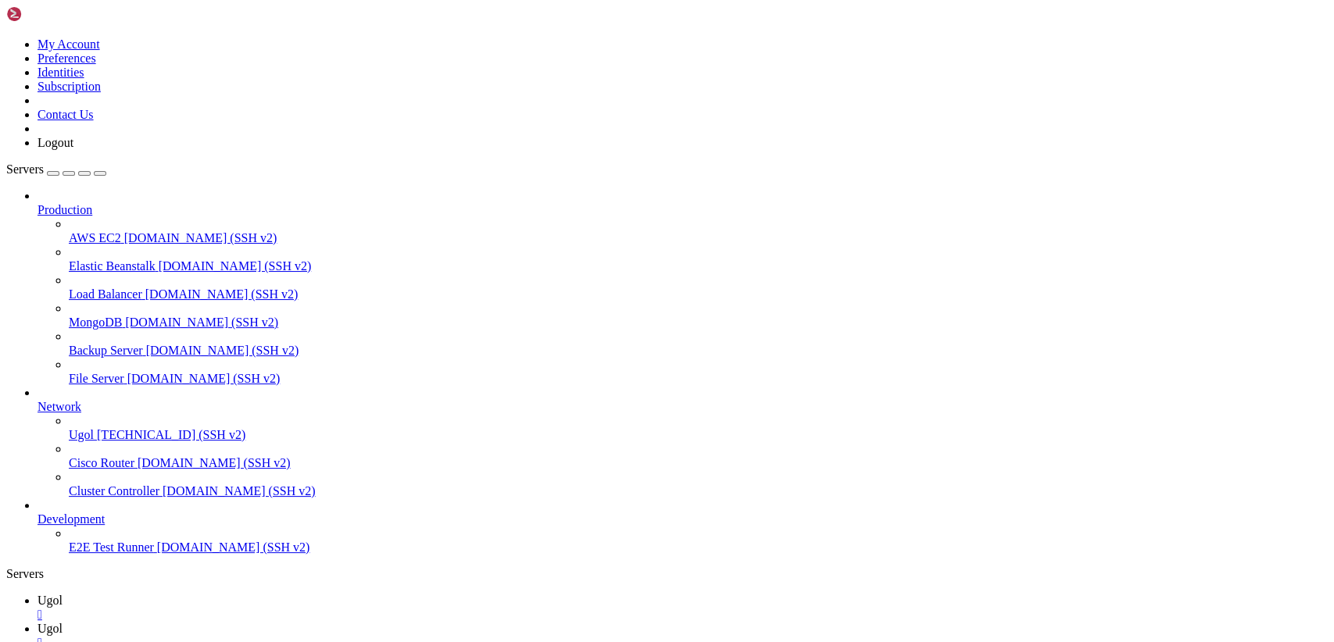
type input "/var/www/my-old-laravel-app/resources/js/components"
drag, startPoint x: 235, startPoint y: 77, endPoint x: 614, endPoint y: 683, distance: 714.9
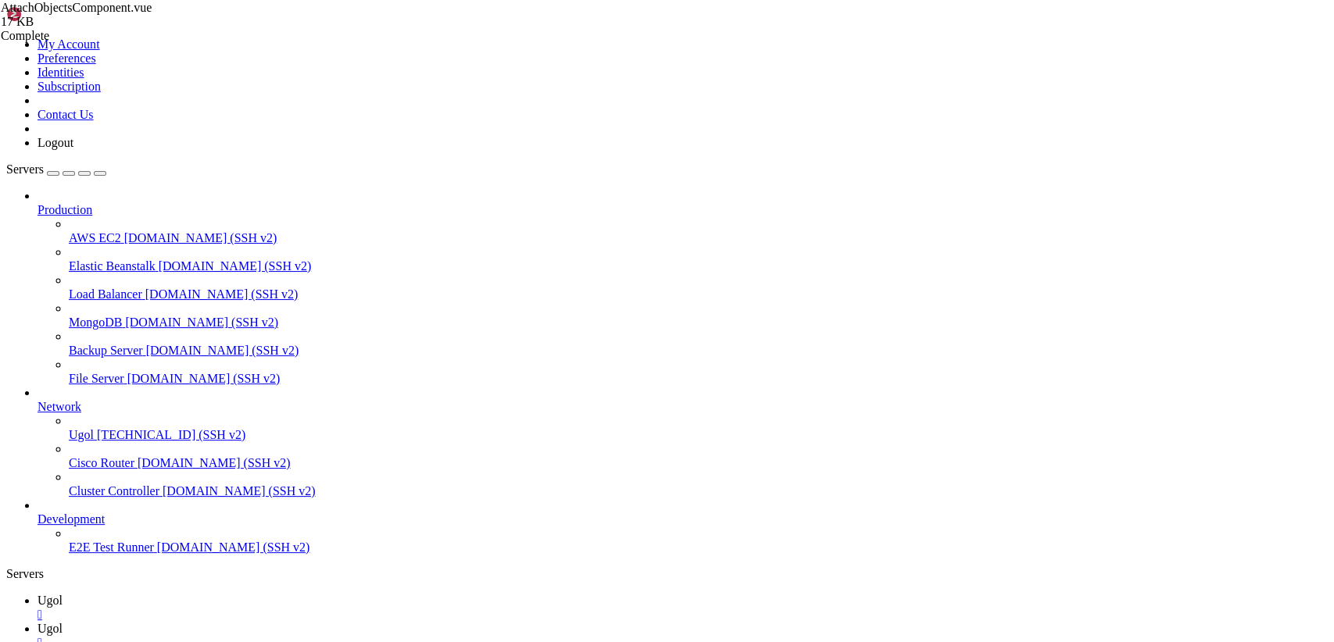
paste textarea "</style>"
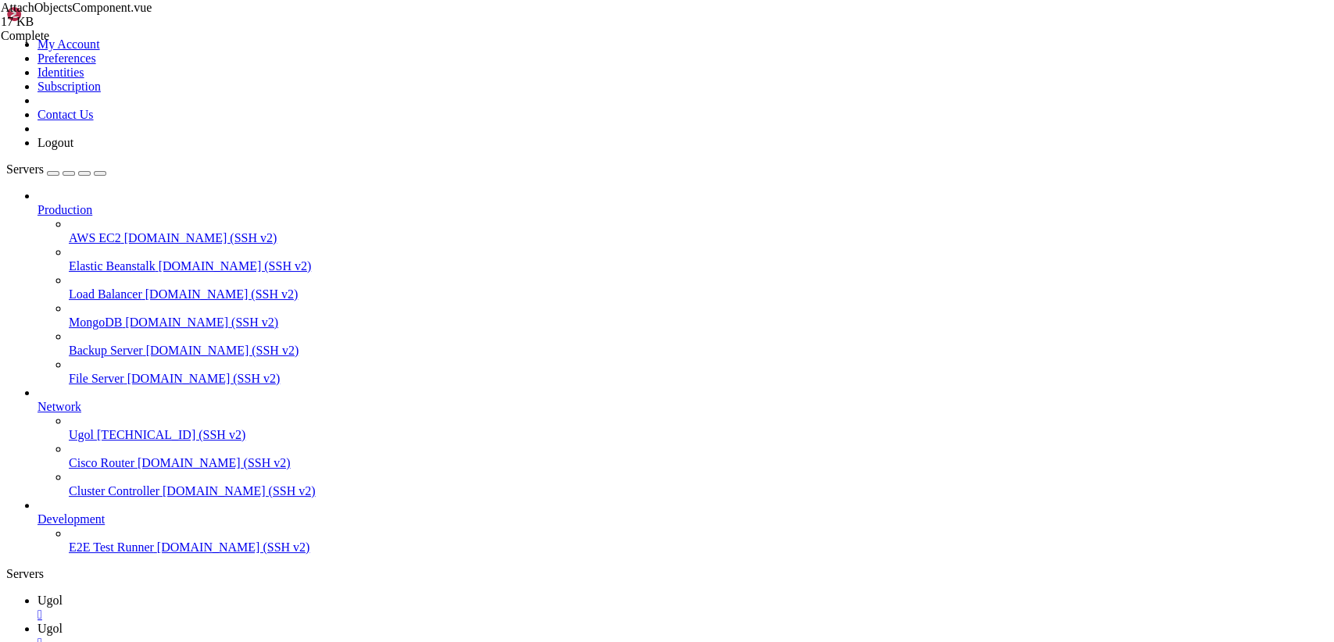
drag, startPoint x: 289, startPoint y: 619, endPoint x: 88, endPoint y: -61, distance: 708.7
paste textarea "/style"
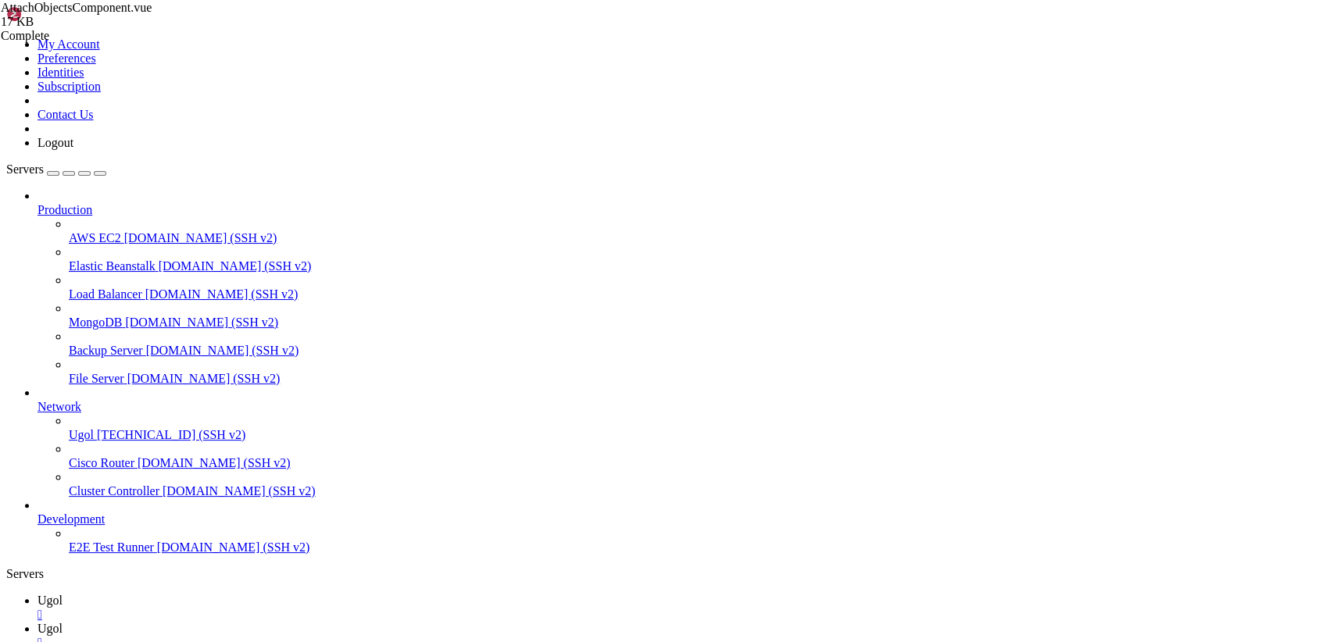
drag, startPoint x: 295, startPoint y: 617, endPoint x: 120, endPoint y: -66, distance: 705.8
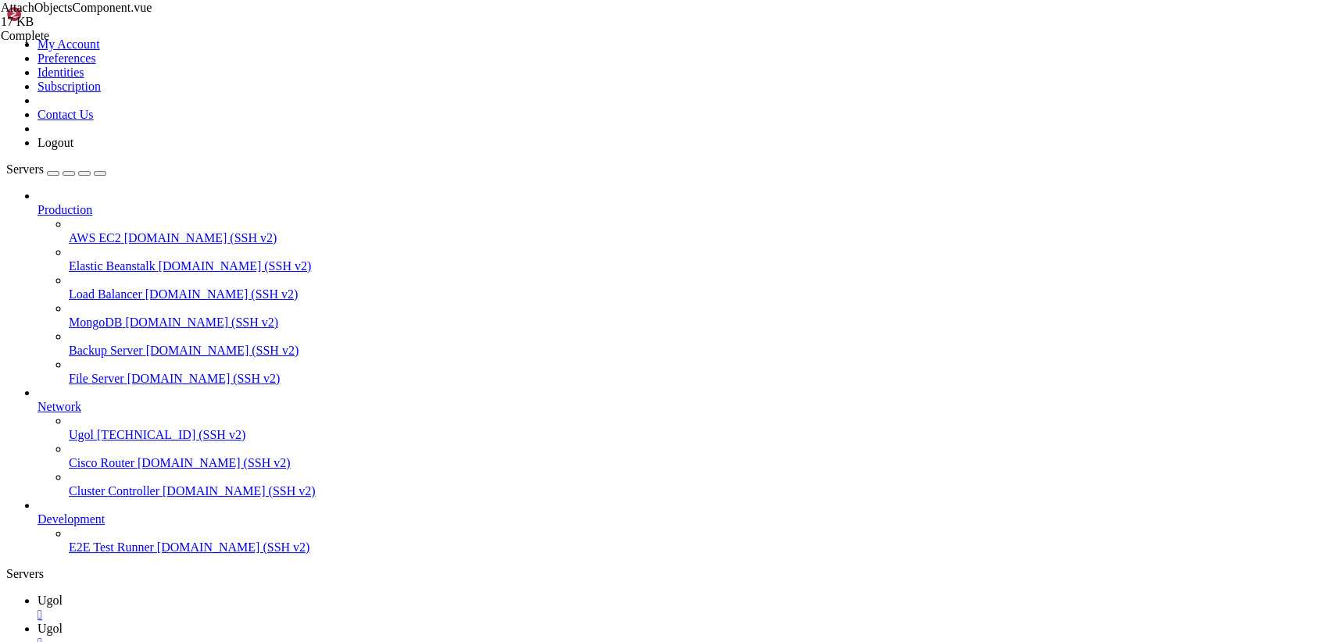
paste textarea "/style"
type textarea "</style>"
click at [37, 594] on icon at bounding box center [37, 600] width 0 height 13
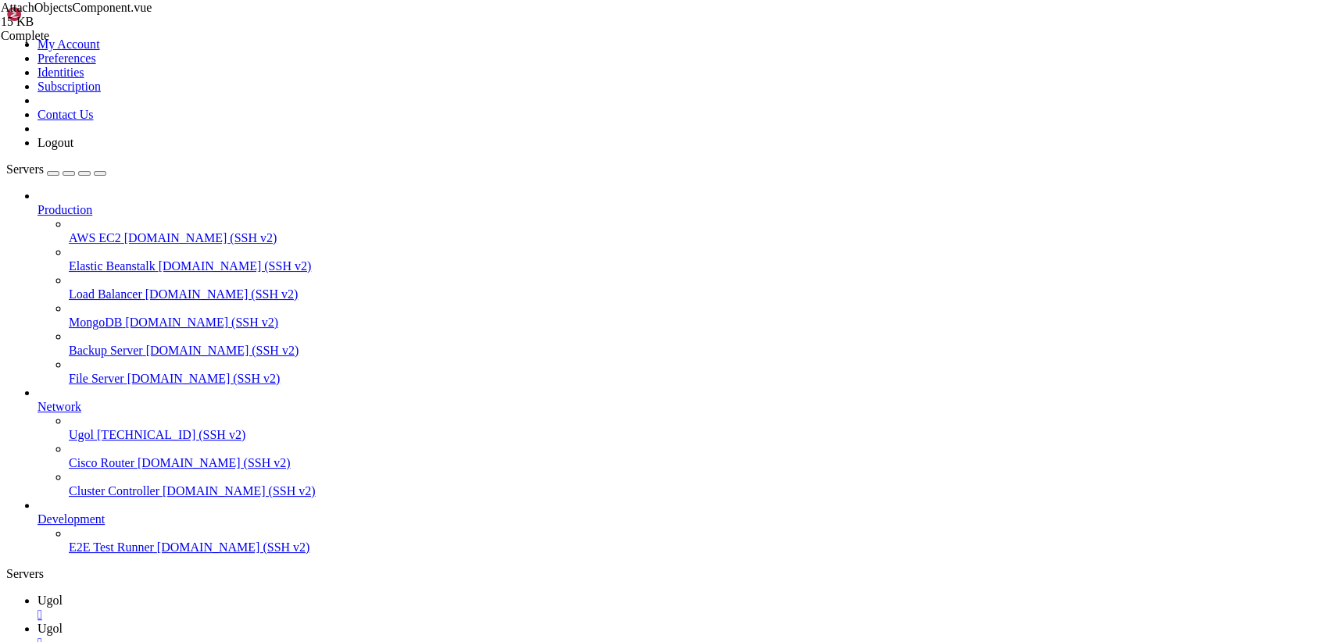
scroll to position [8087, 0]
click at [62, 622] on span "Ugol" at bounding box center [49, 628] width 25 height 13
drag, startPoint x: 232, startPoint y: 79, endPoint x: 591, endPoint y: 683, distance: 702.3
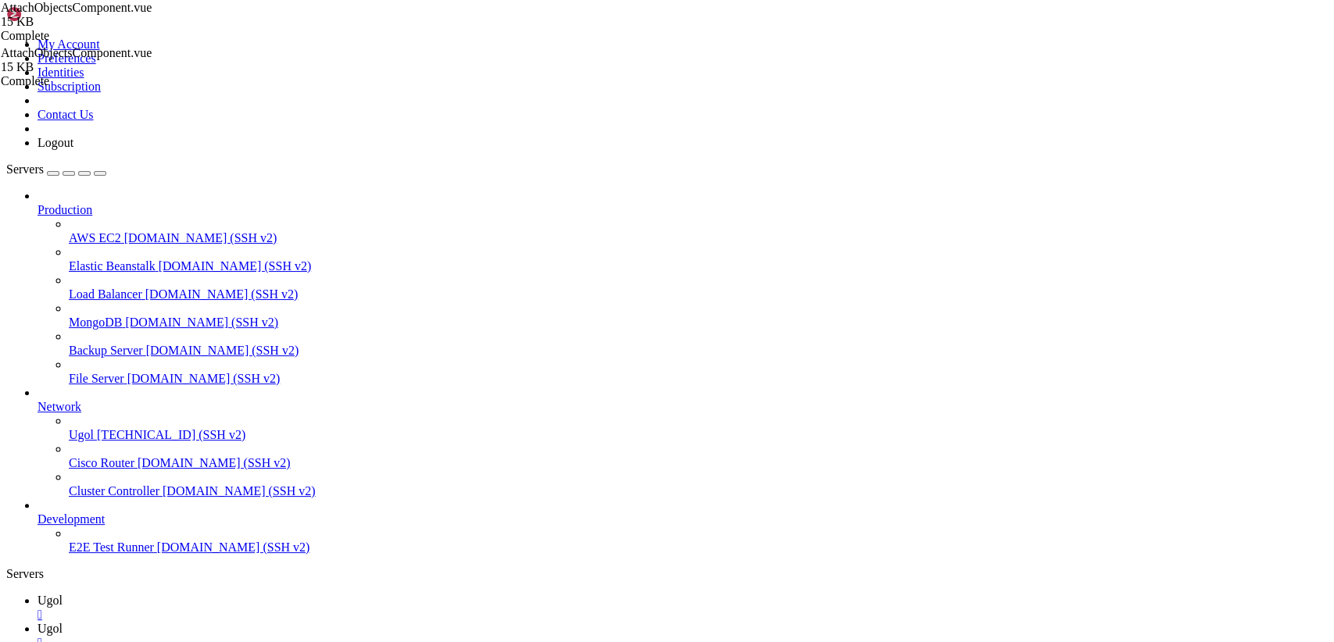
type textarea "</style>"
click at [219, 594] on link "Ugol " at bounding box center [682, 608] width 1290 height 28
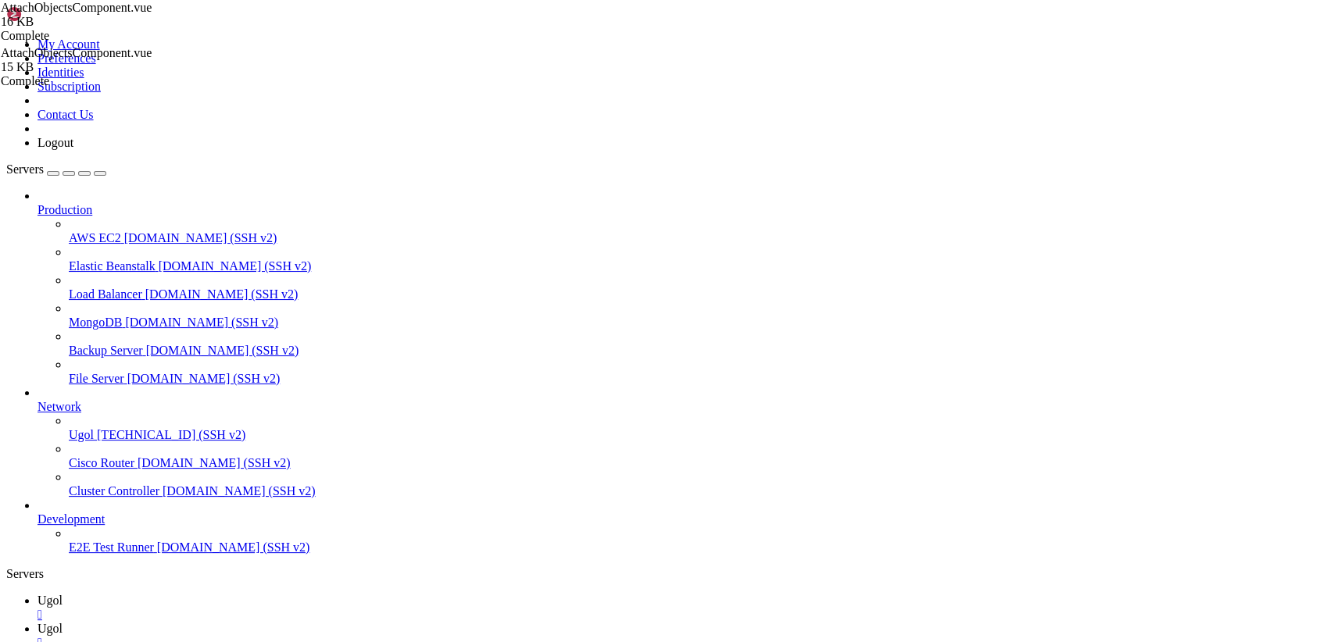
click at [6, 37] on icon at bounding box center [6, 37] width 0 height 0
click at [73, 149] on link "Logout" at bounding box center [55, 142] width 36 height 13
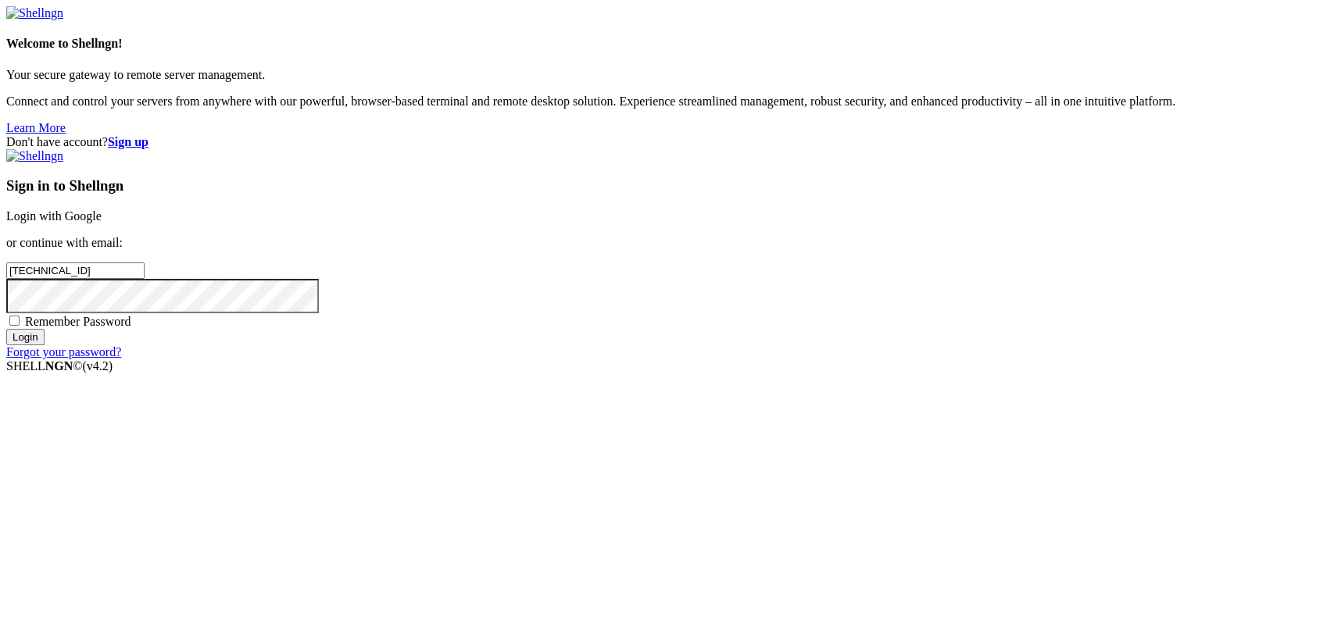
click at [102, 223] on link "Login with Google" at bounding box center [53, 215] width 95 height 13
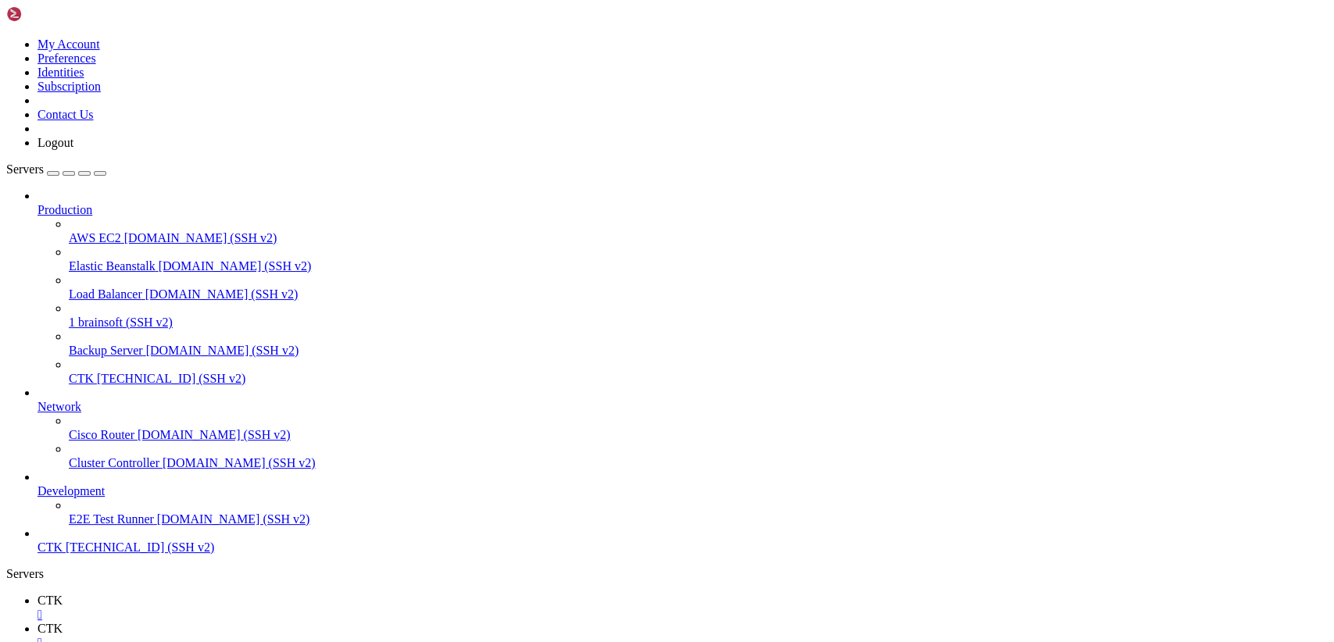
scroll to position [40, 0]
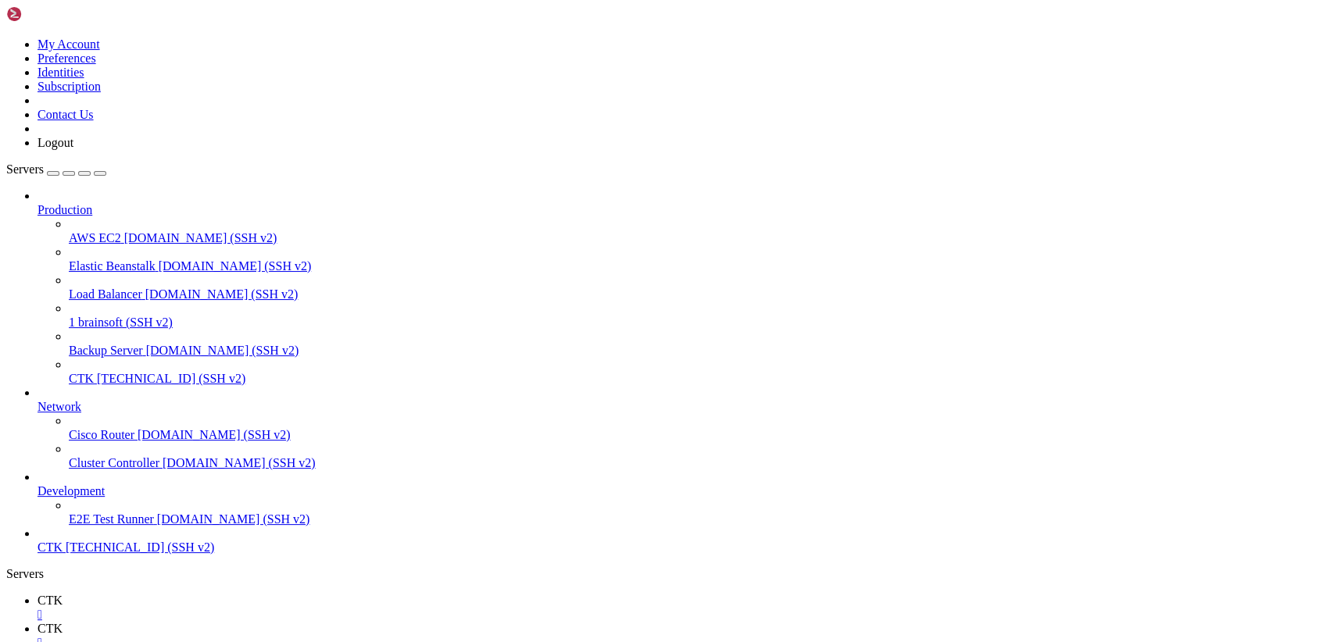
type input "/var/www/brainsoft/routes"
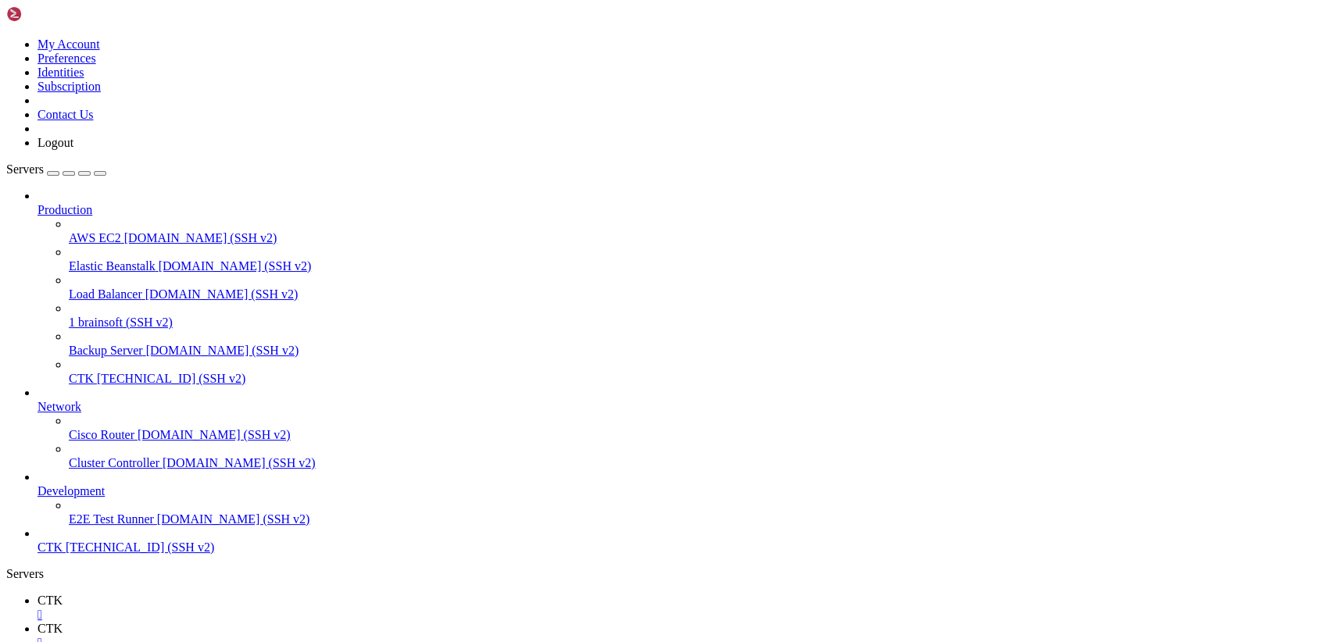
scroll to position [0, 0]
drag, startPoint x: 233, startPoint y: 75, endPoint x: 768, endPoint y: 683, distance: 809.8
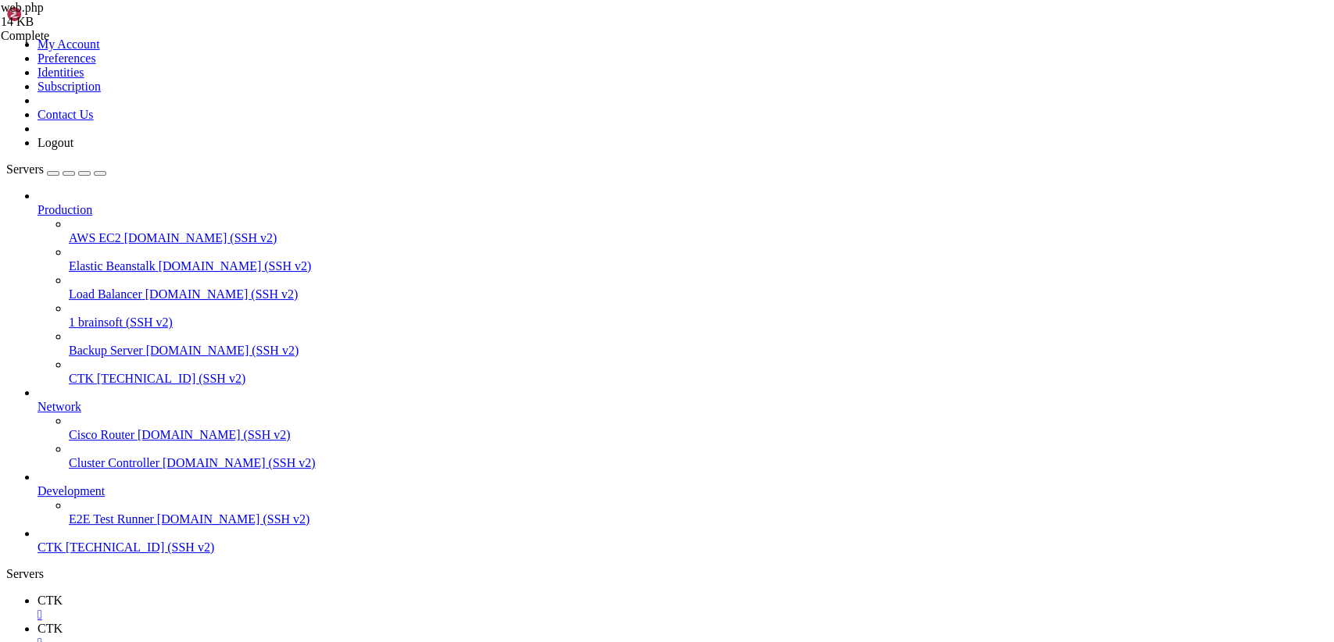
type textarea "Route::get('/some-restricted-page/{page_id}', [PageController::class, 'viewRest…"
click at [6, 37] on link at bounding box center [6, 37] width 0 height 0
click at [73, 149] on link "Logout" at bounding box center [55, 142] width 36 height 13
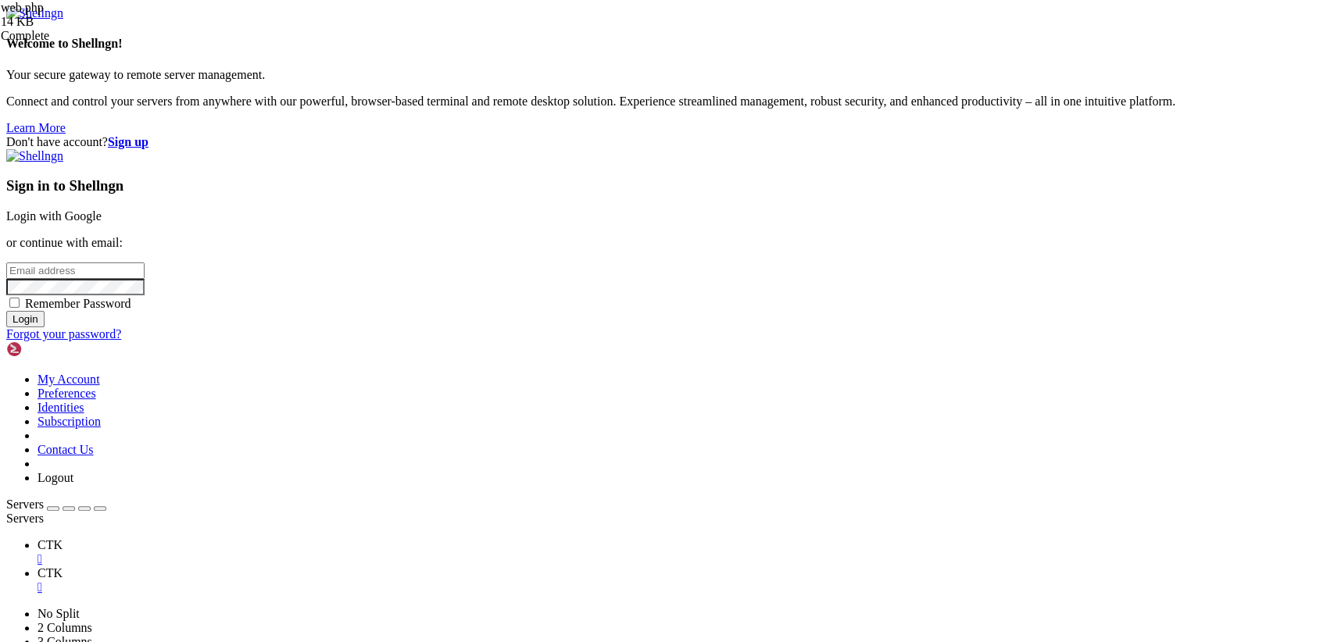
type input "[TECHNICAL_ID]"
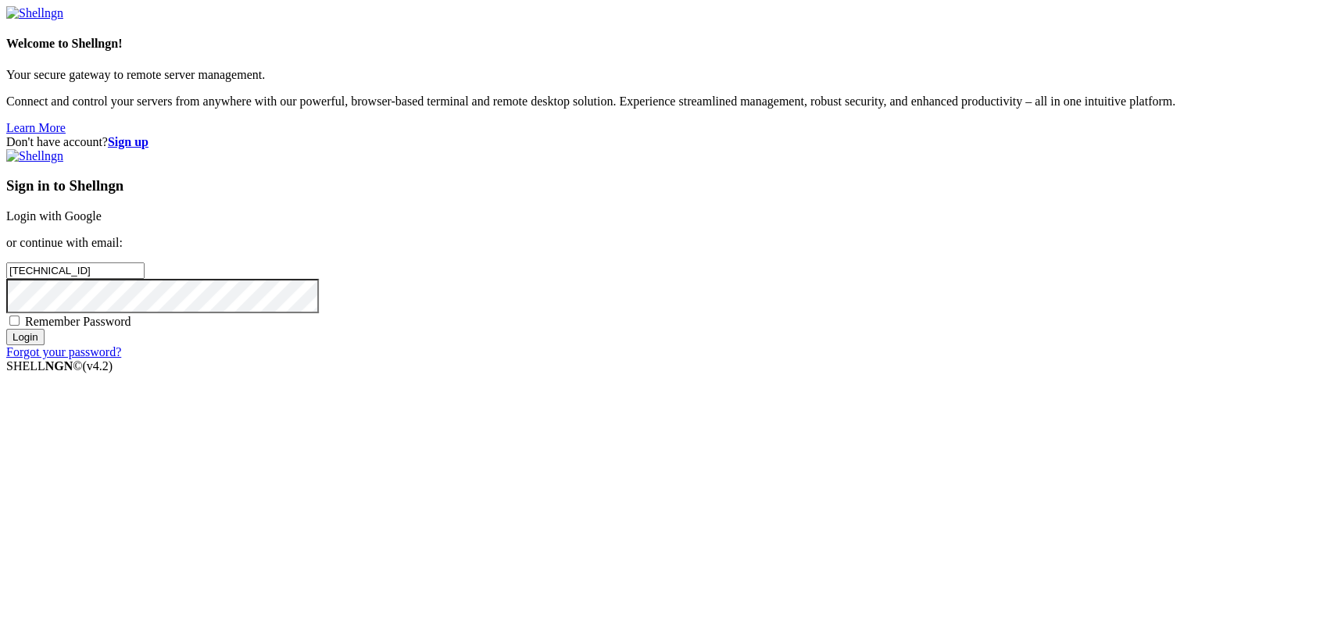
click at [102, 223] on link "Login with Google" at bounding box center [53, 215] width 95 height 13
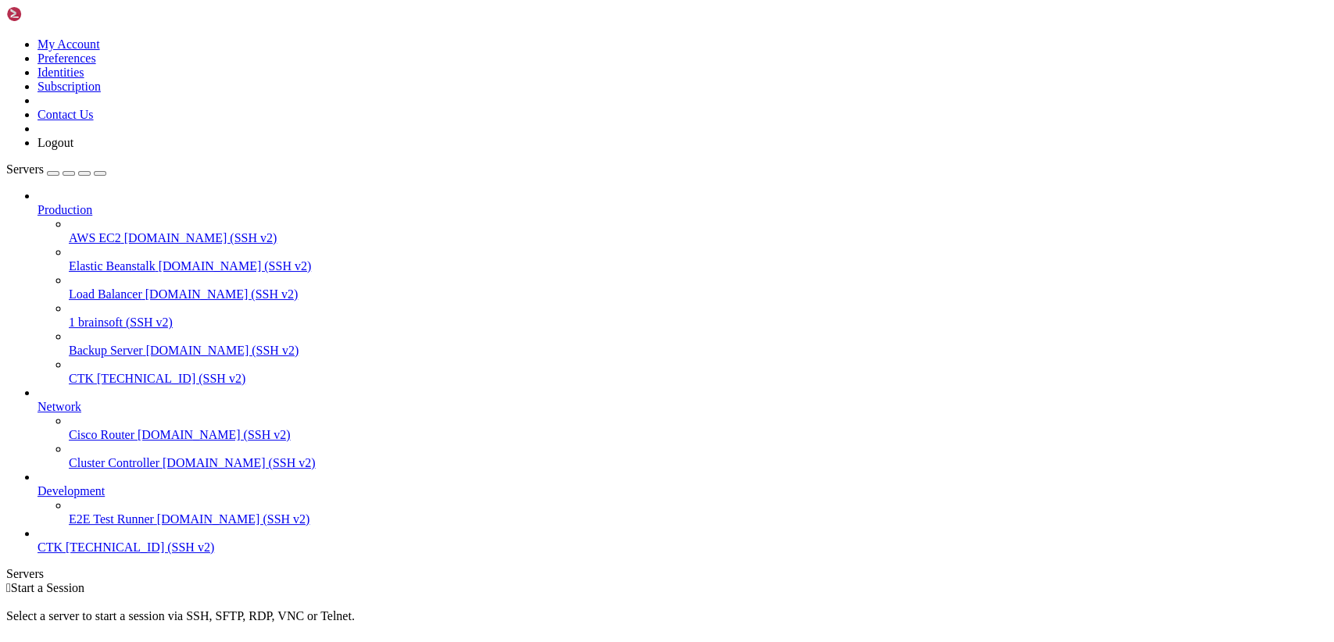
click at [6, 37] on icon at bounding box center [6, 37] width 0 height 0
click at [73, 149] on link "Logout" at bounding box center [55, 142] width 36 height 13
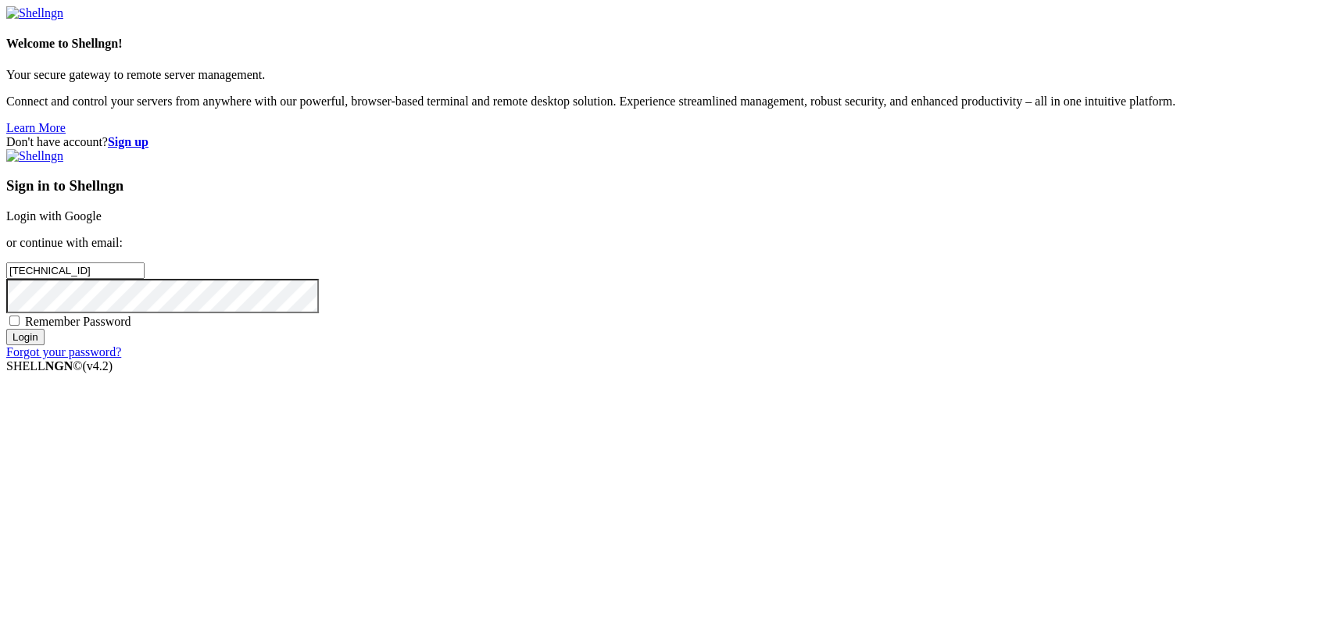
click at [102, 223] on link "Login with Google" at bounding box center [53, 215] width 95 height 13
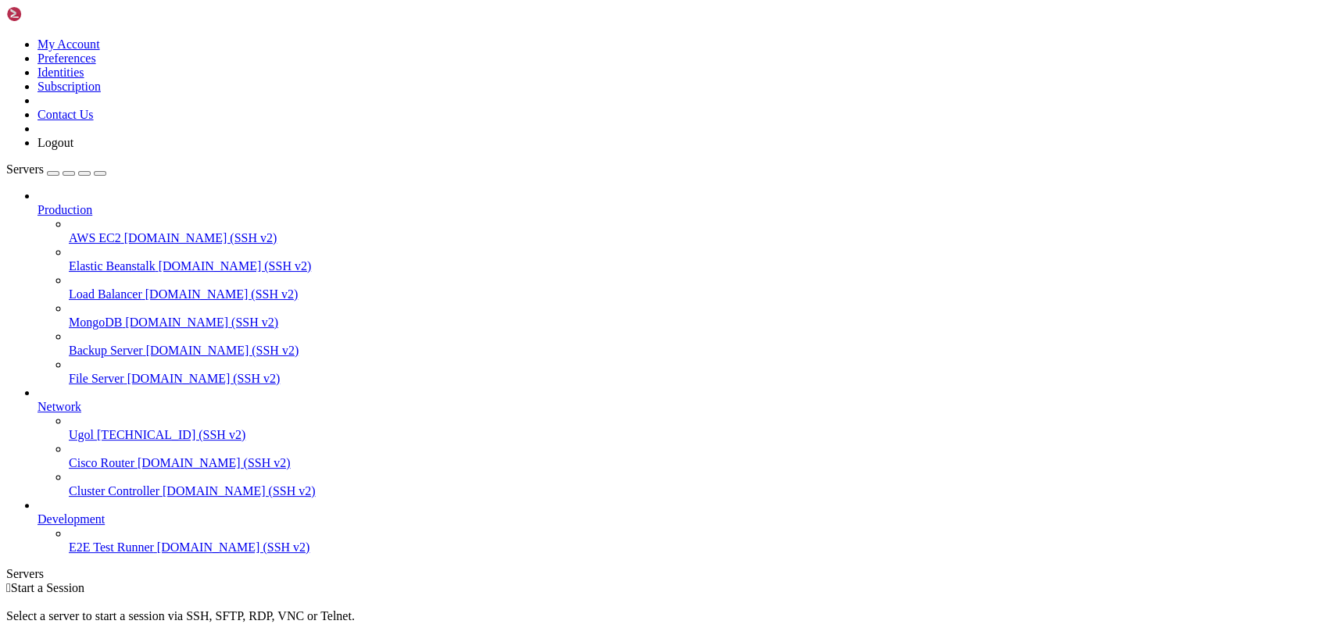
drag, startPoint x: 0, startPoint y: 0, endPoint x: 252, endPoint y: 47, distance: 255.9
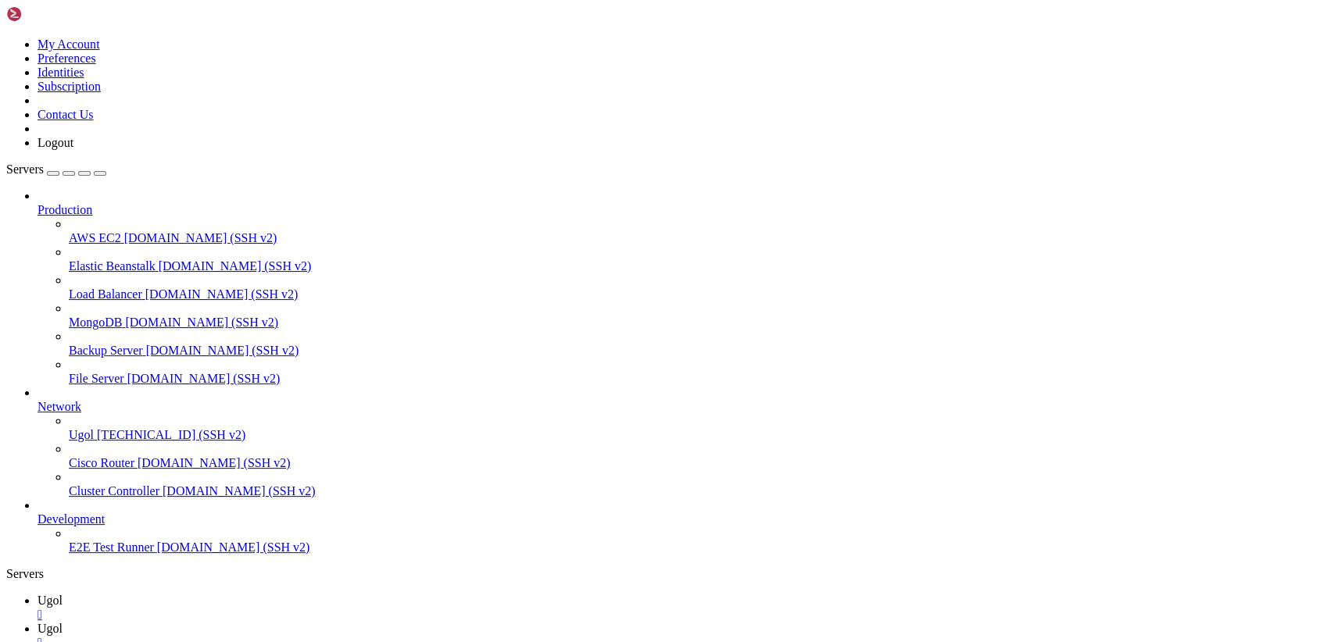
scroll to position [532, 0]
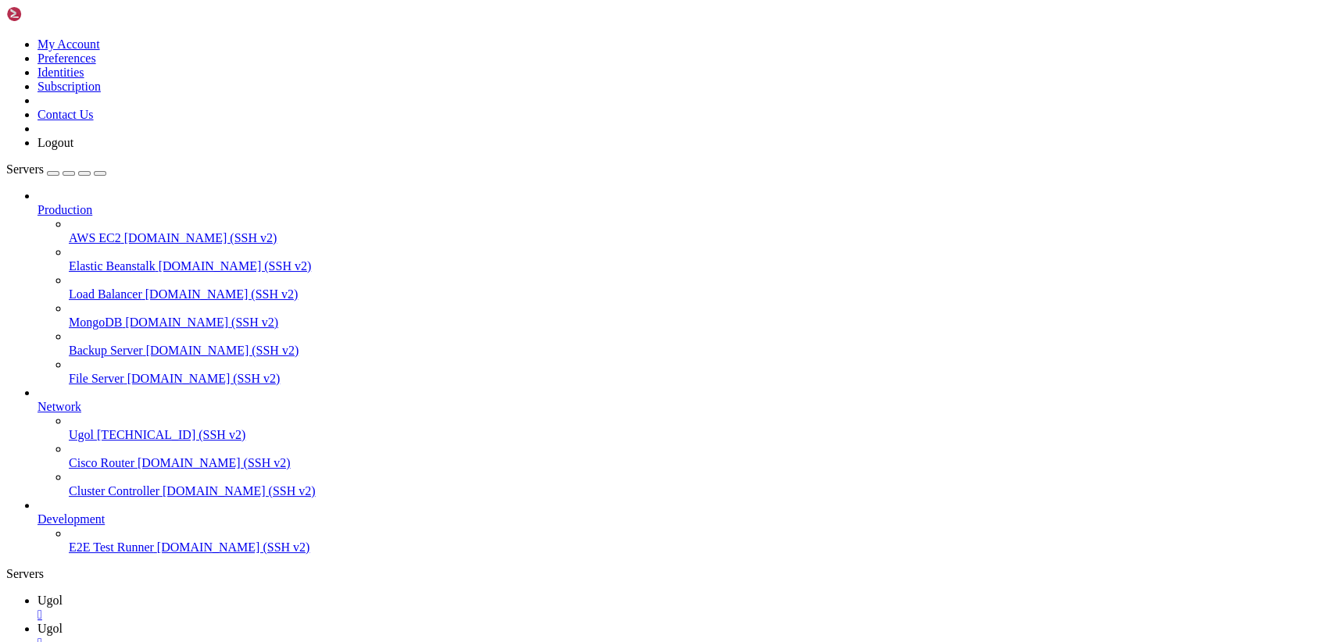
type input "/var/www/my-old-laravel-app/routes"
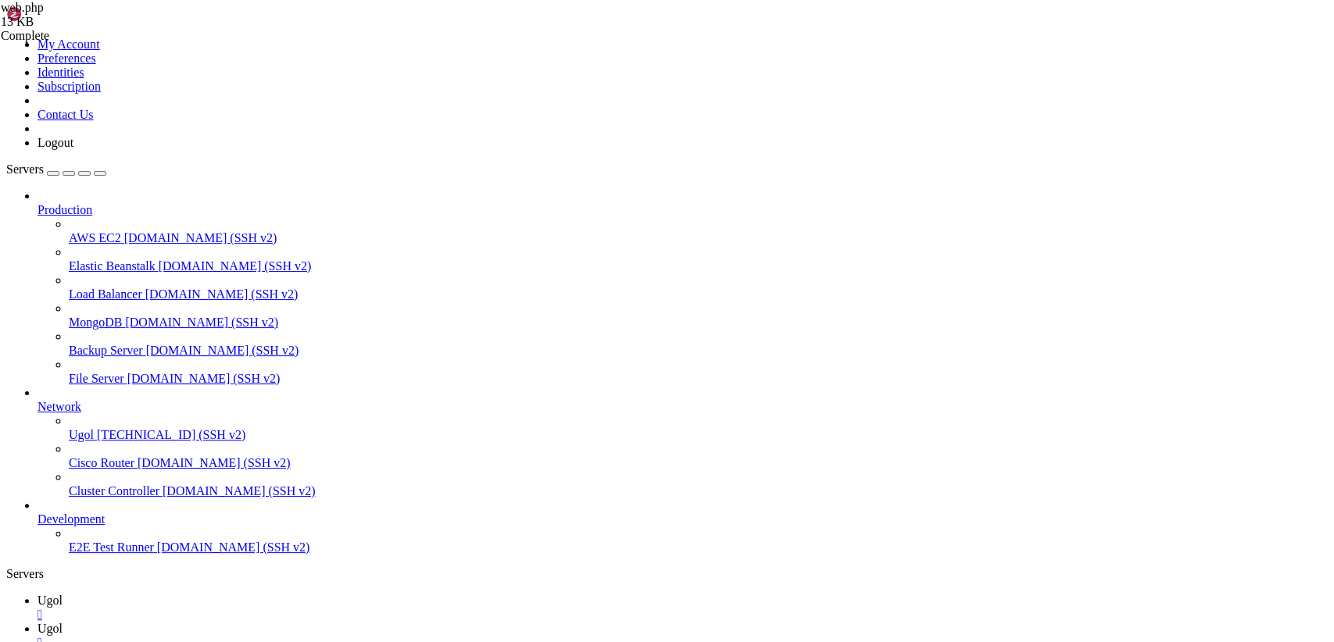
drag, startPoint x: 234, startPoint y: 76, endPoint x: 623, endPoint y: 683, distance: 721.0
paste textarea
type textarea "});"
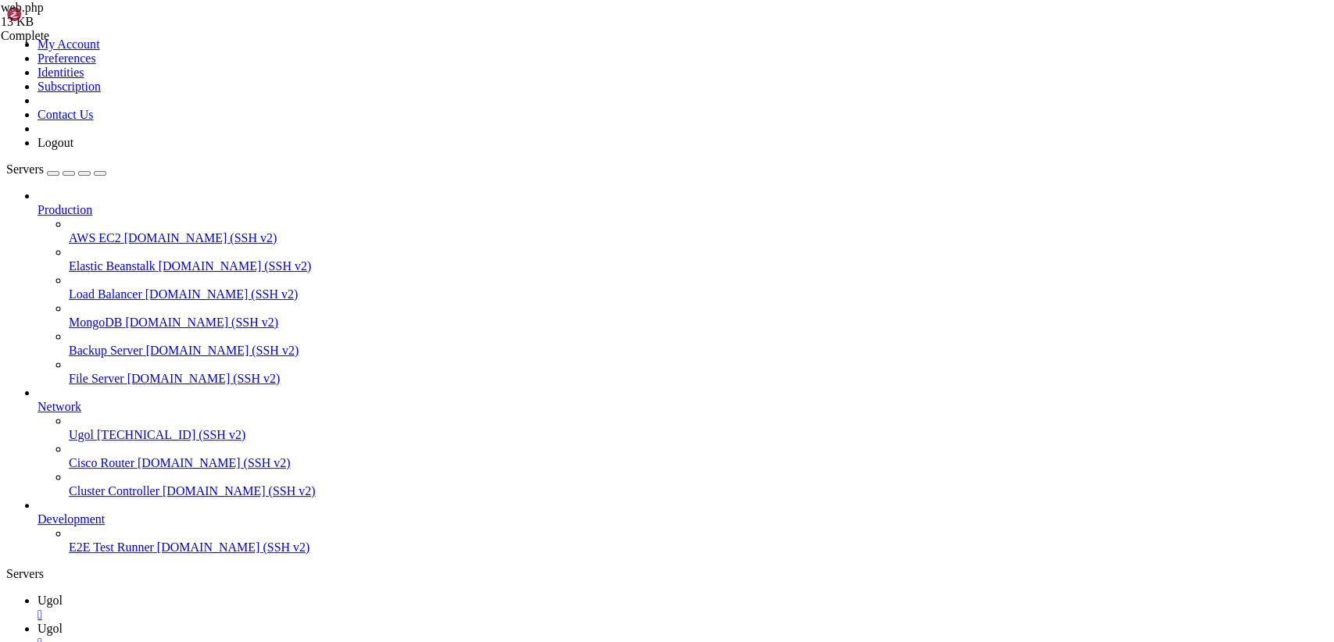
drag, startPoint x: 260, startPoint y: 619, endPoint x: 86, endPoint y: -66, distance: 707.0
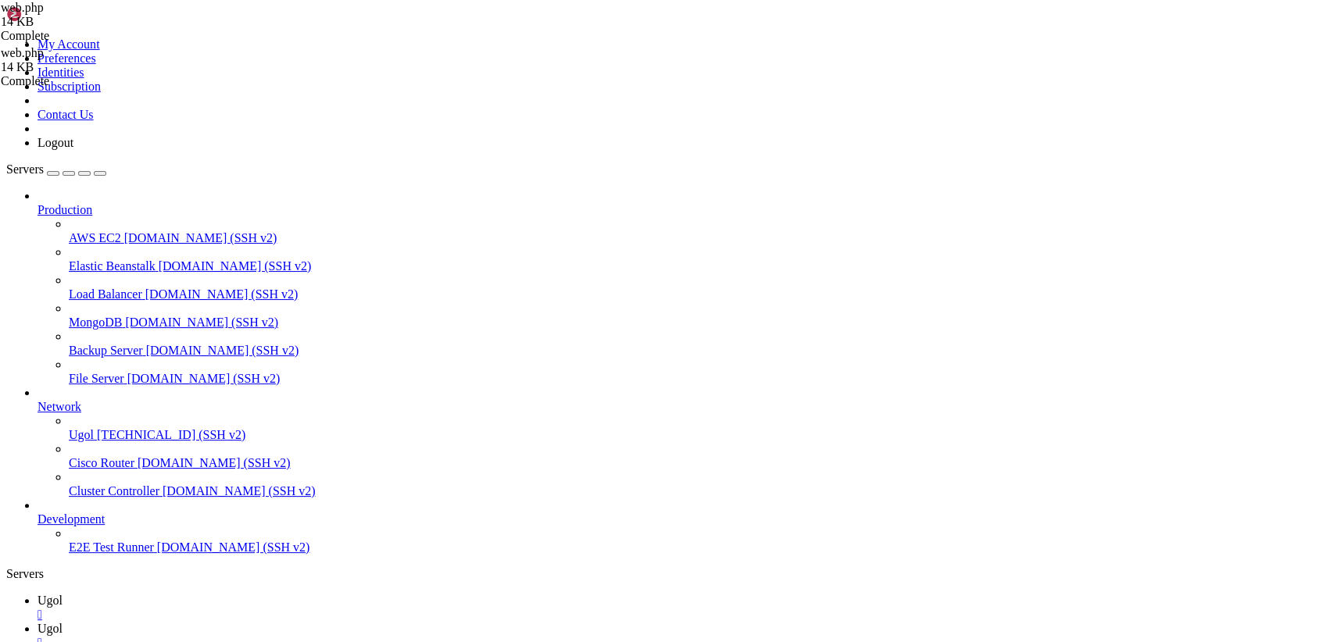
type textarea "});"
